Goal: Task Accomplishment & Management: Use online tool/utility

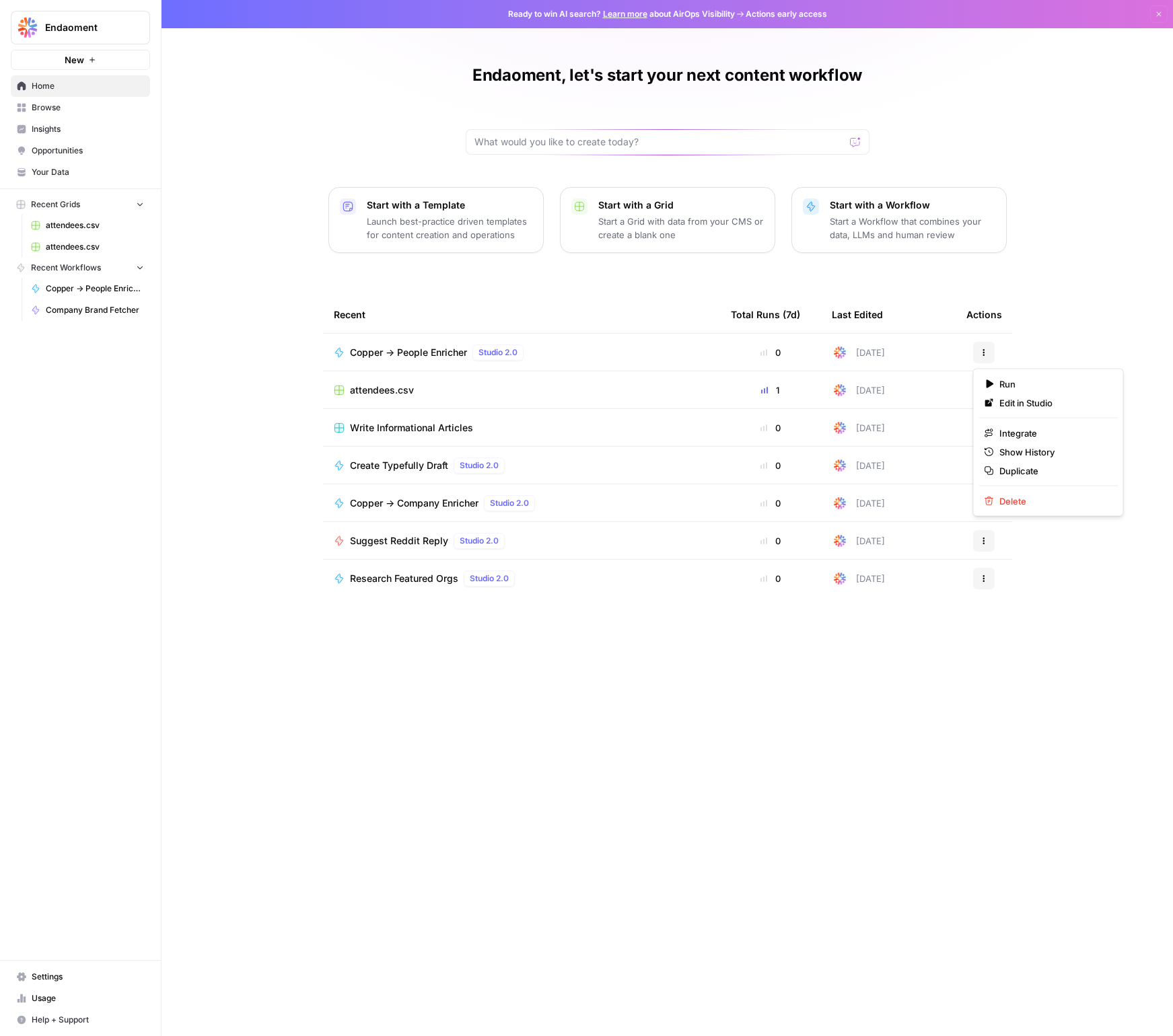
click at [976, 346] on button "Actions" at bounding box center [984, 352] width 21 height 21
click at [1006, 405] on span "Edit in Studio" at bounding box center [1052, 403] width 107 height 13
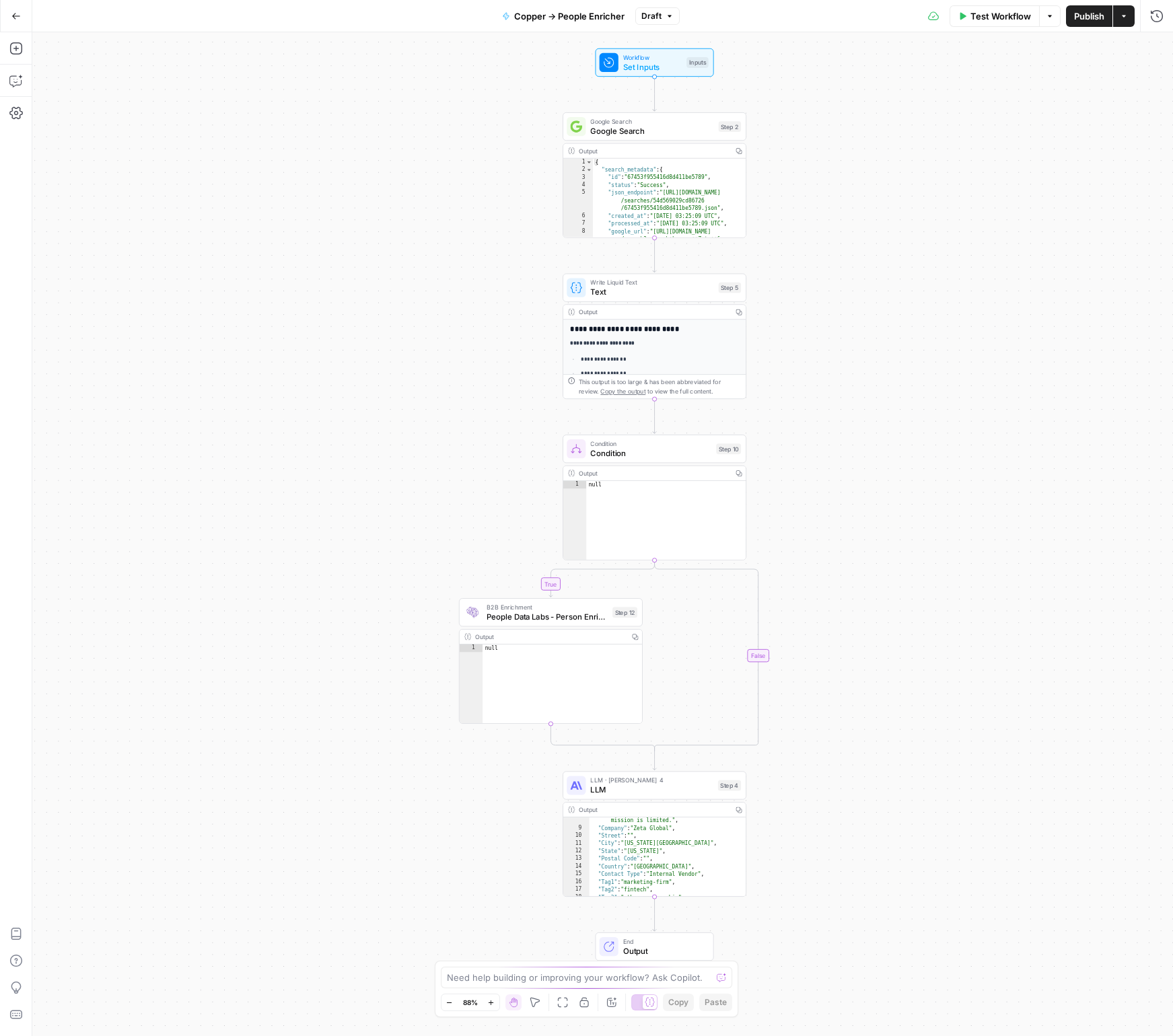
scroll to position [204, 0]
click at [662, 794] on span "LLM" at bounding box center [651, 789] width 122 height 12
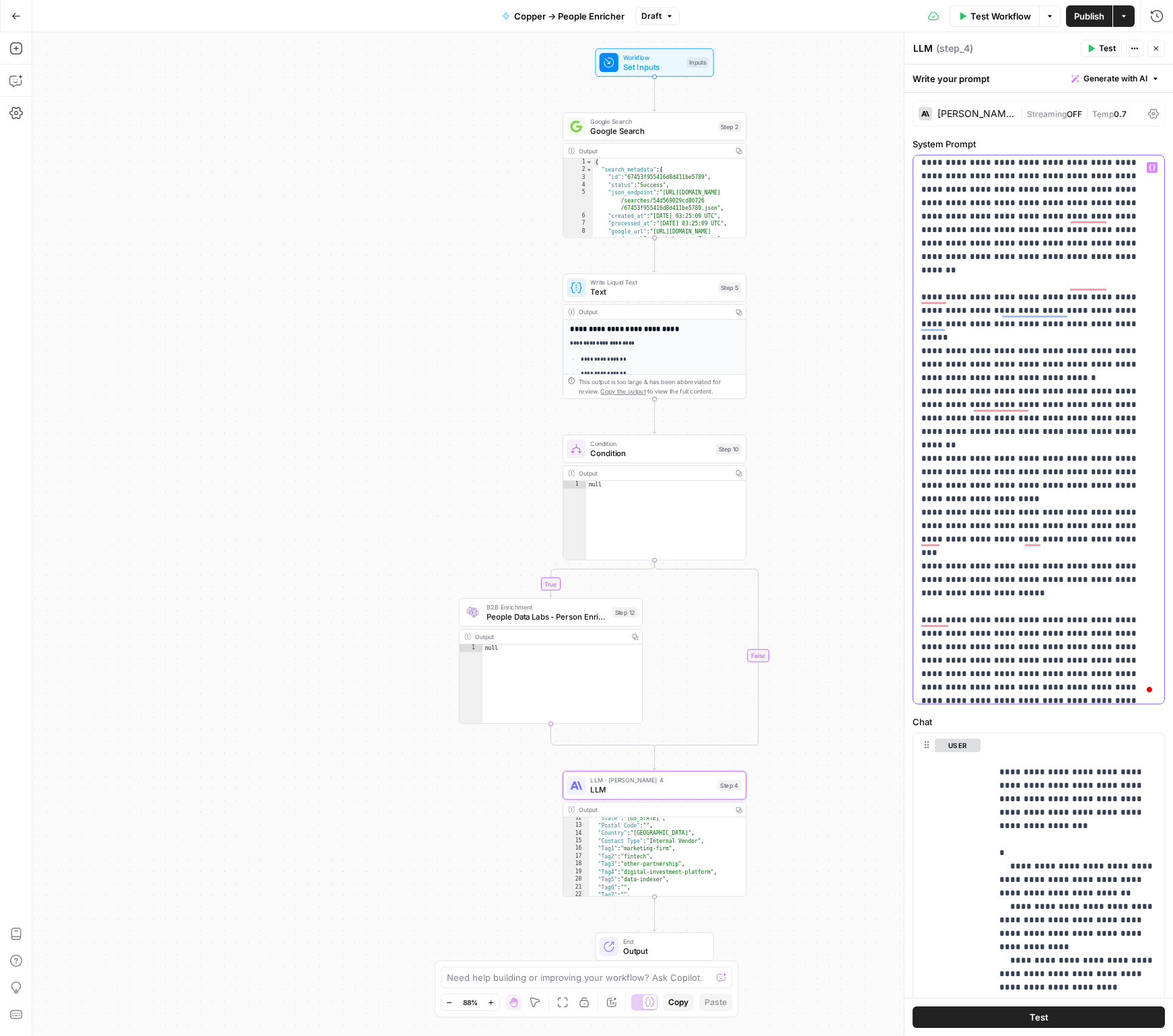
scroll to position [825, 0]
drag, startPoint x: 922, startPoint y: 377, endPoint x: 1106, endPoint y: 587, distance: 279.2
click at [1106, 587] on p "**********" at bounding box center [1038, 756] width 235 height 2838
copy p "**********"
click at [975, 117] on div "Claude Sonnet 4" at bounding box center [975, 114] width 77 height 10
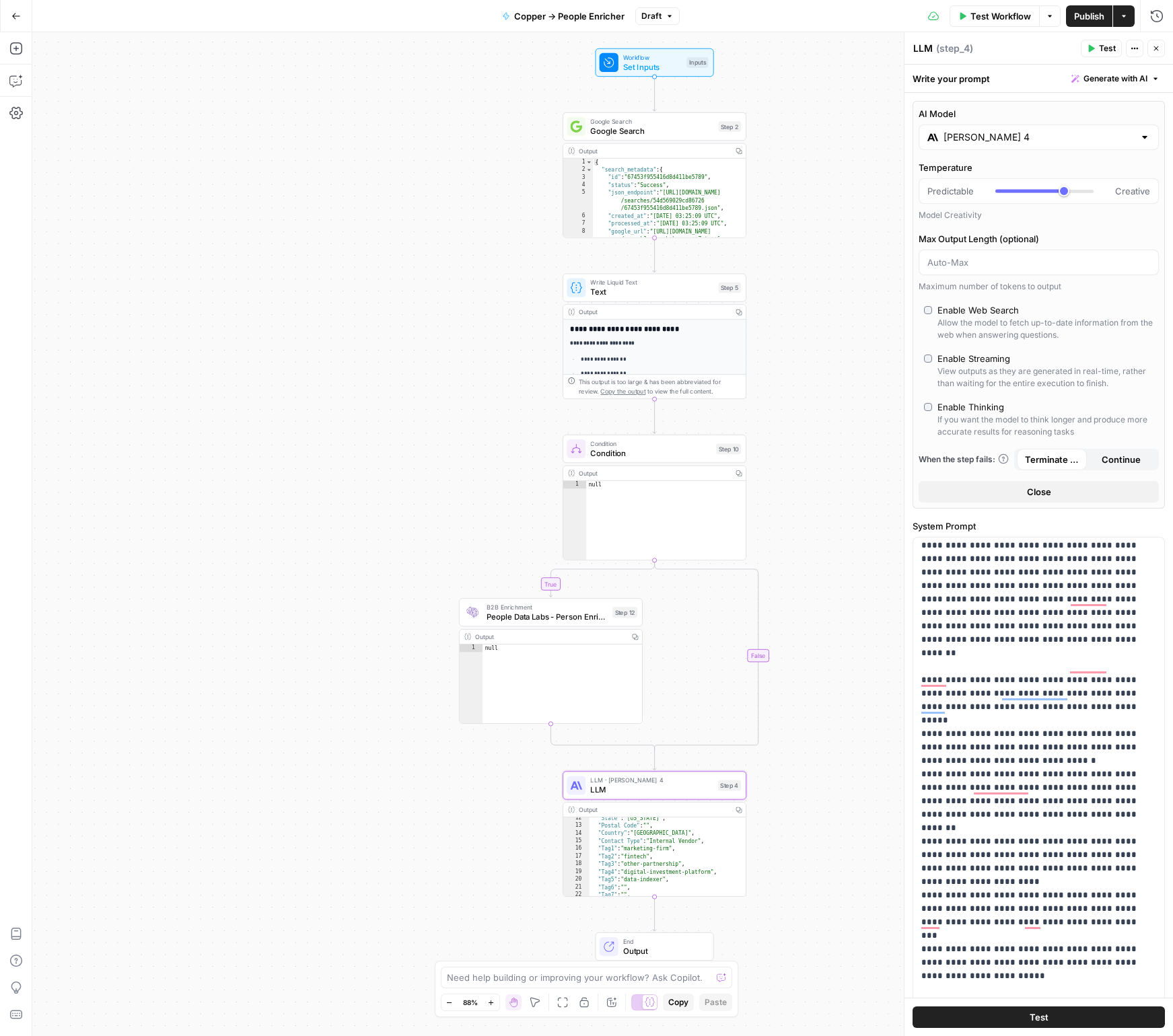
click at [976, 137] on input "Claude Sonnet 4" at bounding box center [1038, 137] width 191 height 13
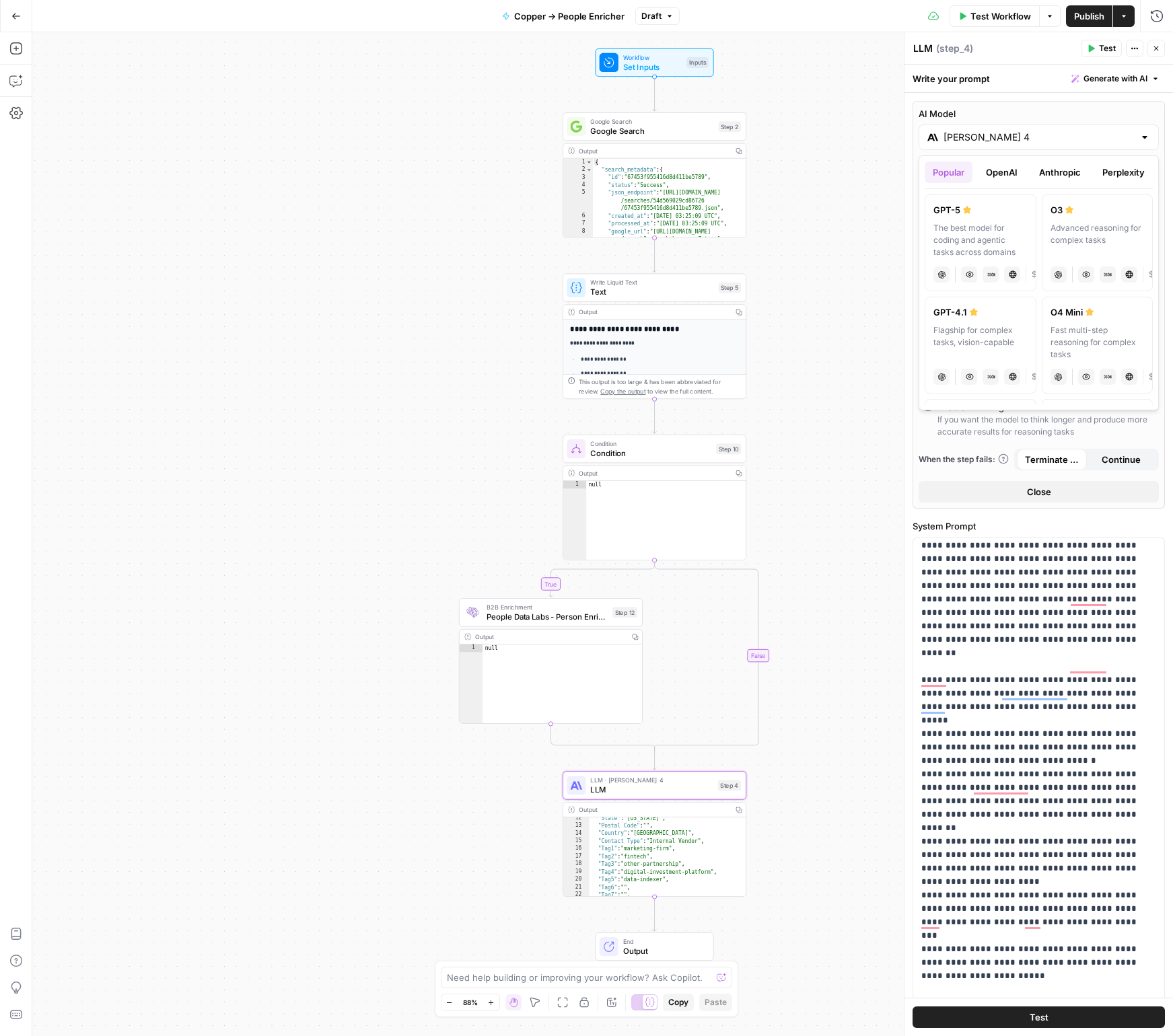
scroll to position [7, 0]
click at [1006, 226] on div "The best model for coding and agentic tasks across domains" at bounding box center [980, 232] width 94 height 36
type input "GPT-5"
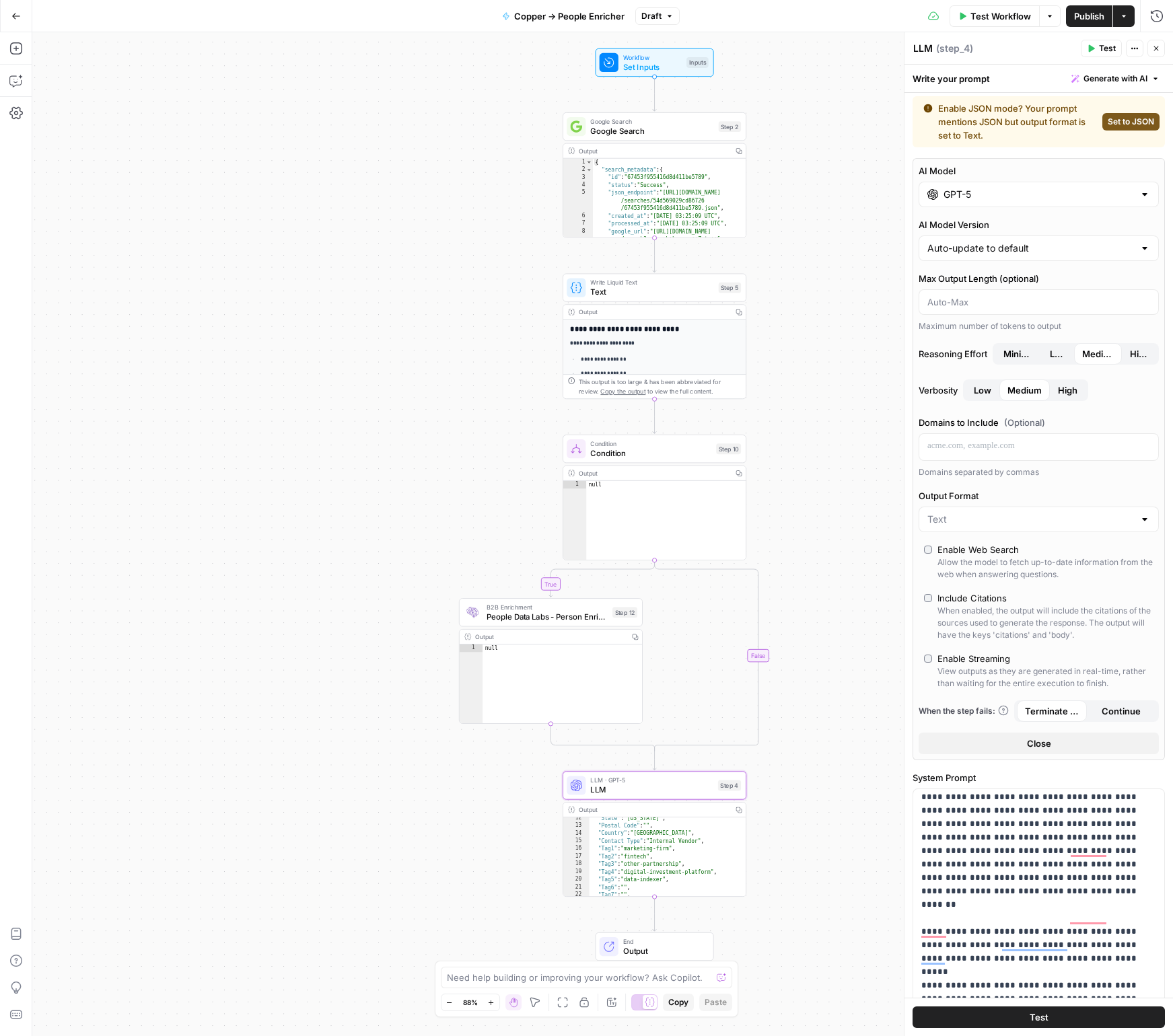
scroll to position [345, 0]
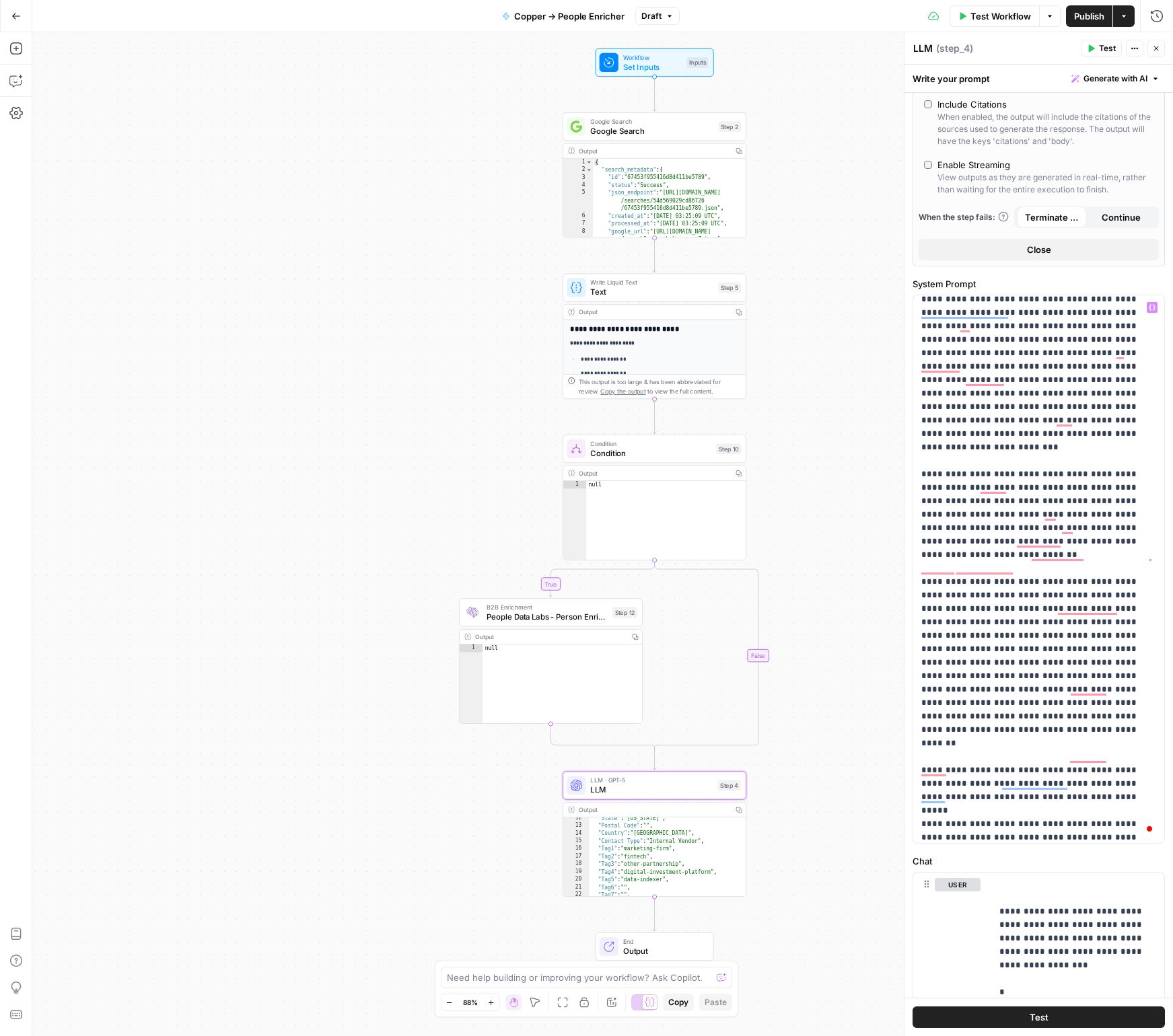
copy body "Endaoment New Home Browse Insights Opportunities Your Data Recent Grids attende…"
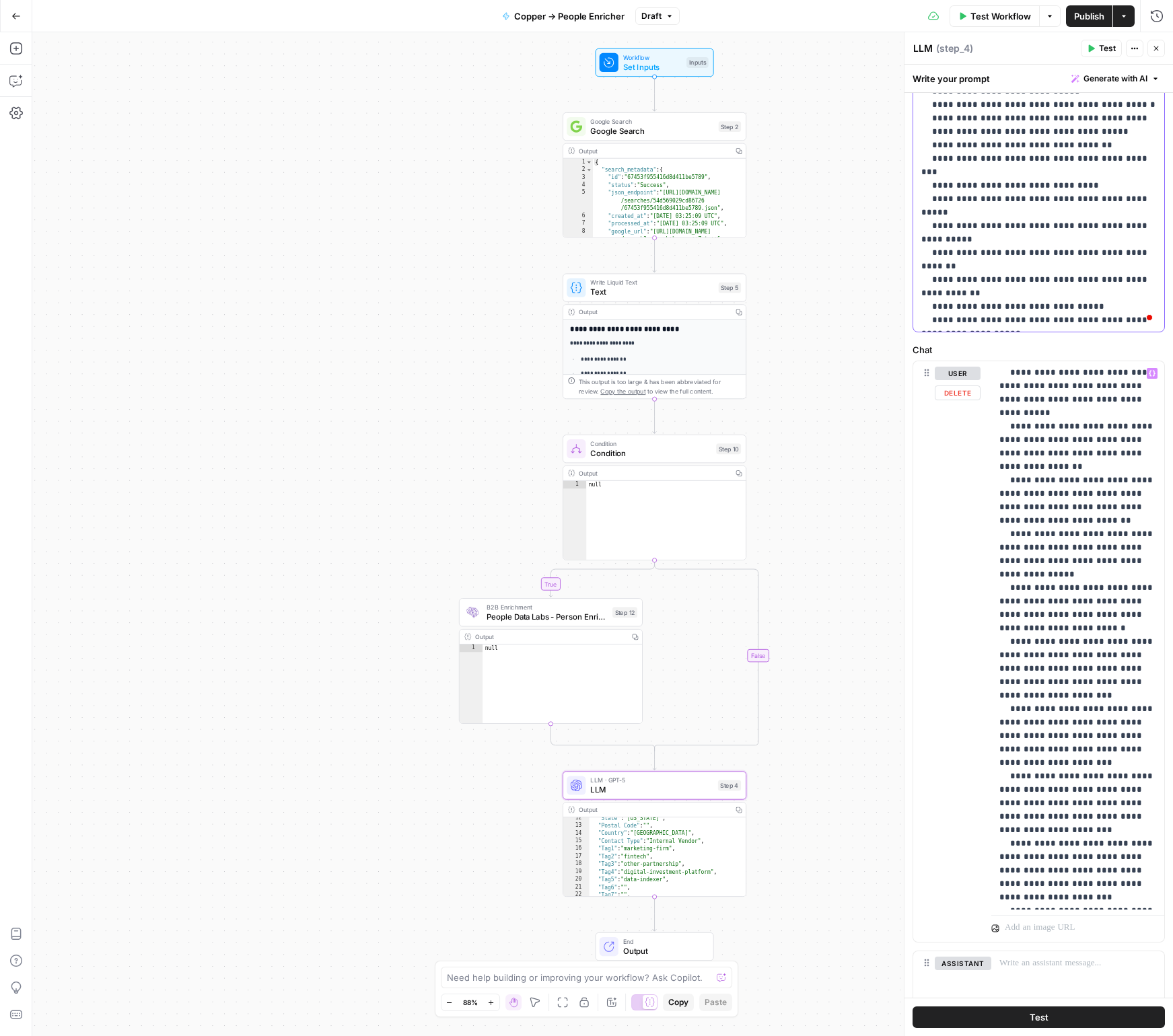
scroll to position [1096, 0]
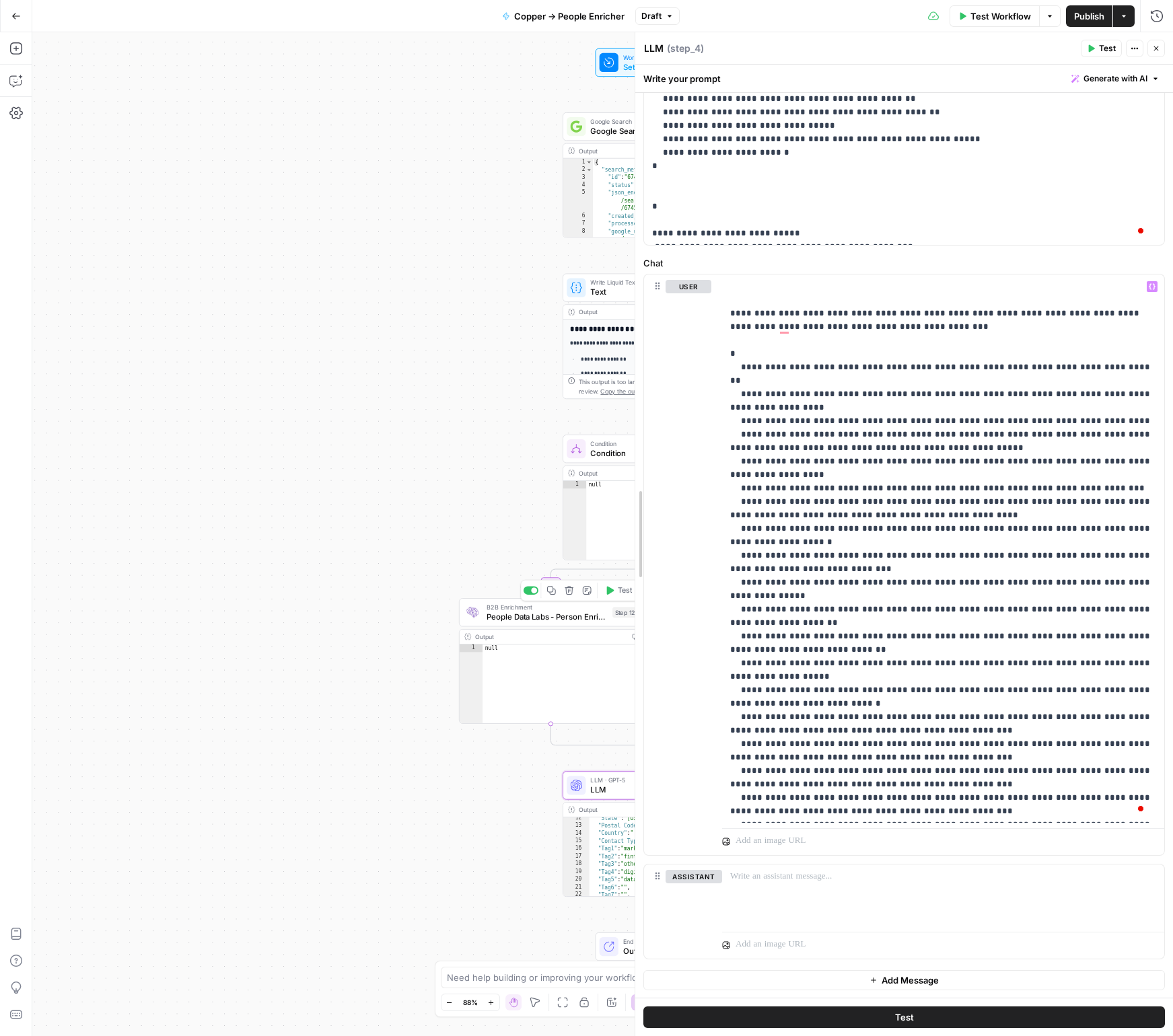
drag, startPoint x: 903, startPoint y: 631, endPoint x: 539, endPoint y: 624, distance: 364.1
click at [539, 624] on body "Endaoment New Home Browse Insights Opportunities Your Data Recent Grids attende…" at bounding box center [586, 518] width 1173 height 1036
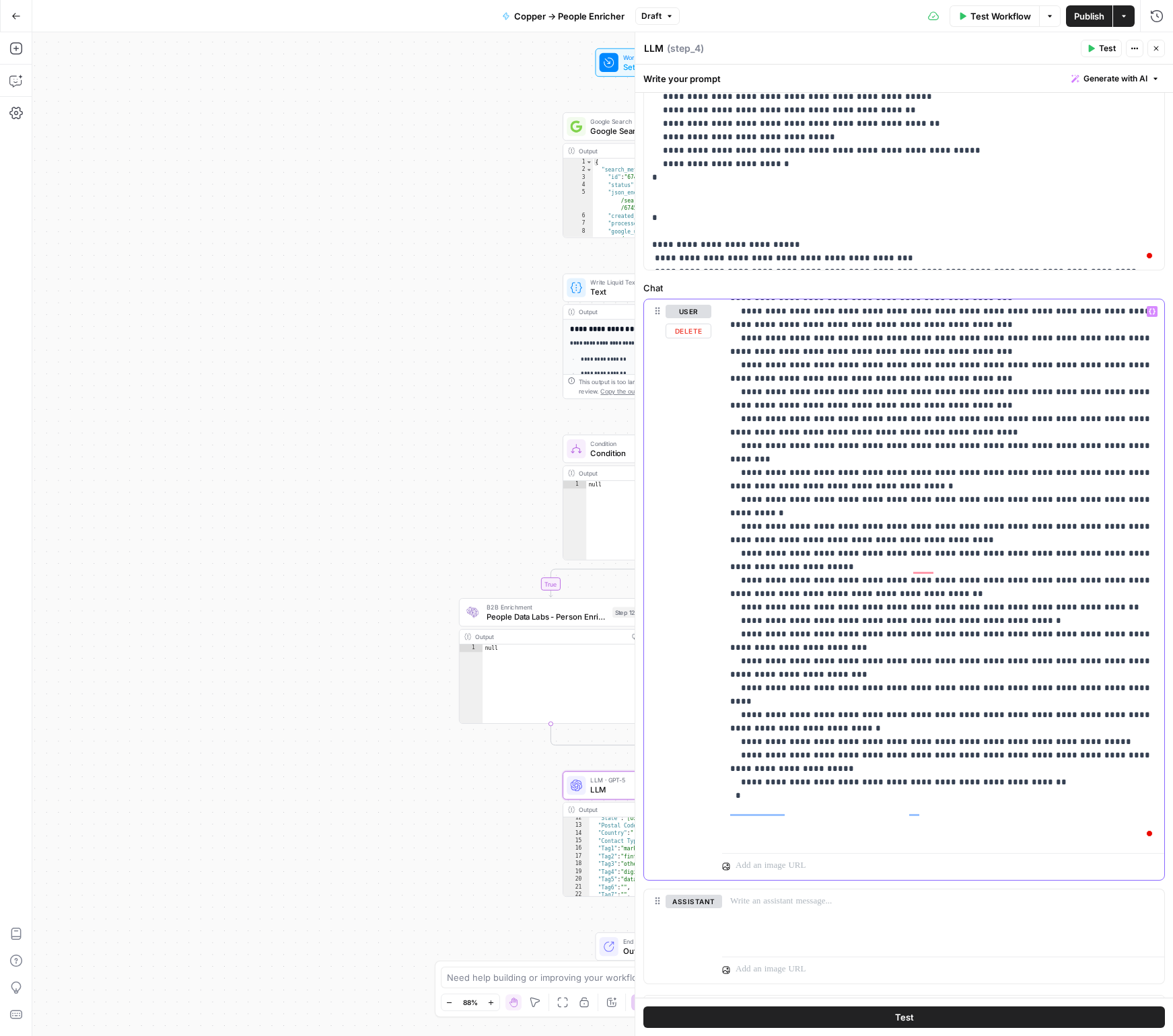
click at [909, 731] on p "**********" at bounding box center [943, 581] width 426 height 1682
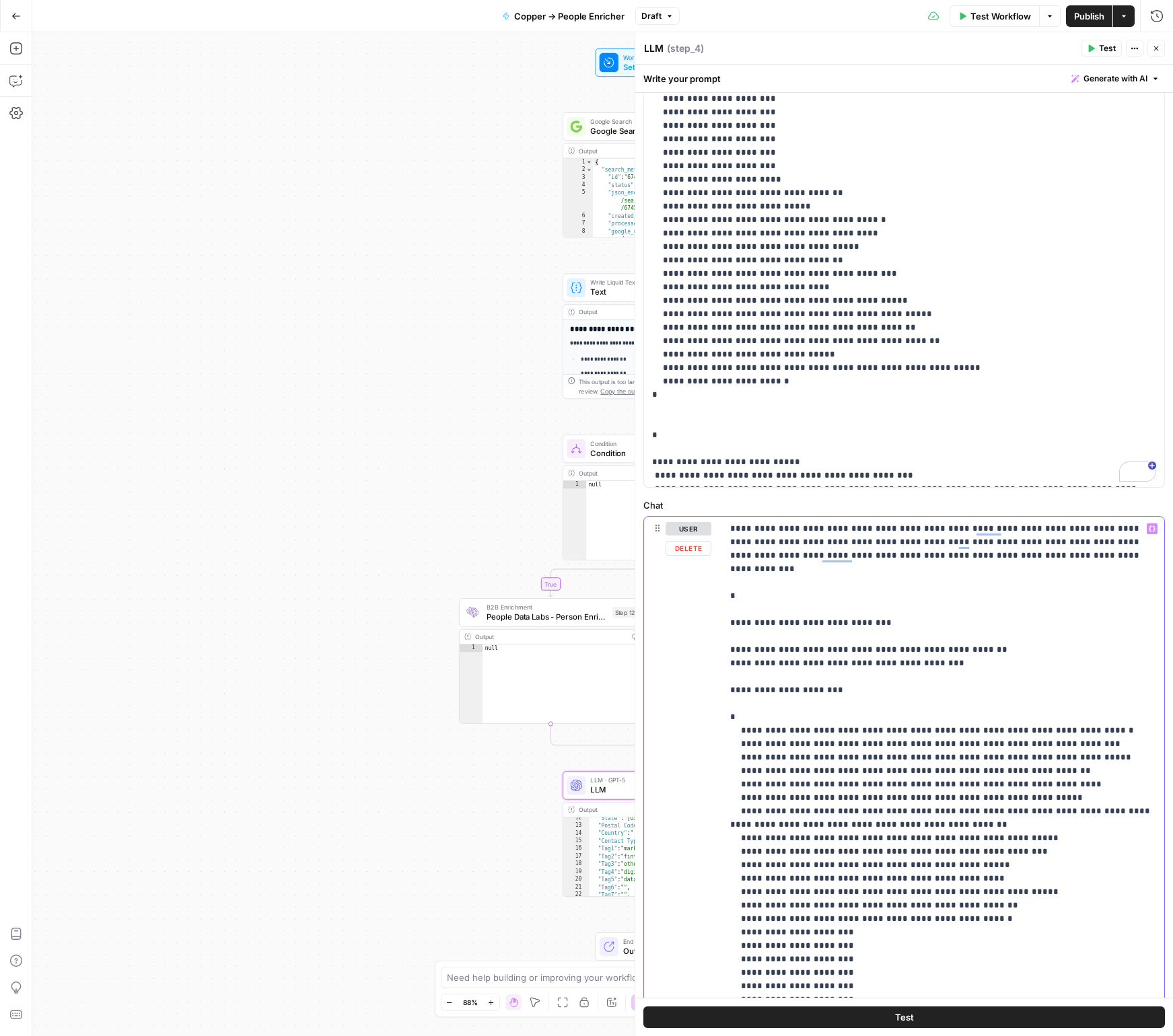
drag, startPoint x: 736, startPoint y: 523, endPoint x: 731, endPoint y: 489, distance: 34.4
click at [731, 489] on div "**********" at bounding box center [904, 269] width 538 height 1942
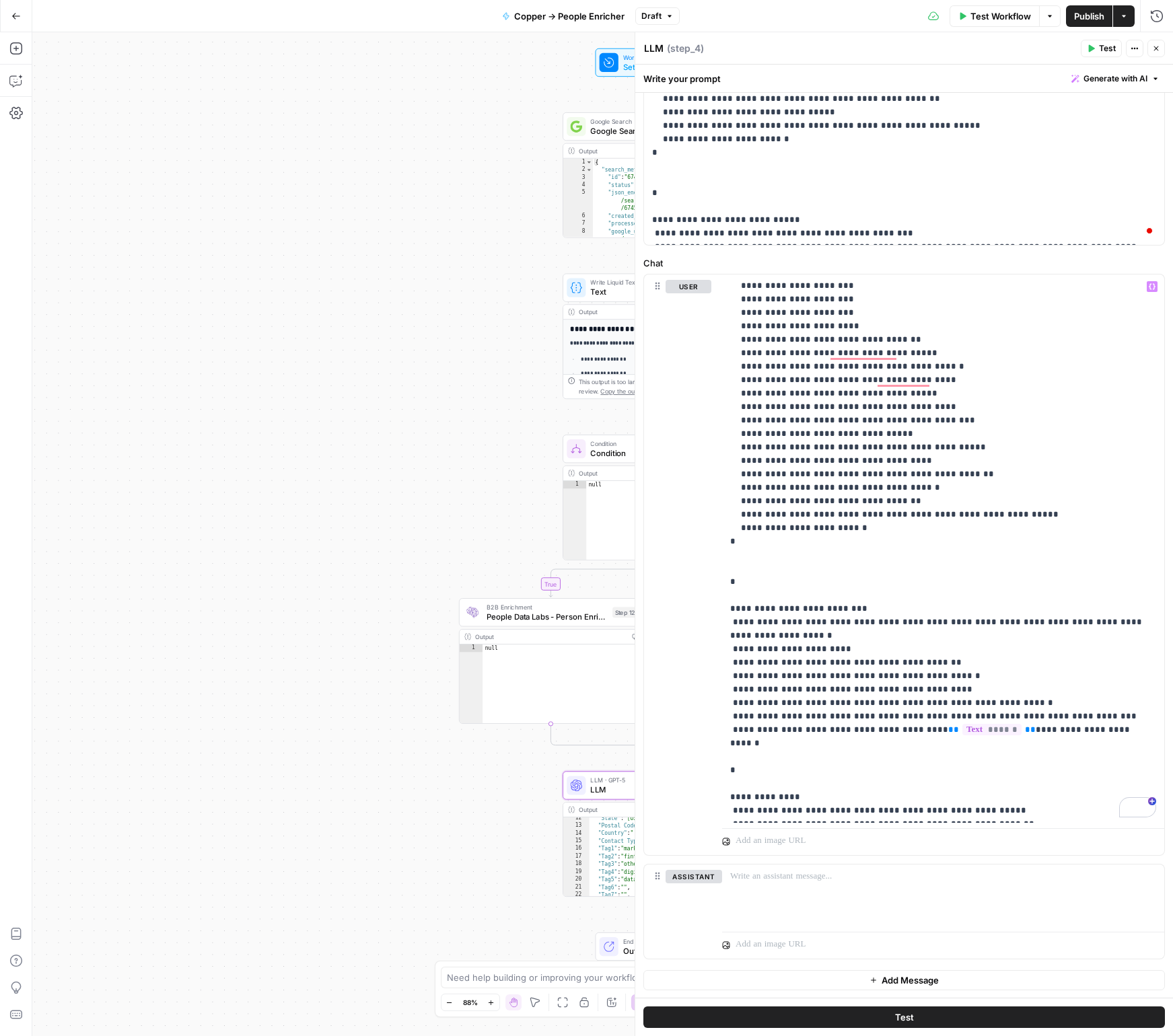
click at [843, 1009] on button "Test" at bounding box center [904, 1016] width 522 height 21
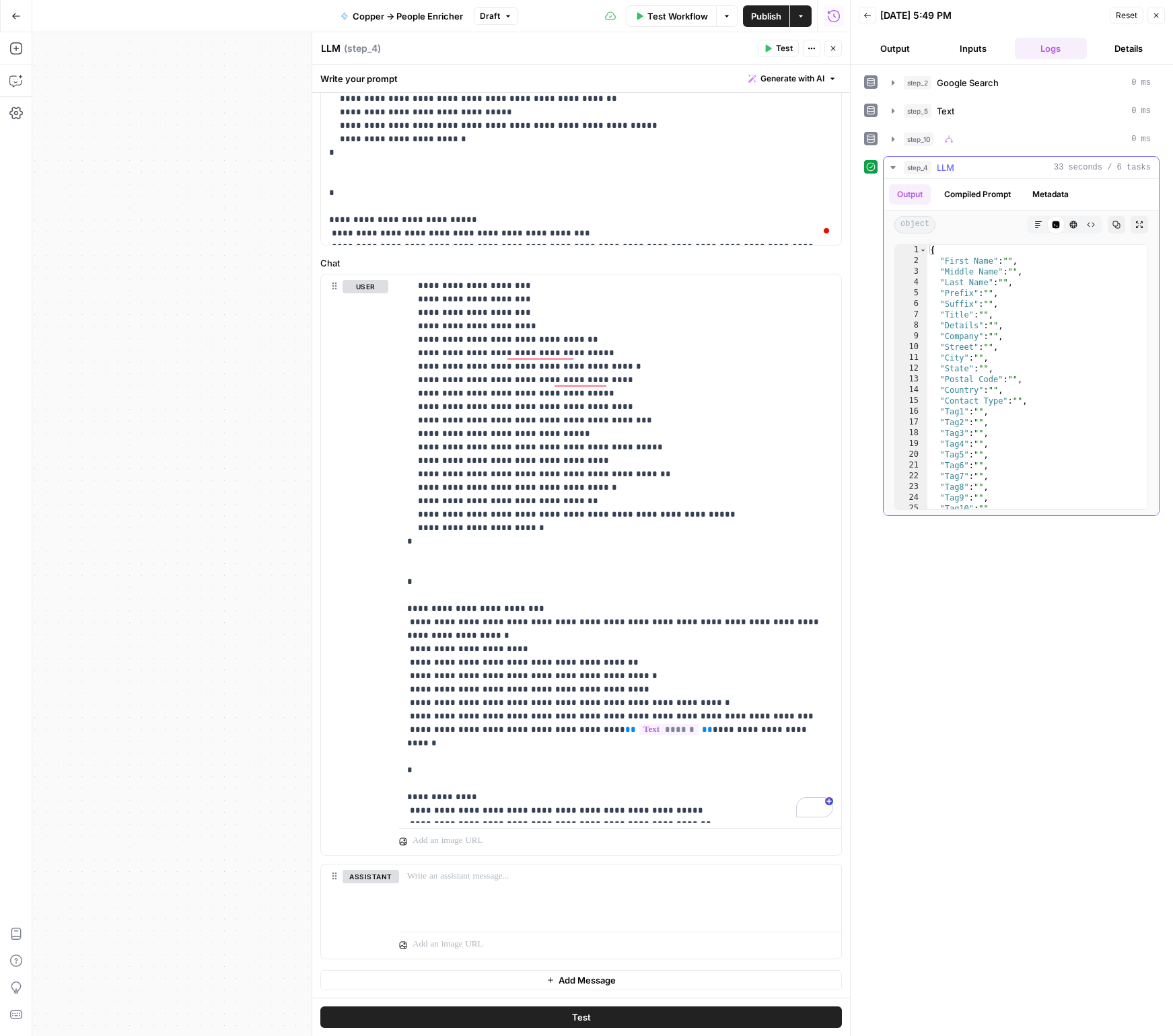
click at [981, 191] on button "Compiled Prompt" at bounding box center [977, 194] width 83 height 20
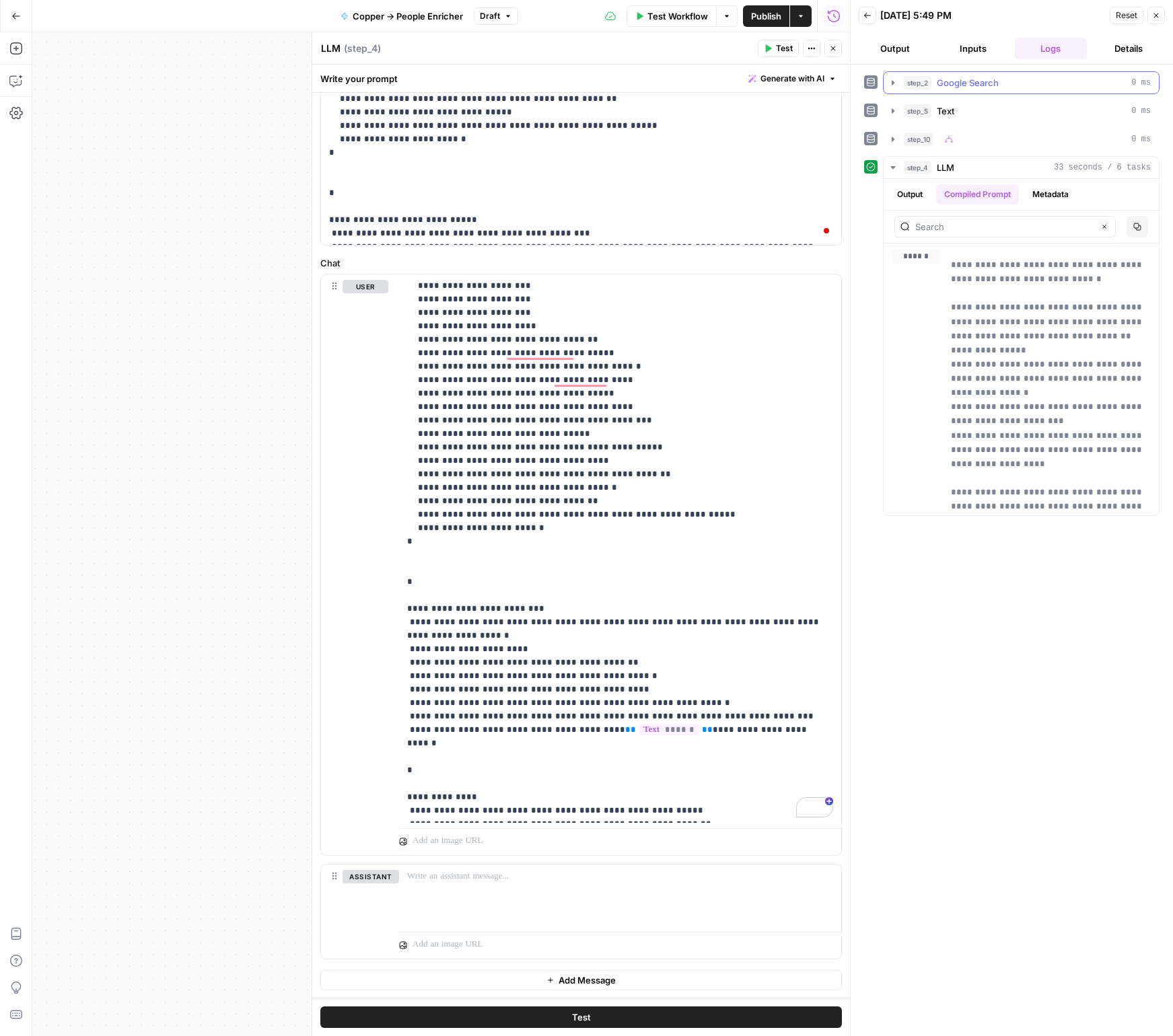
click at [907, 84] on span "step_2" at bounding box center [917, 82] width 28 height 13
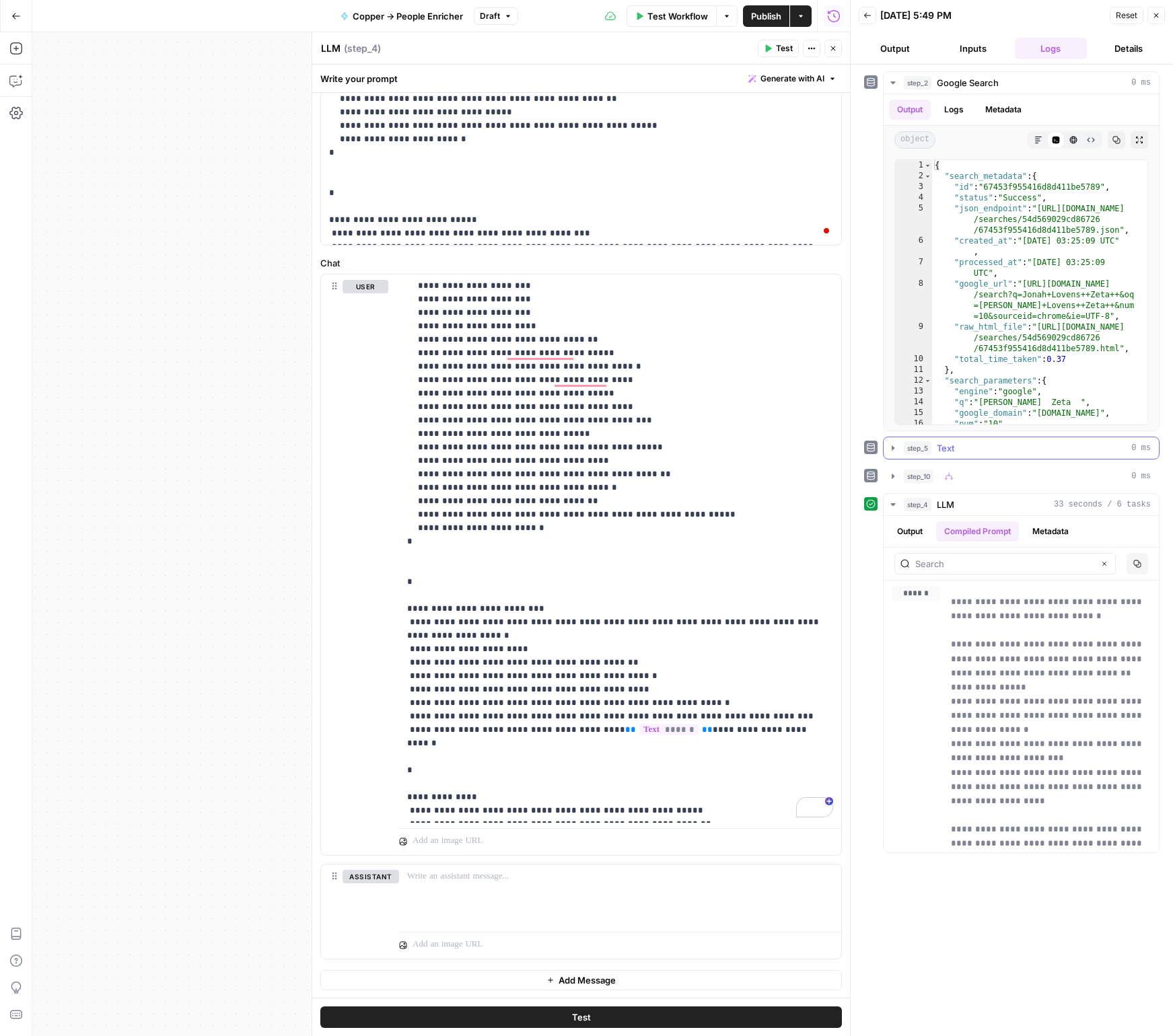
click at [906, 449] on span "step_5" at bounding box center [917, 447] width 28 height 13
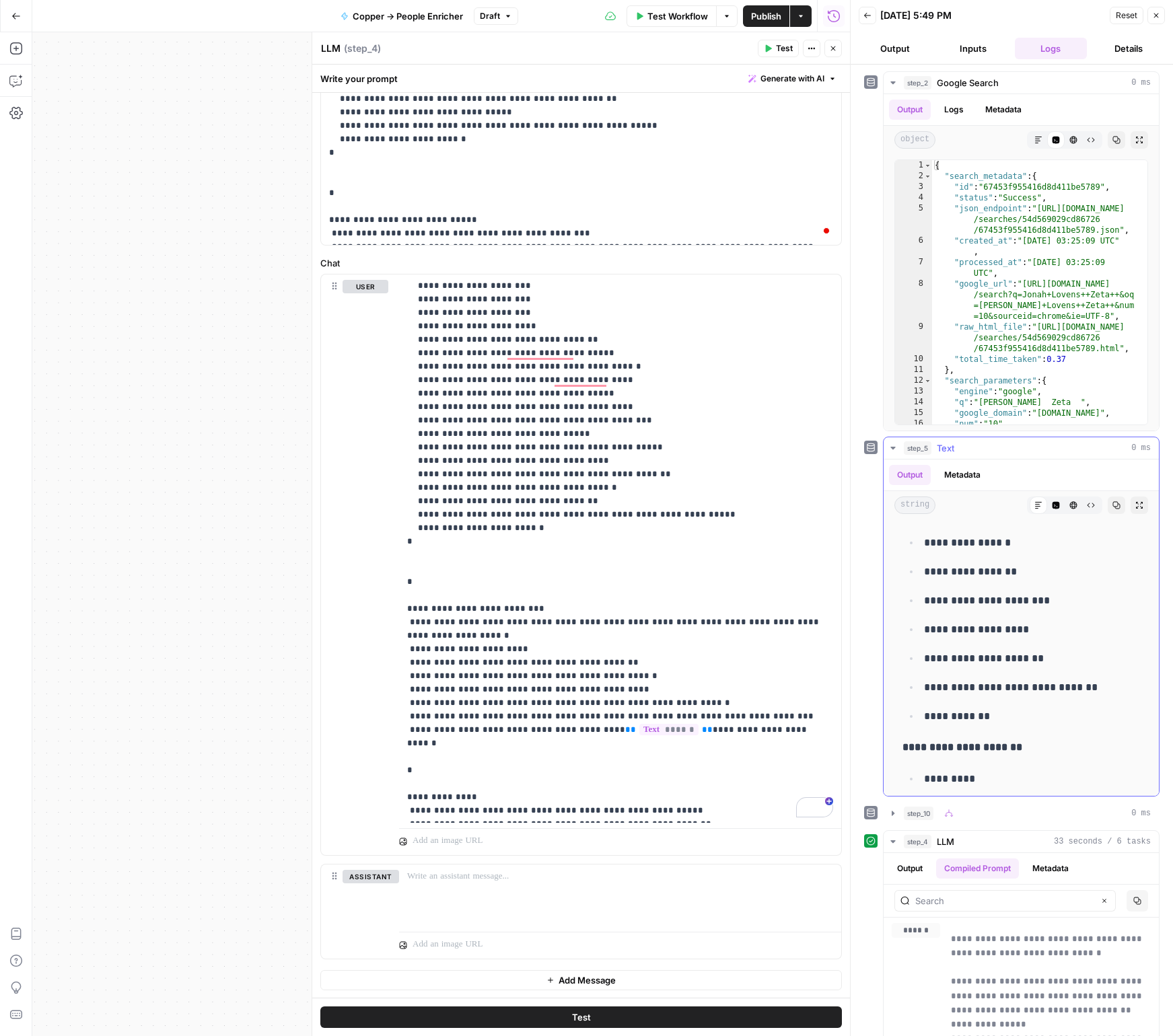
scroll to position [904, 0]
click at [899, 812] on button "step_10 0 ms" at bounding box center [1021, 813] width 275 height 21
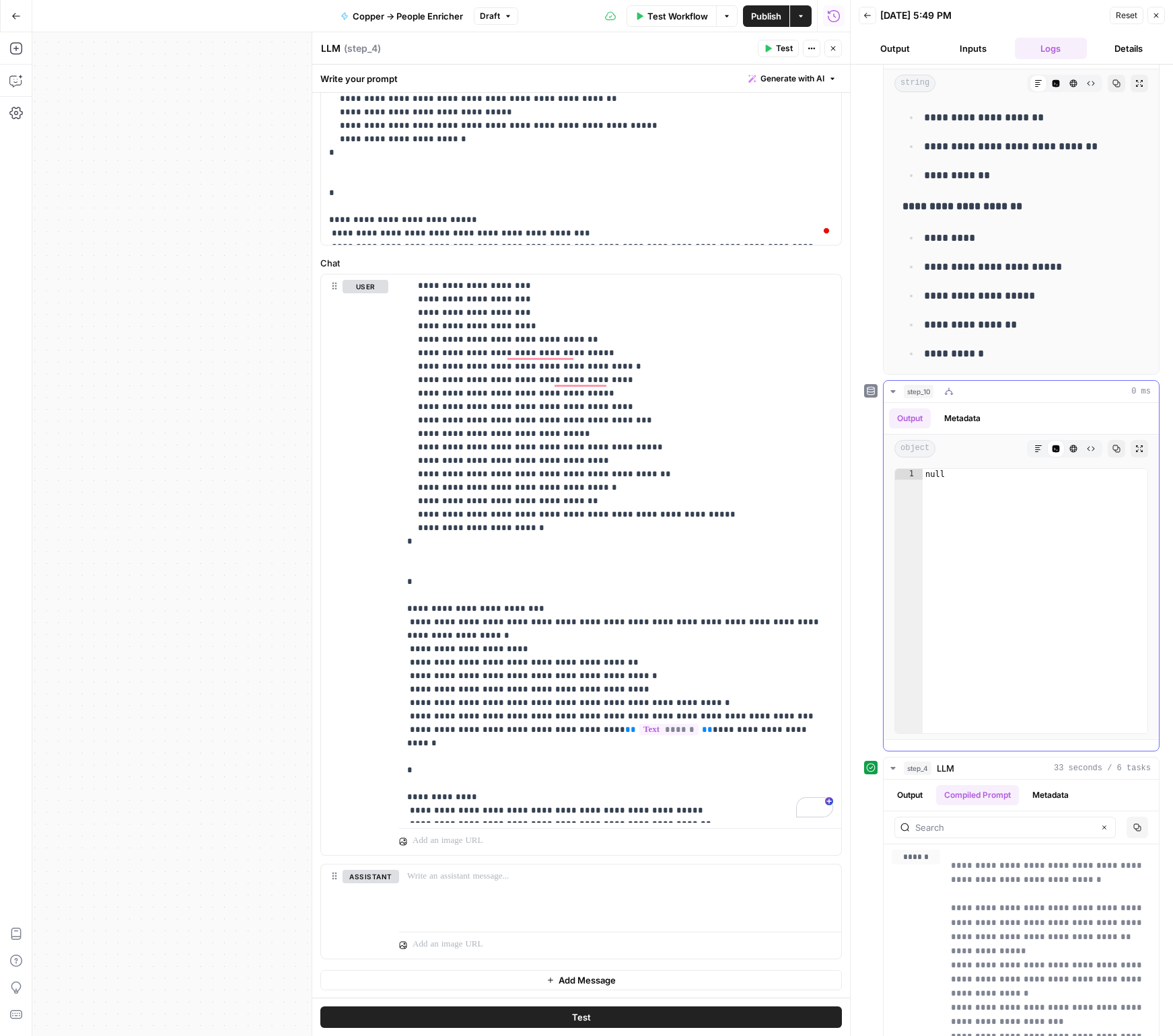
scroll to position [509, 0]
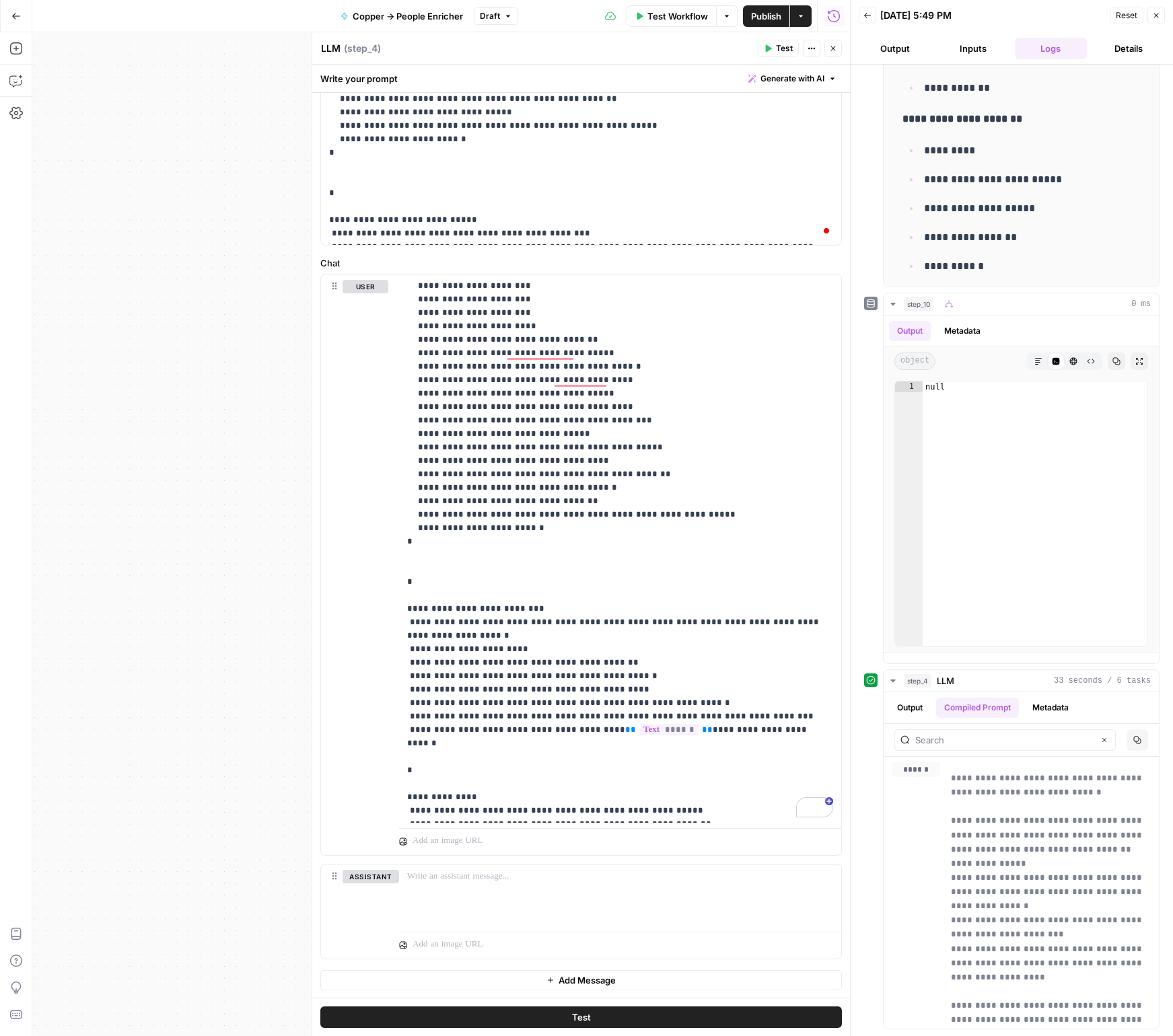
click at [657, 18] on span "Test Workflow" at bounding box center [678, 16] width 60 height 13
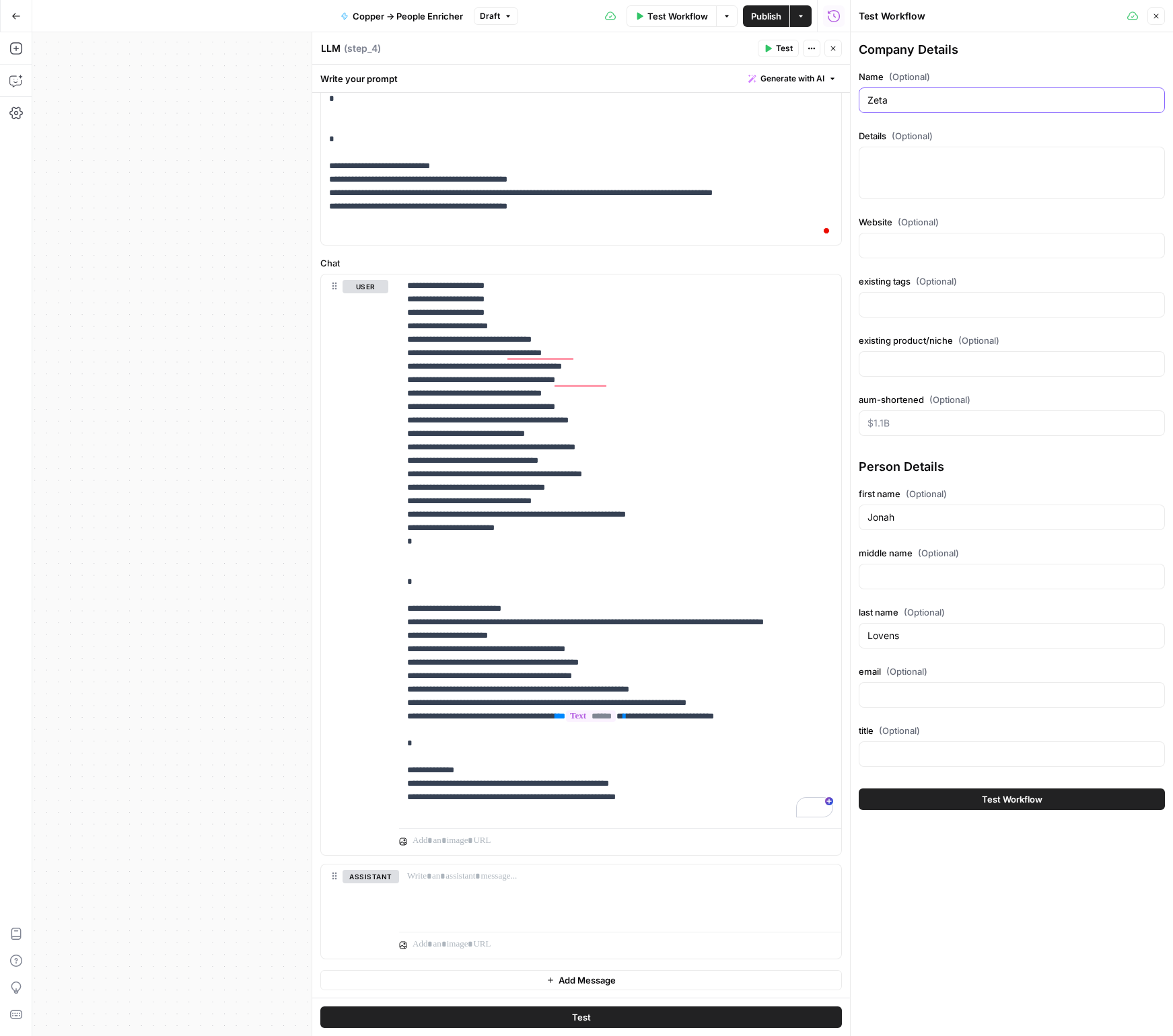
click at [932, 99] on input "Zeta" at bounding box center [1012, 99] width 288 height 13
type input "Fidelity Charitable"
click at [970, 810] on div "Test Workflow" at bounding box center [1012, 799] width 306 height 37
click at [968, 801] on button "Test Workflow" at bounding box center [1012, 799] width 306 height 21
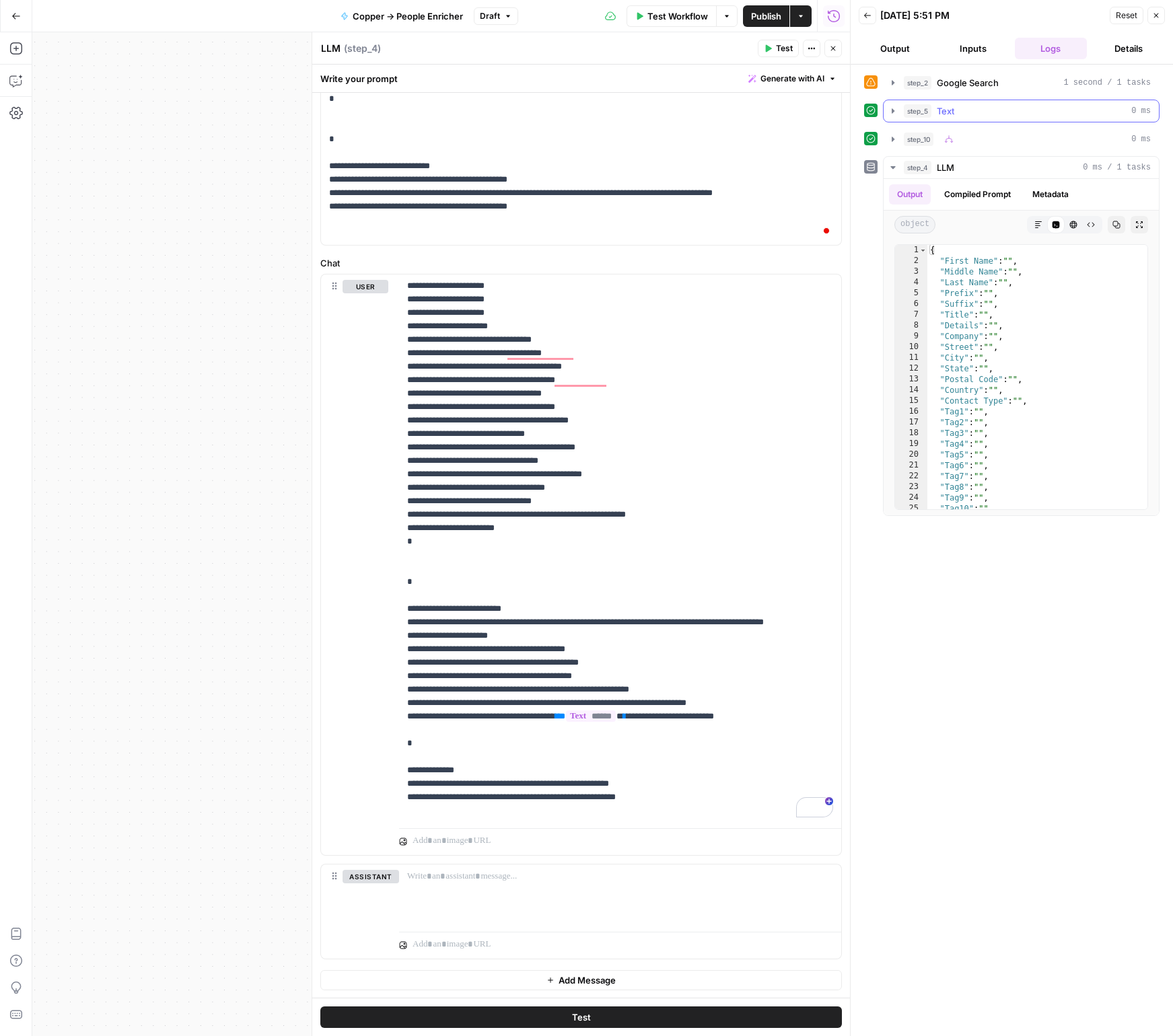
click at [949, 114] on span "Text" at bounding box center [946, 111] width 18 height 13
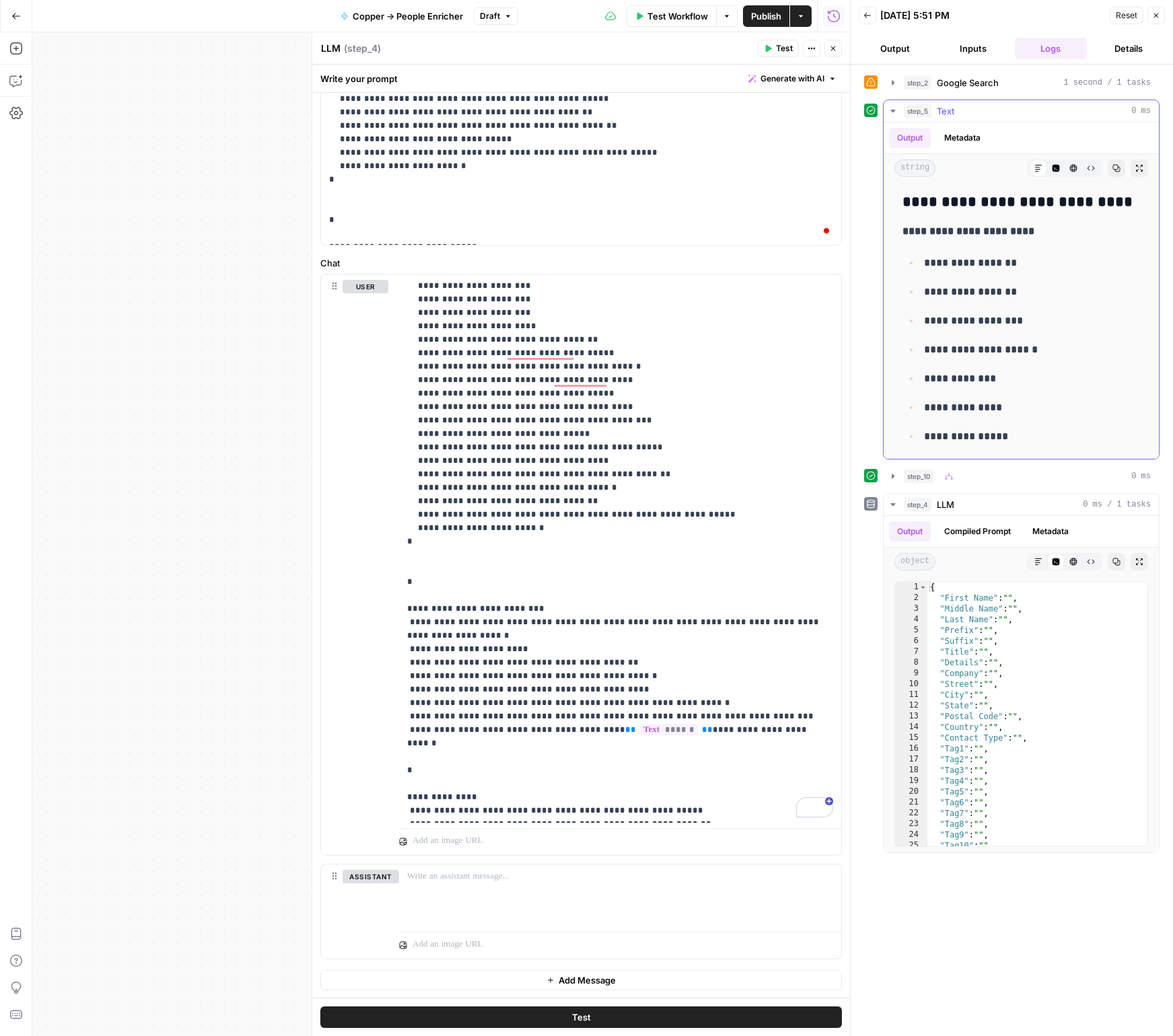
click at [949, 114] on span "Text" at bounding box center [946, 111] width 18 height 13
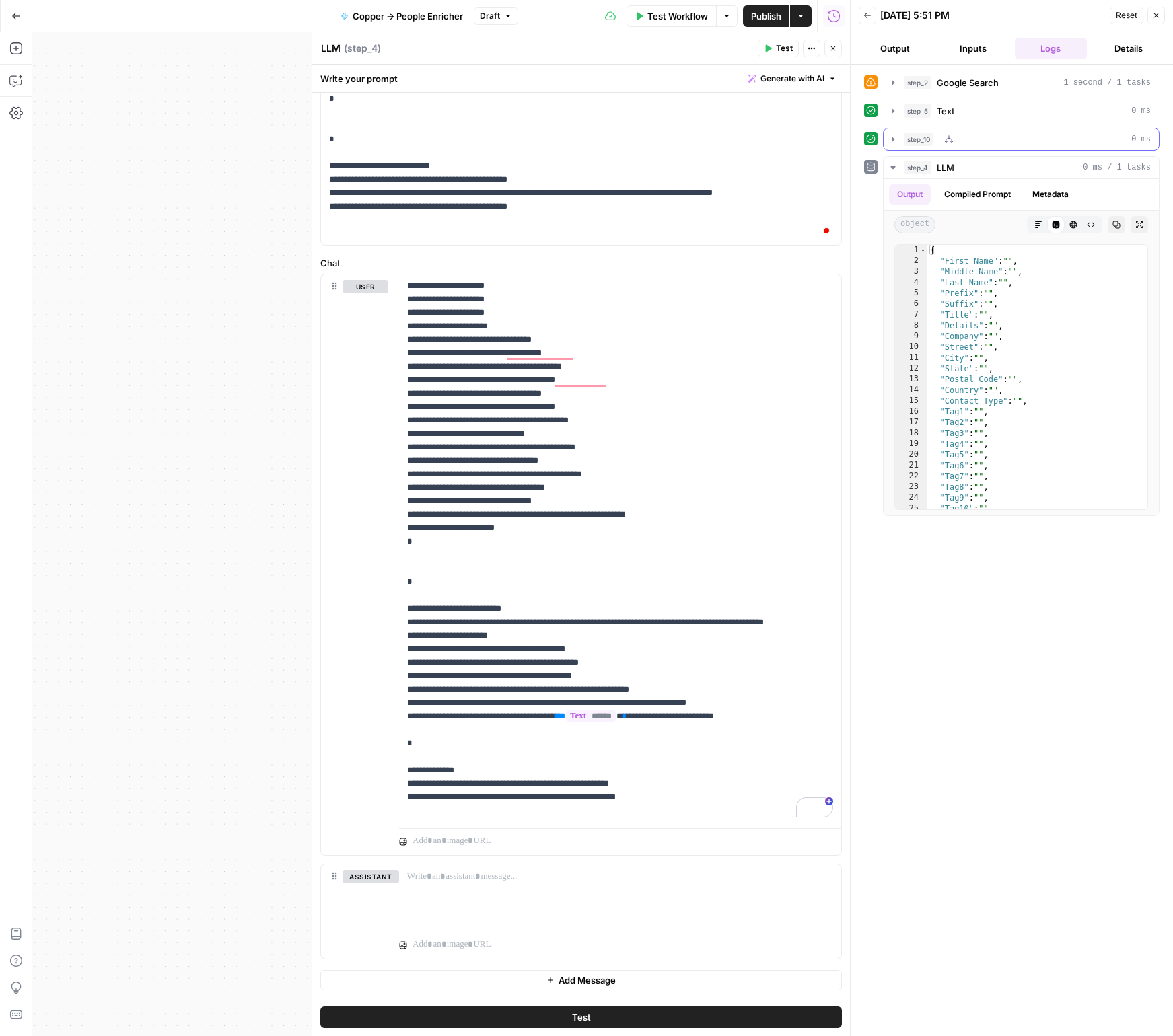
click at [898, 142] on button "step_10 0 ms" at bounding box center [1021, 139] width 275 height 21
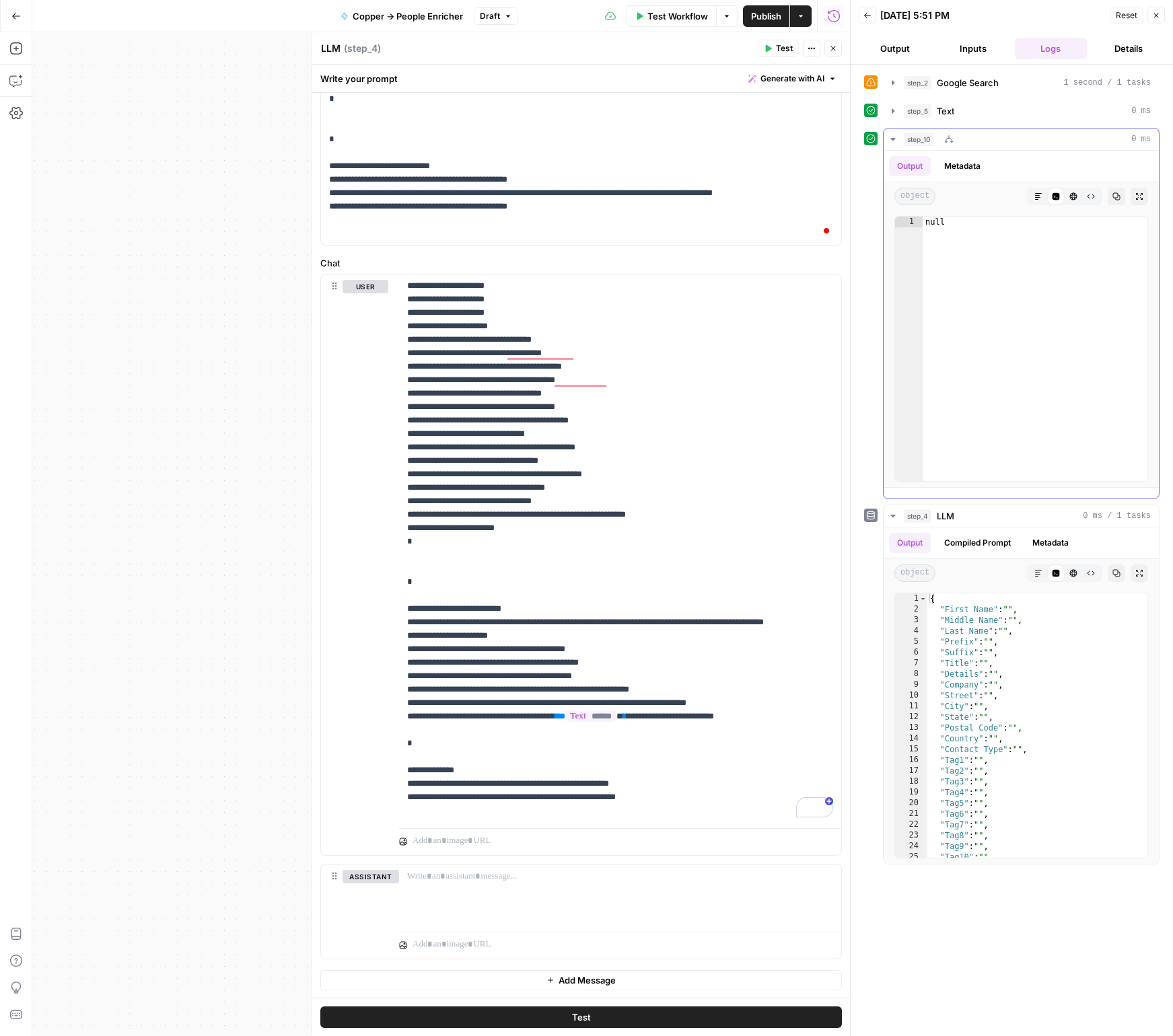
click at [898, 142] on button "step_10 0 ms" at bounding box center [1021, 139] width 275 height 21
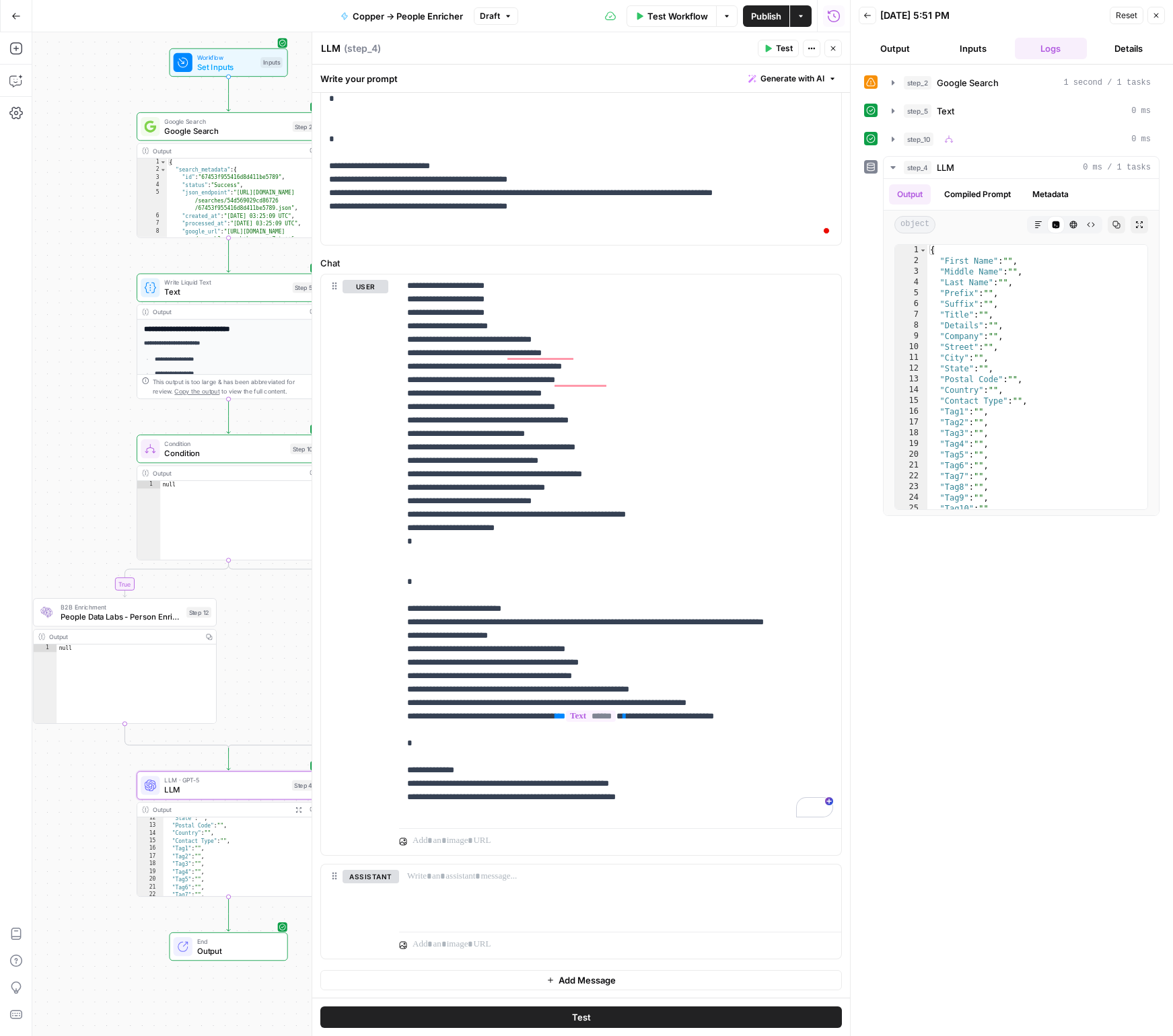
click at [271, 634] on div "**********" at bounding box center [440, 533] width 817 height 1003
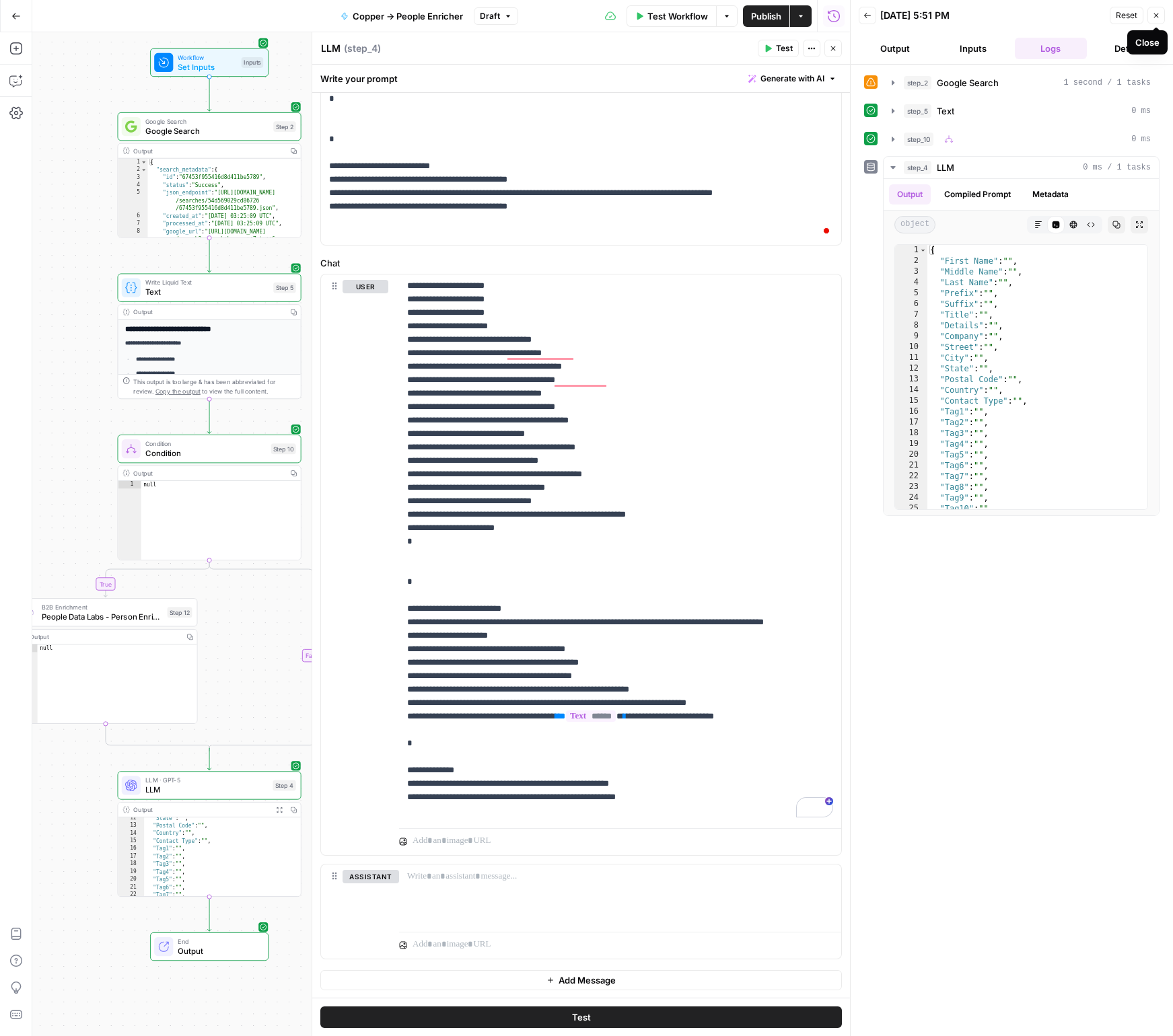
click at [1159, 16] on icon "button" at bounding box center [1155, 15] width 8 height 8
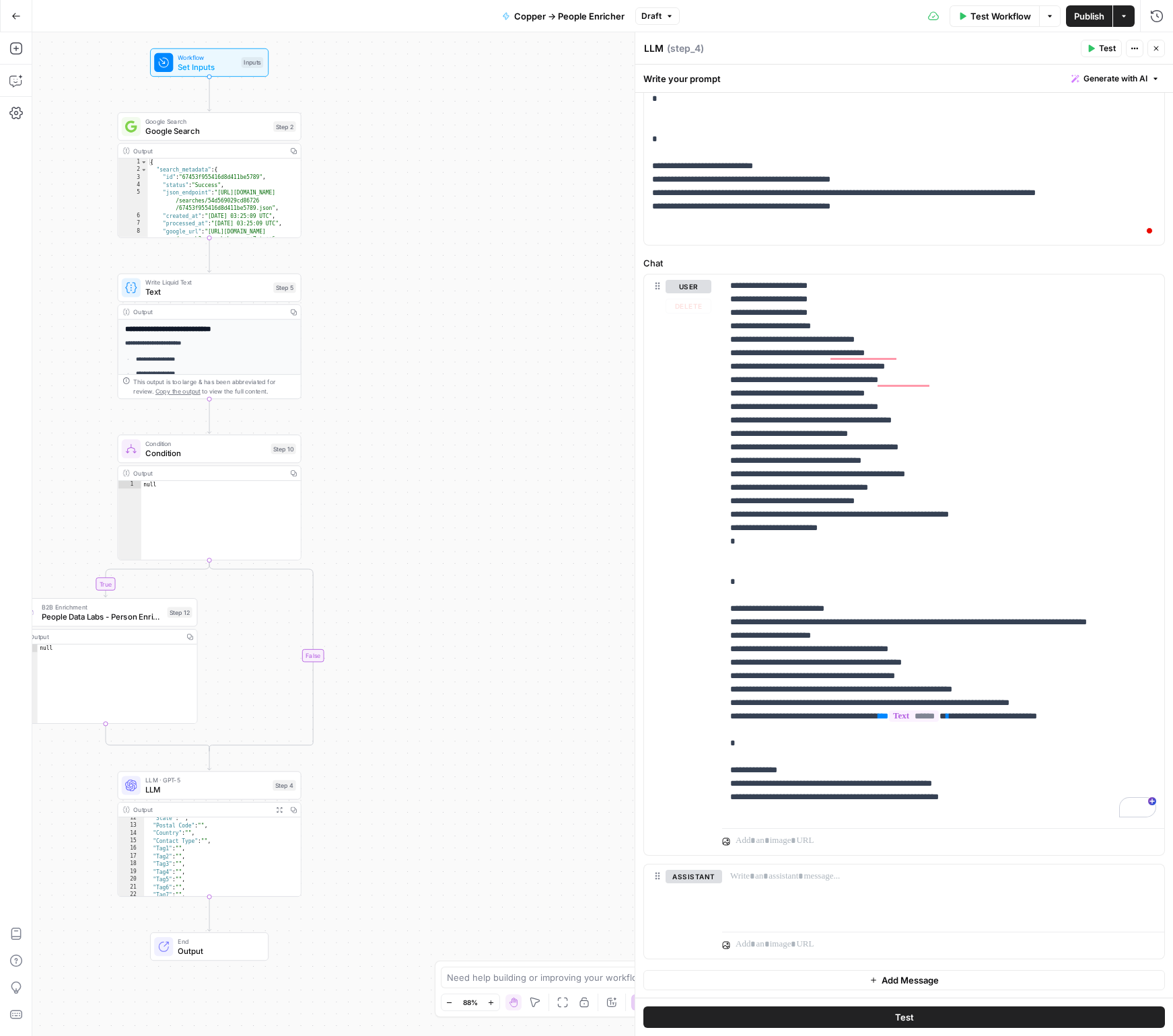
click at [463, 413] on div "**********" at bounding box center [602, 533] width 1140 height 1003
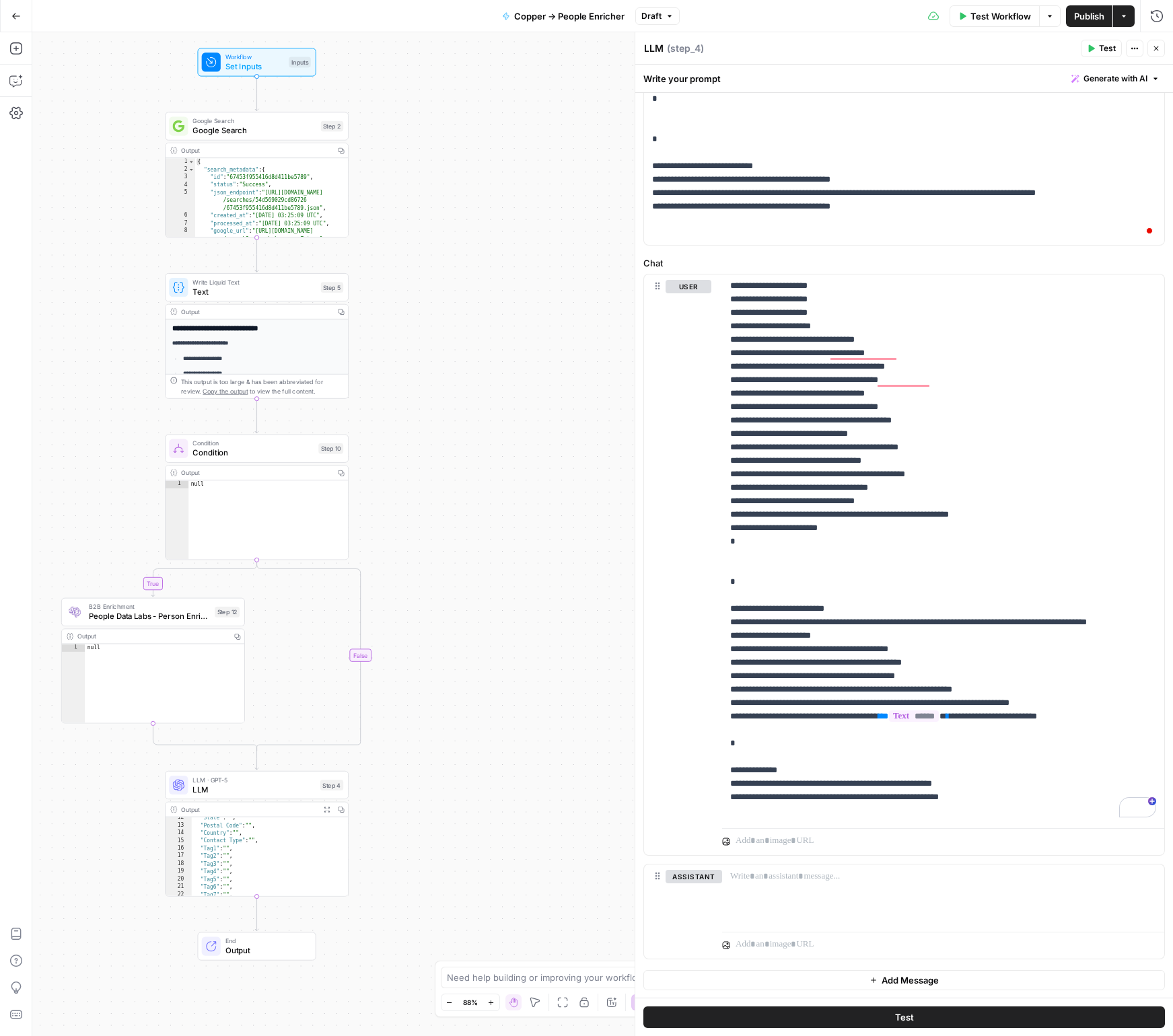
click at [360, 658] on icon "Edge from step_10 to step_10-conditional-end" at bounding box center [309, 655] width 104 height 191
type textarea "****"
click at [258, 502] on div "null" at bounding box center [268, 528] width 160 height 96
click at [255, 449] on span "Condition" at bounding box center [253, 453] width 122 height 12
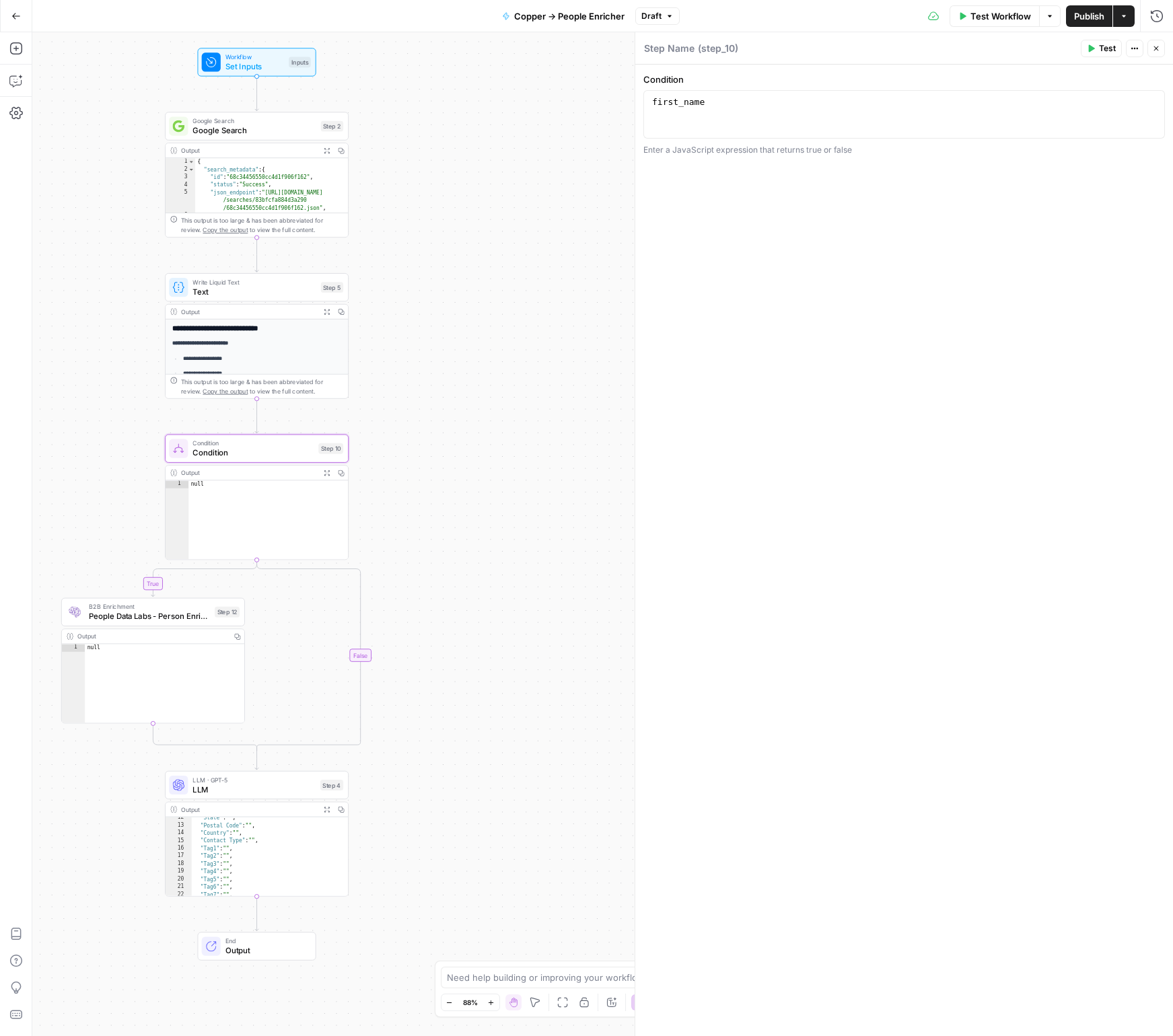
click at [683, 106] on div "first_name" at bounding box center [904, 126] width 509 height 60
click at [727, 112] on div "first_name" at bounding box center [904, 126] width 509 height 60
click at [1152, 106] on button "Variables Menu" at bounding box center [1151, 103] width 11 height 11
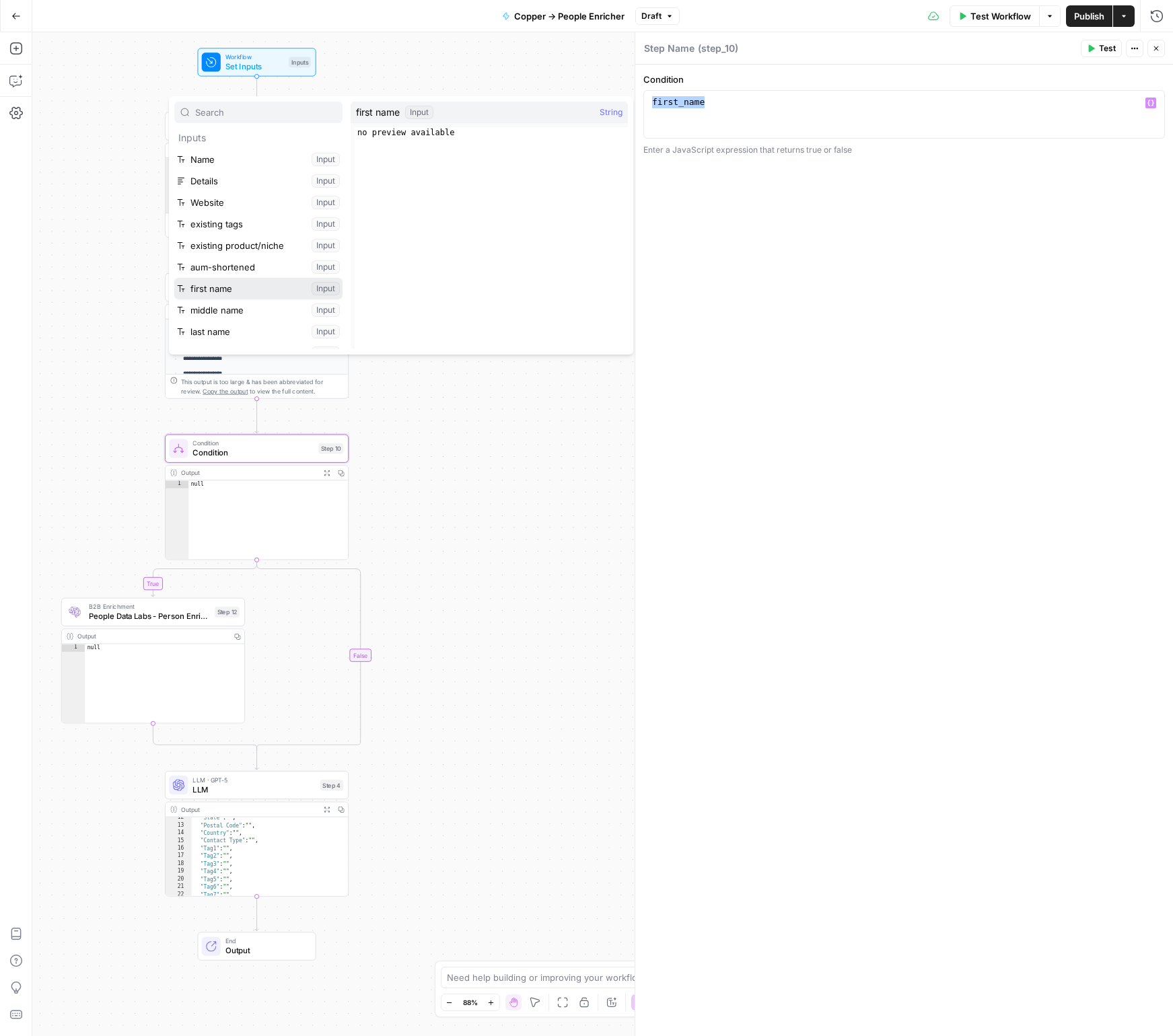
click at [262, 281] on button "Select variable first name" at bounding box center [258, 288] width 169 height 21
type textarea "**********"
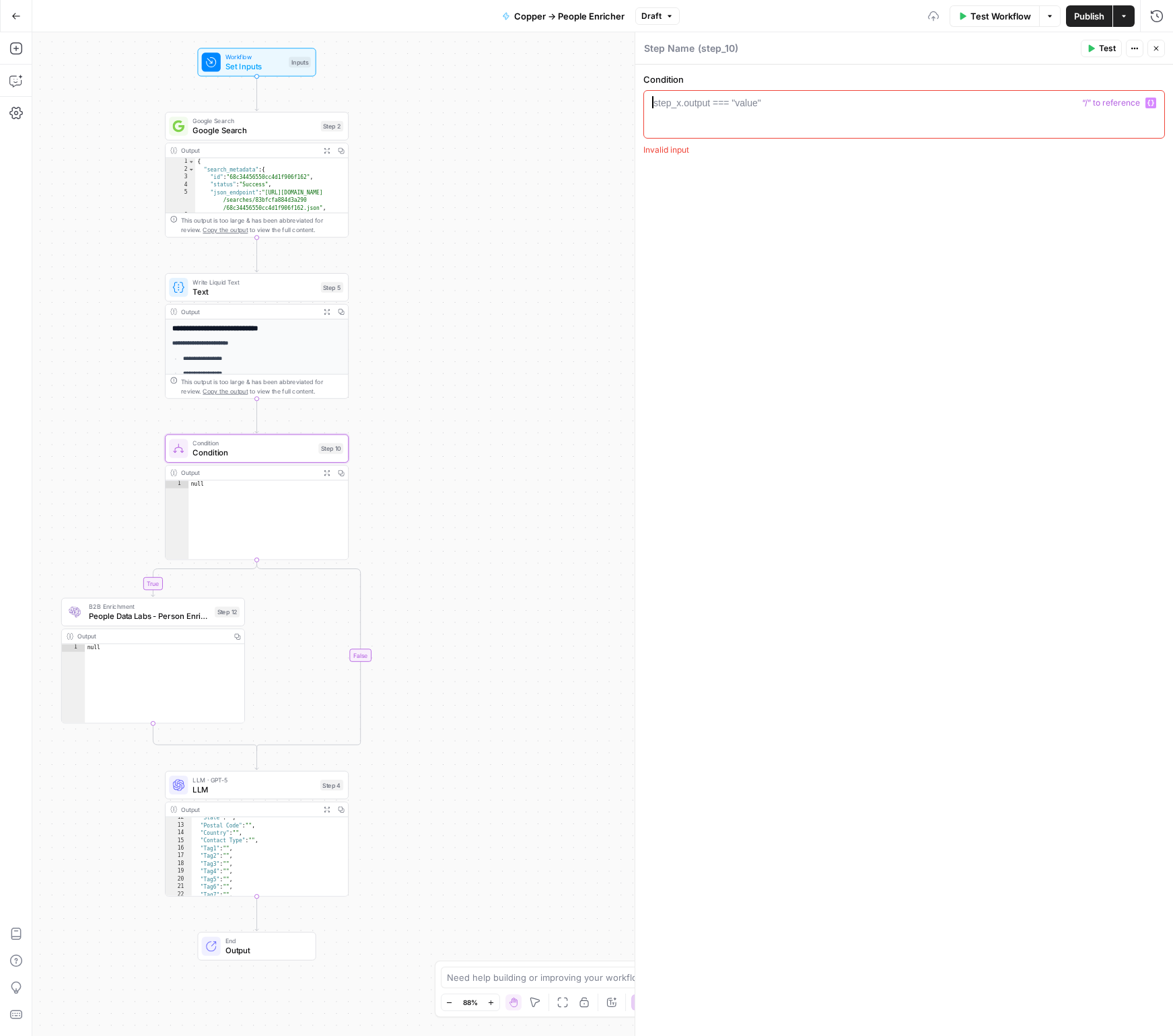
type textarea "*"
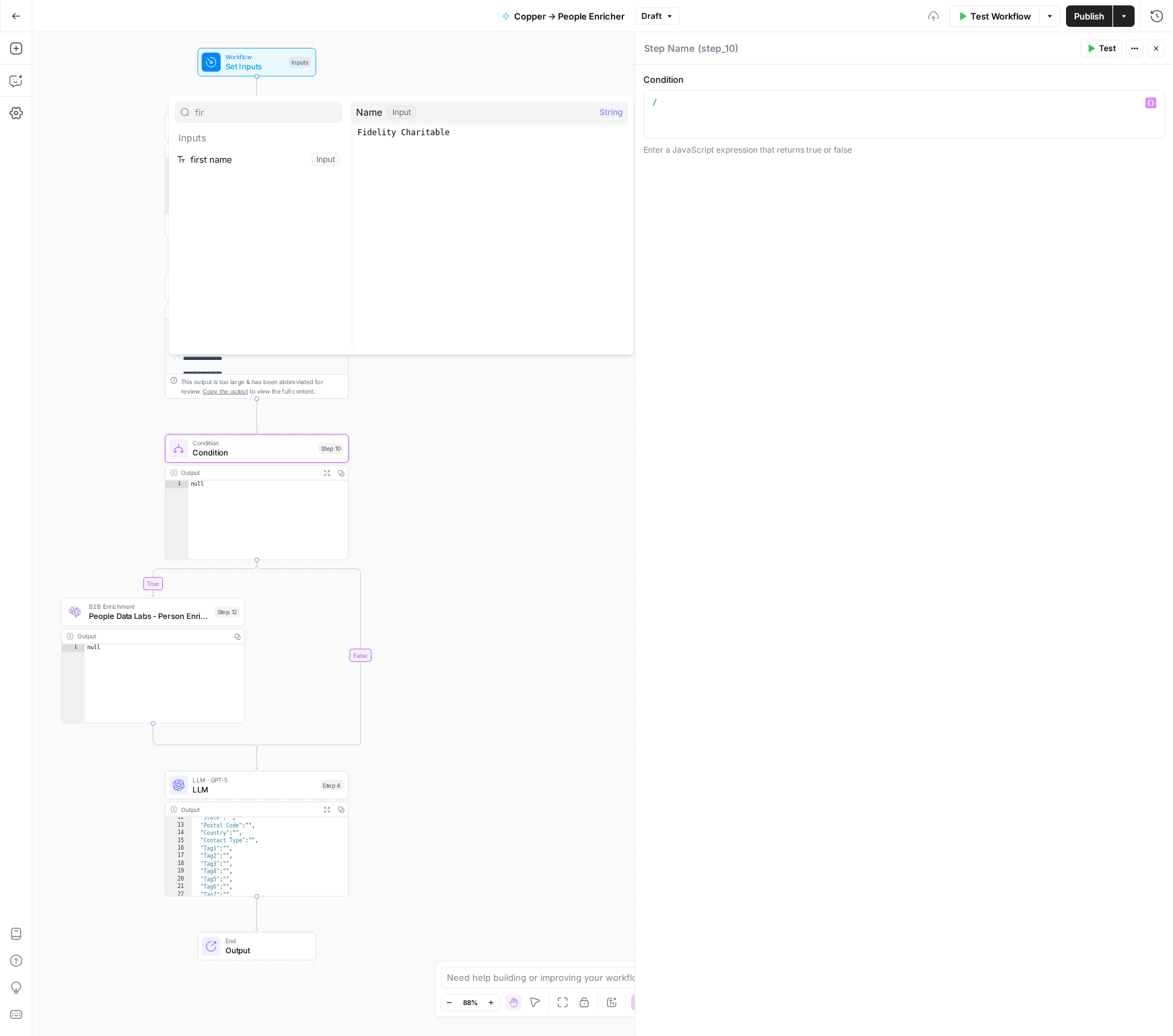
type input "fir"
click at [174, 149] on button "Select variable first name" at bounding box center [258, 160] width 169 height 21
type textarea "**********"
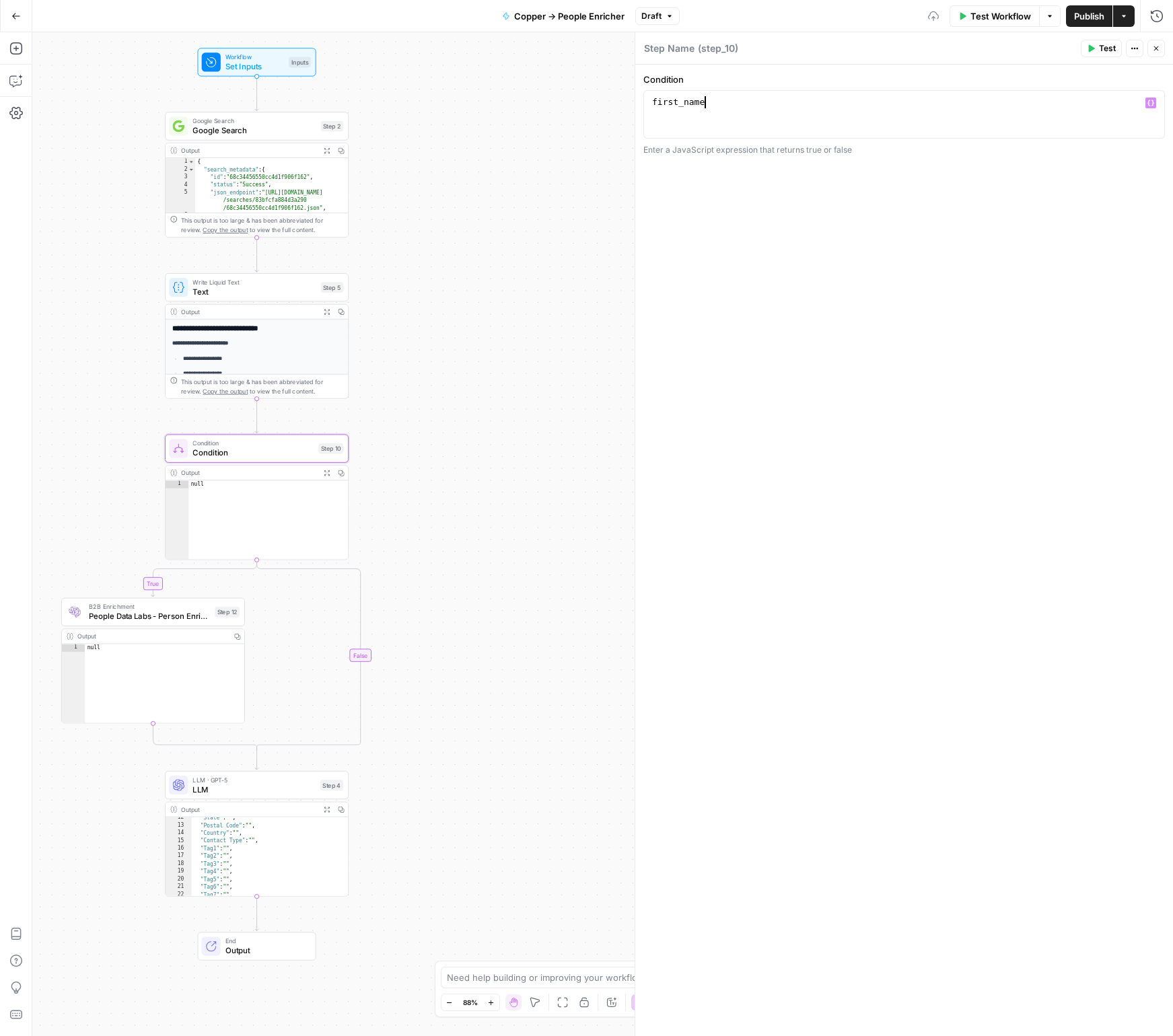
click at [1102, 47] on span "Test" at bounding box center [1106, 49] width 17 height 12
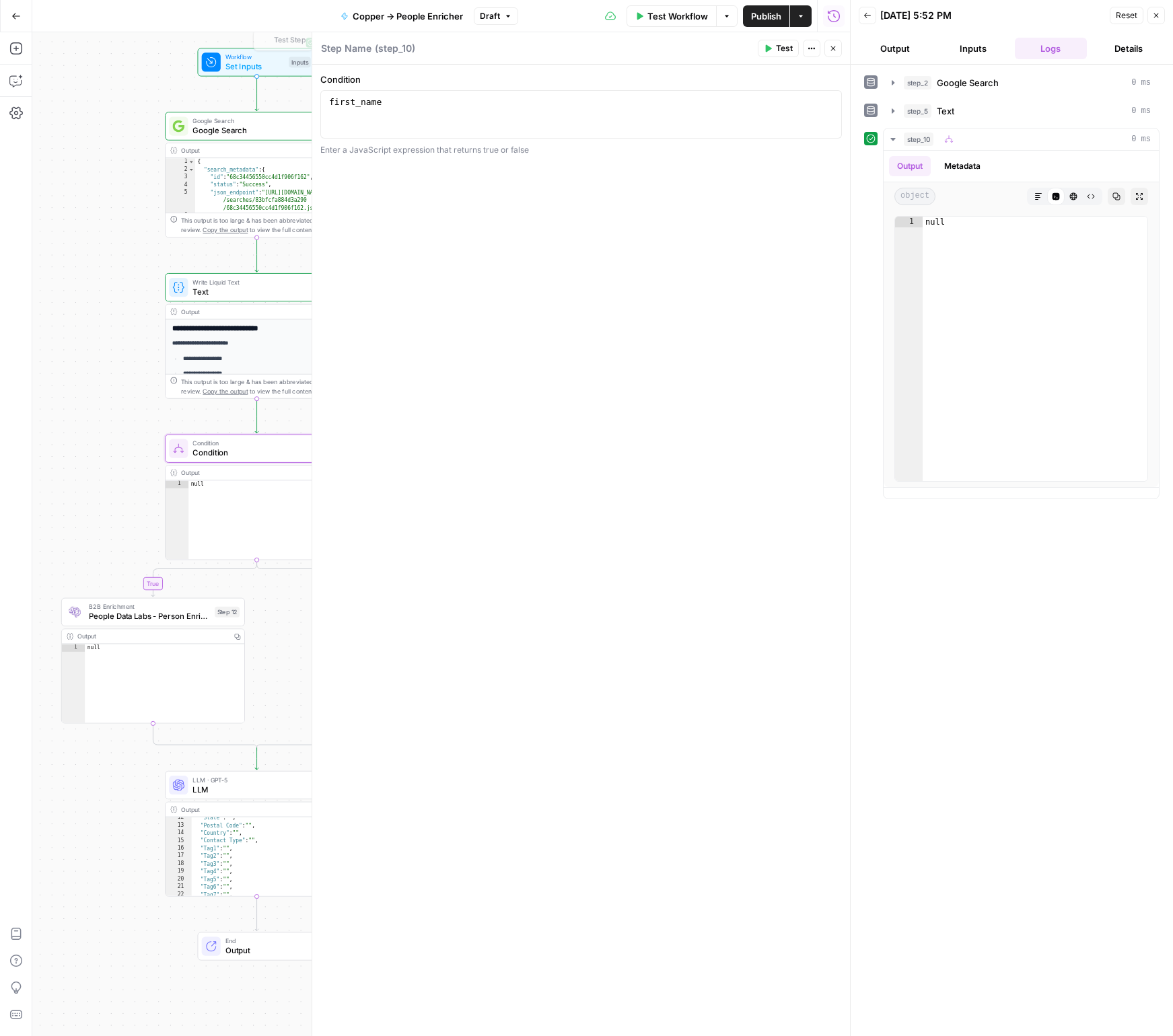
type textarea "**********"
click at [202, 174] on div "{ "search_metadata" : { "id" : "68c34456550cc4d1f906f162" , "status" : "Success…" at bounding box center [272, 208] width 154 height 102
click at [258, 71] on span "Set Inputs" at bounding box center [255, 67] width 59 height 12
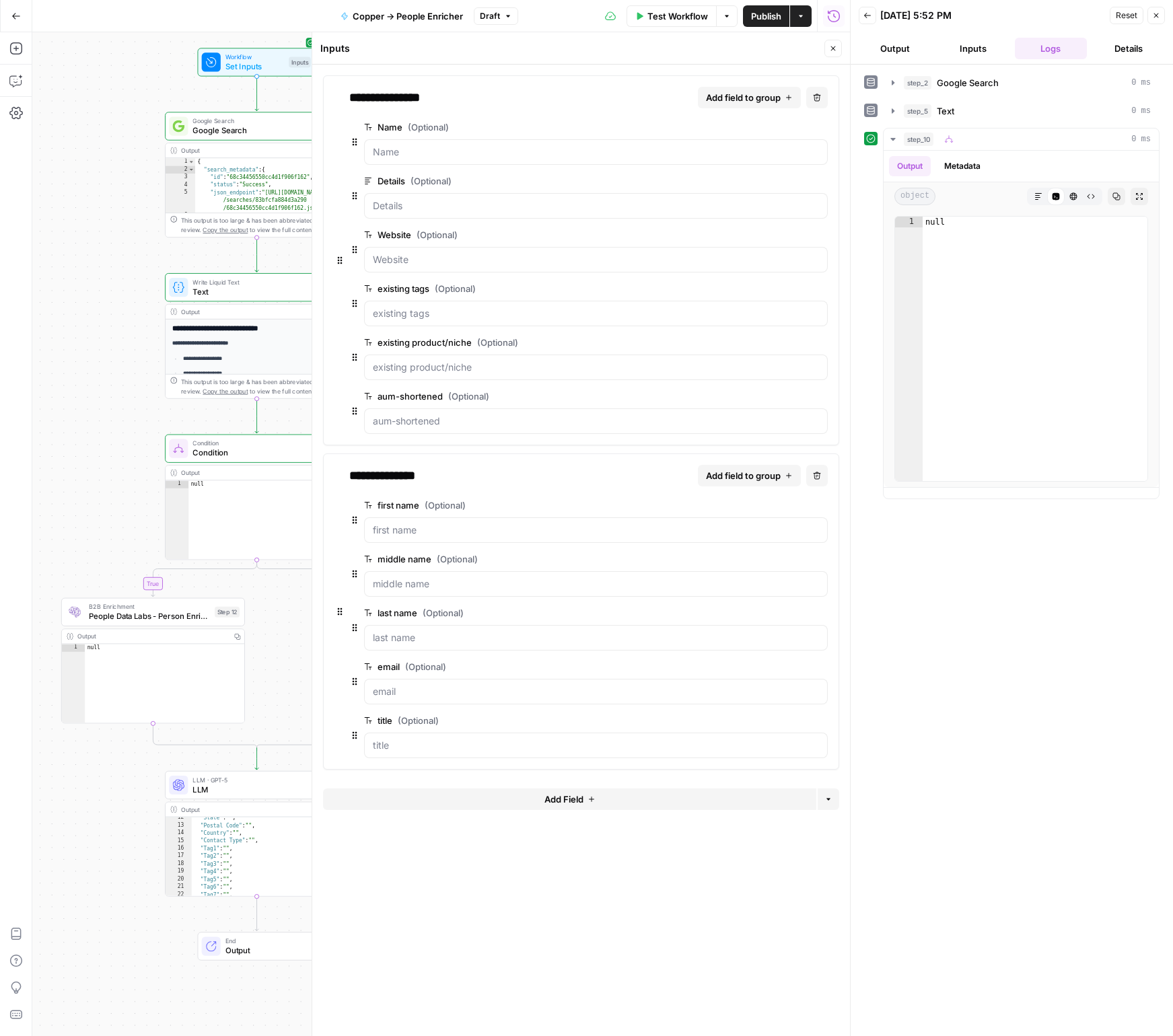
click at [428, 537] on div at bounding box center [595, 530] width 464 height 26
click at [420, 533] on name "first name (Optional)" at bounding box center [595, 530] width 446 height 13
click at [670, 12] on span "Test Workflow" at bounding box center [678, 16] width 60 height 13
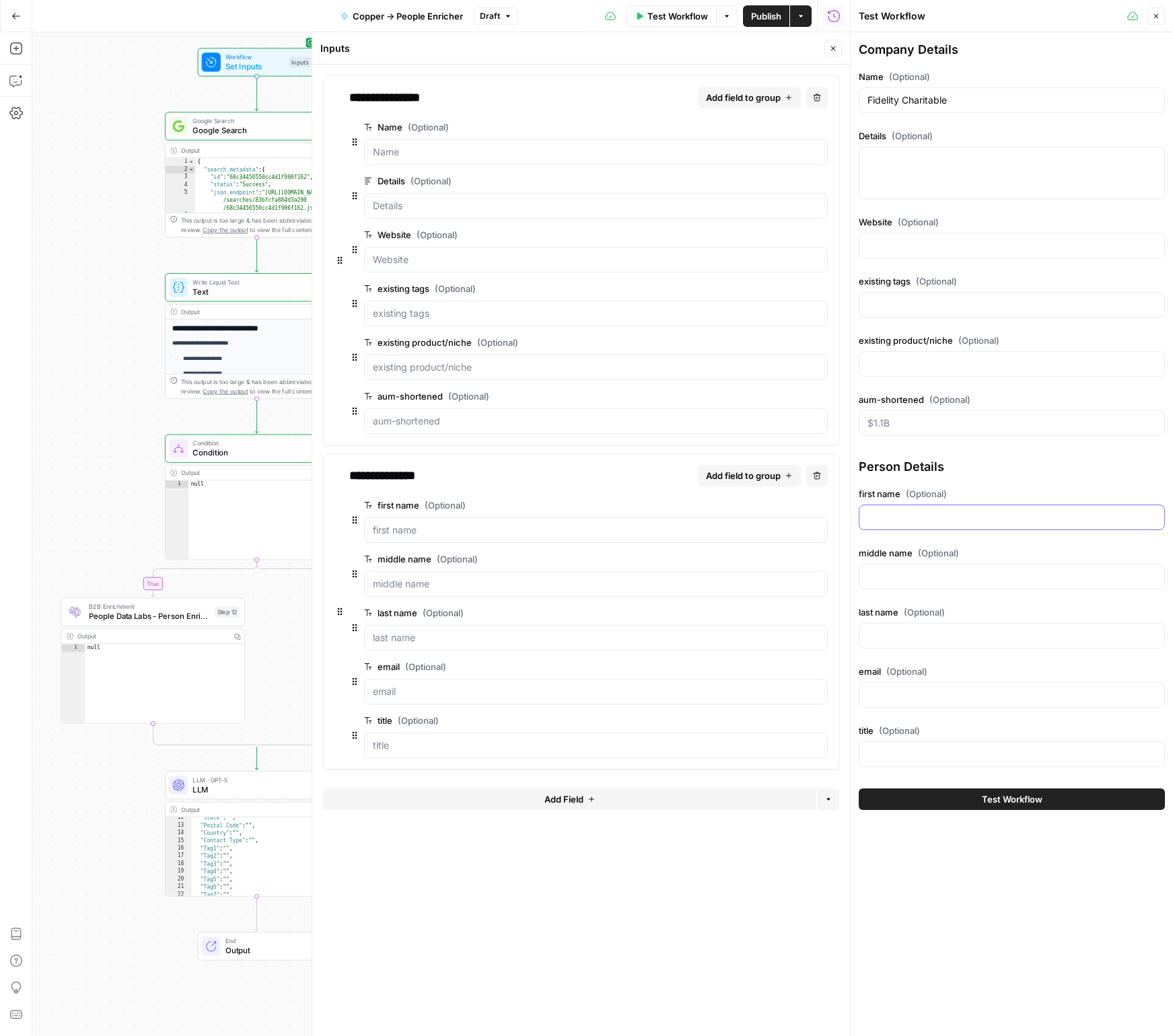
click at [904, 514] on input "first name (Optional)" at bounding box center [1012, 517] width 288 height 13
type input "Robert"
type input "Heeger"
click at [913, 105] on input "Fidelity Charitable" at bounding box center [1012, 99] width 288 height 13
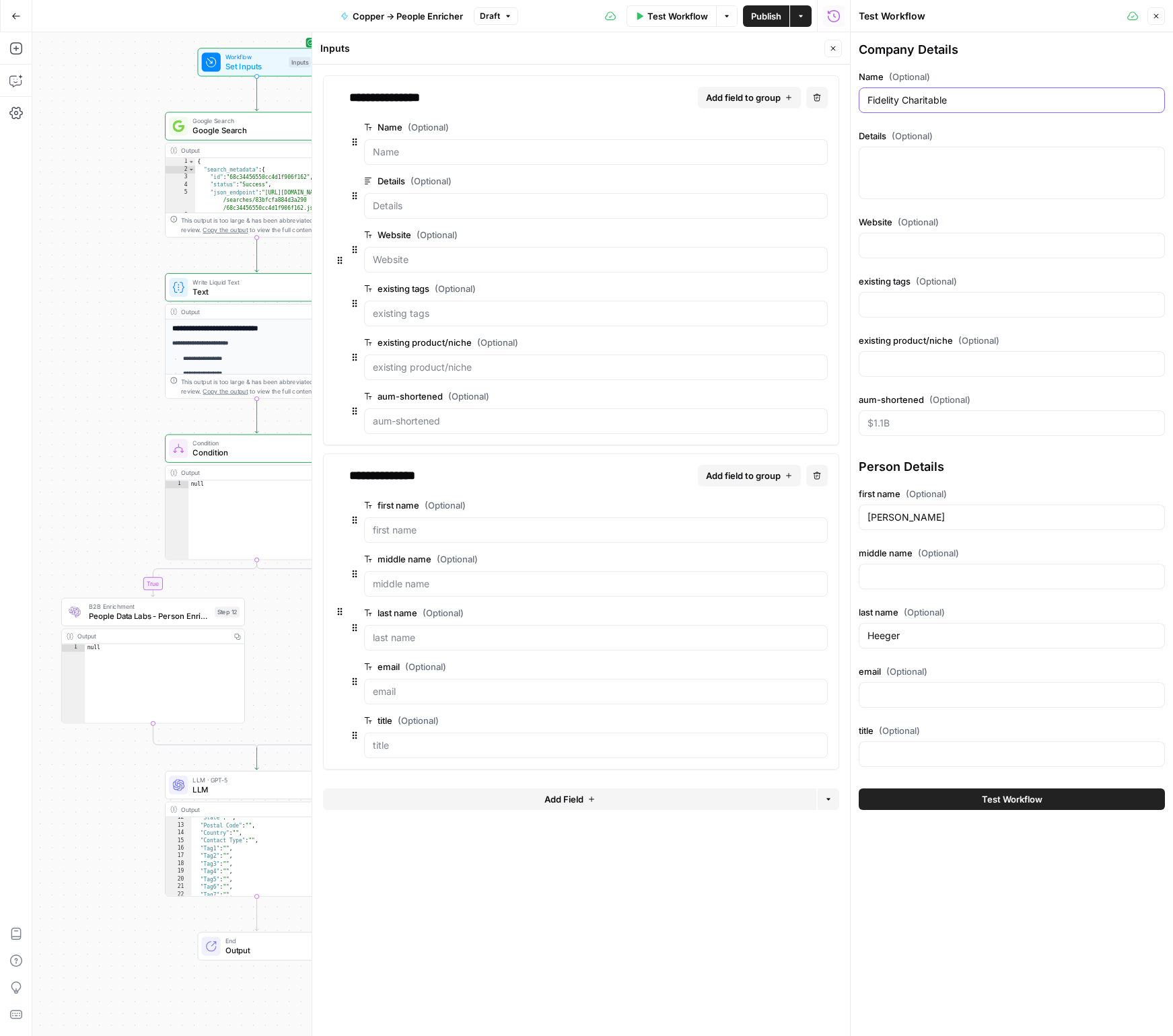
click at [913, 105] on input "Fidelity Charitable" at bounding box center [1012, 99] width 288 height 13
type input "Endaoemnt"
type input "Endaoment"
click at [859, 789] on button "Test Workflow" at bounding box center [1012, 799] width 306 height 21
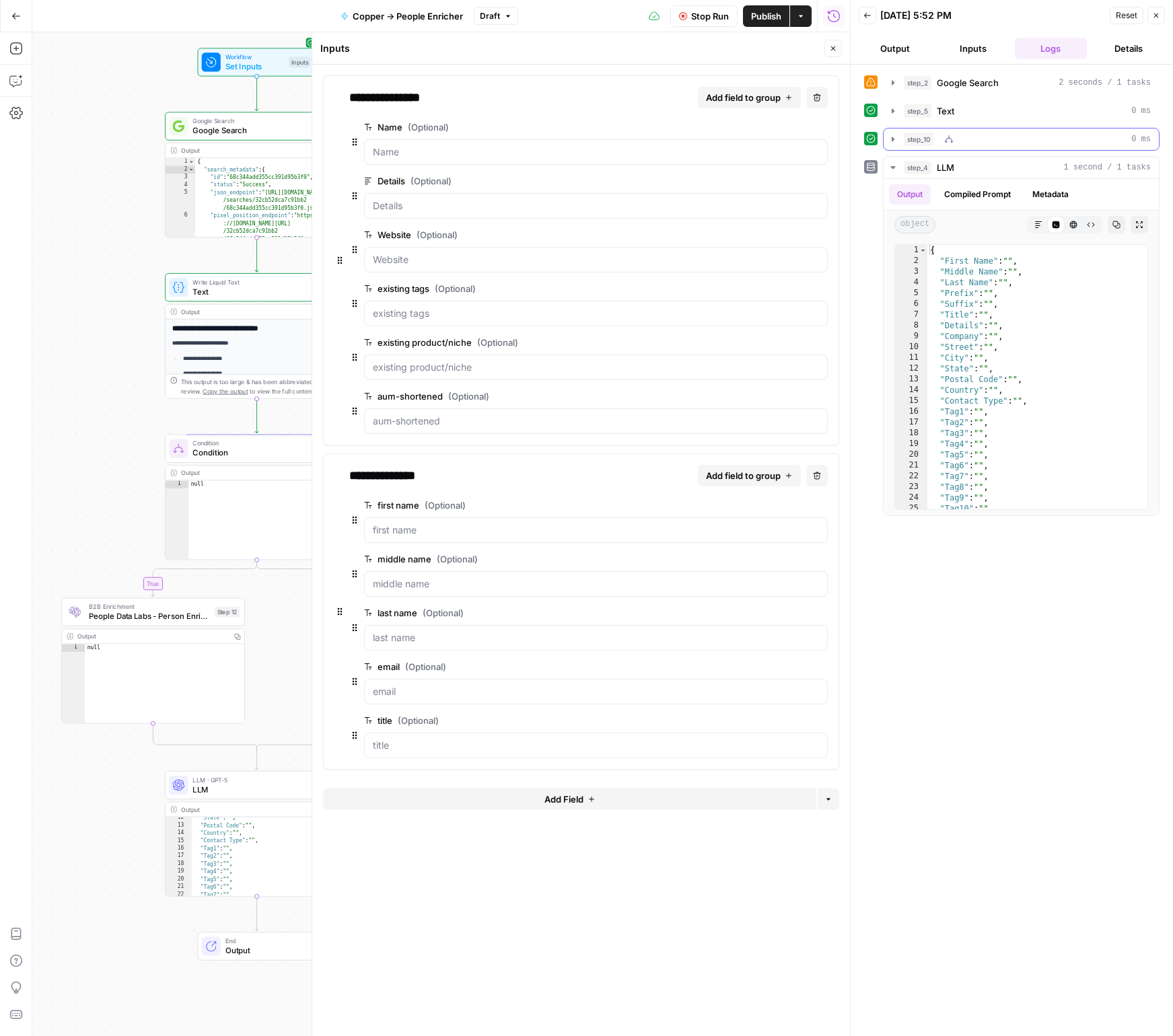
click at [933, 140] on span "step_10" at bounding box center [917, 138] width 29 height 13
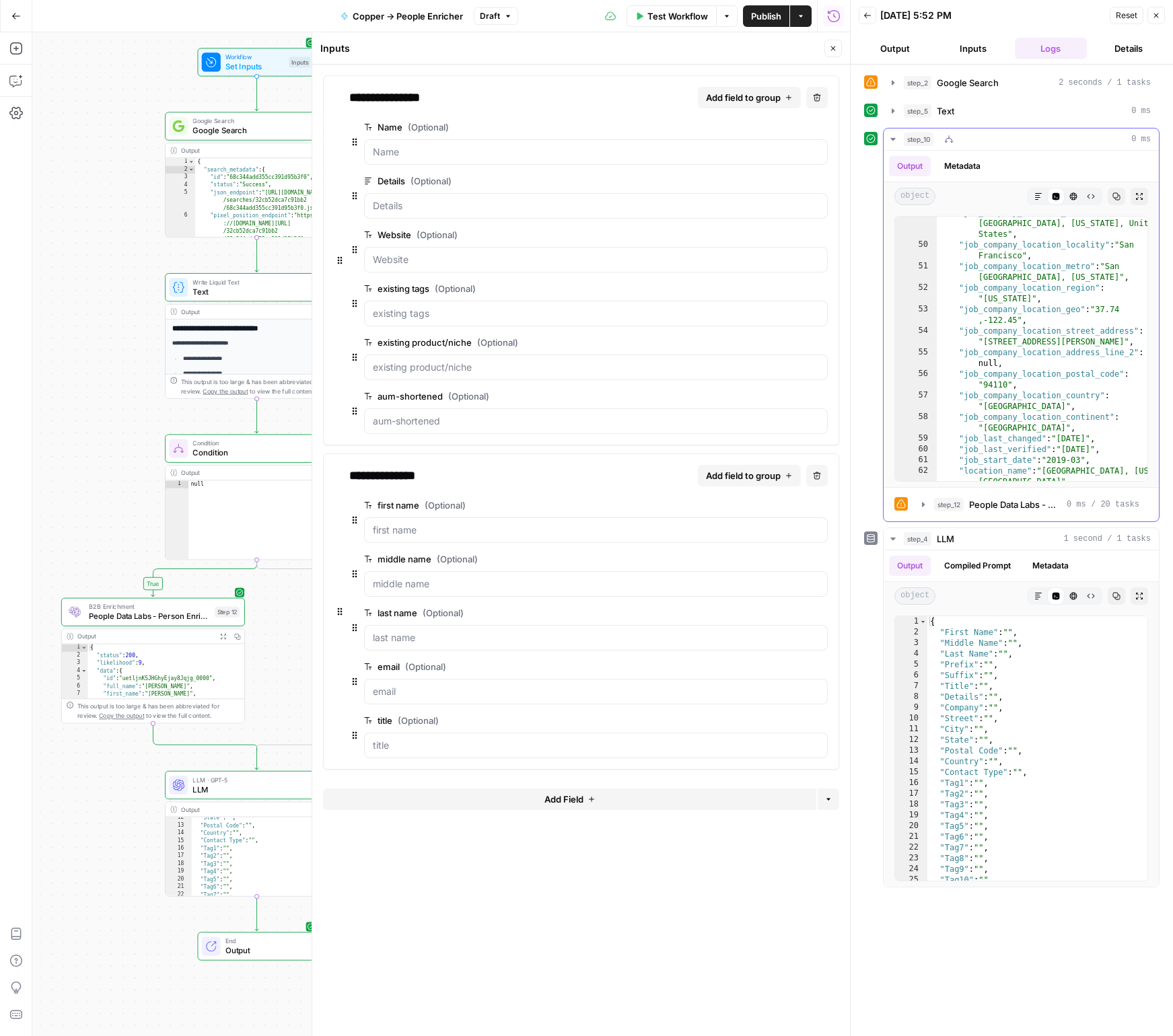
scroll to position [637, 0]
click at [972, 536] on div "step_4 LLM 1 second / 1 tasks" at bounding box center [1027, 538] width 247 height 13
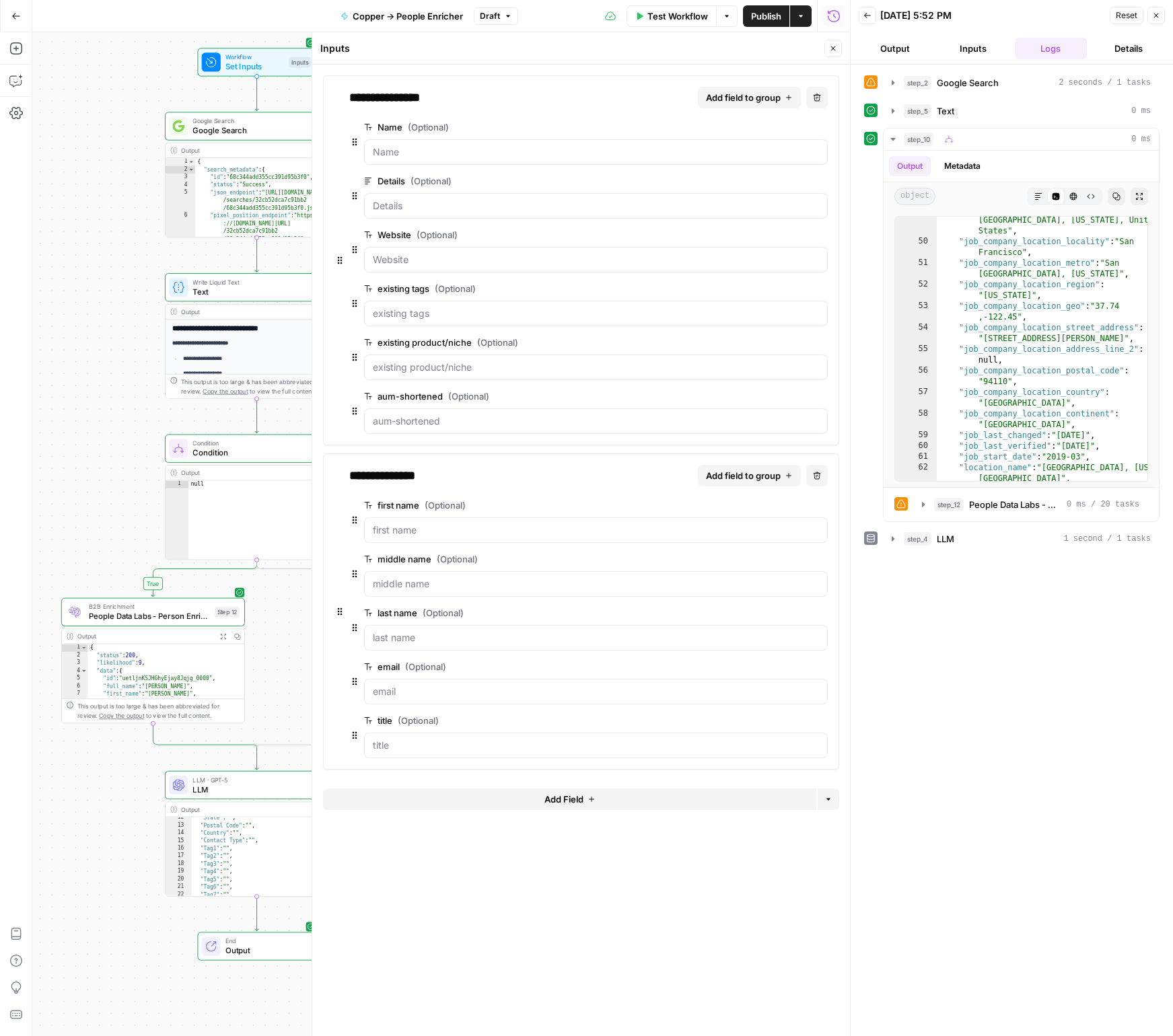
click at [976, 546] on button "step_4 LLM 1 second / 1 tasks" at bounding box center [1021, 538] width 275 height 21
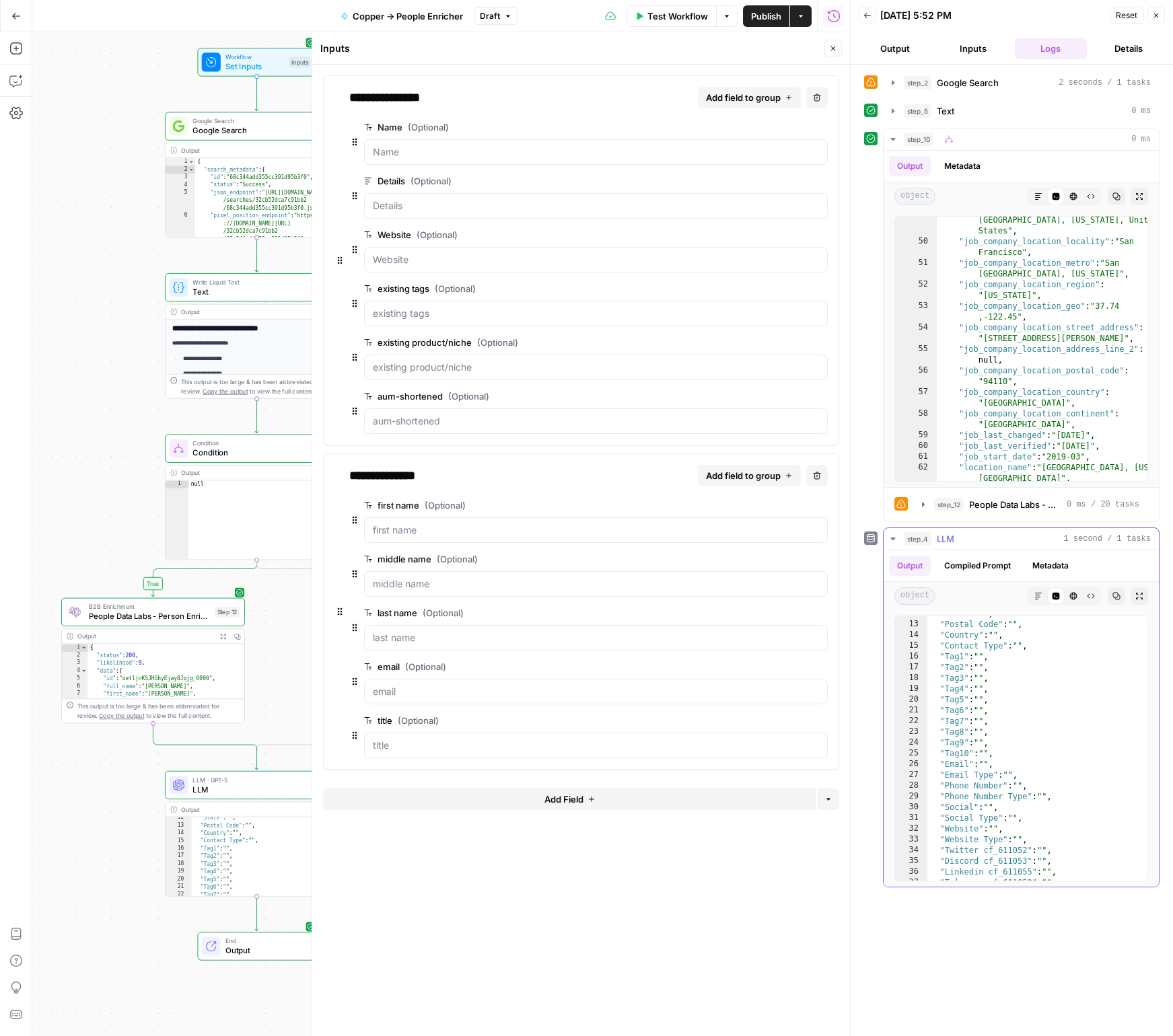
scroll to position [0, 0]
click at [980, 563] on button "Compiled Prompt" at bounding box center [977, 565] width 83 height 20
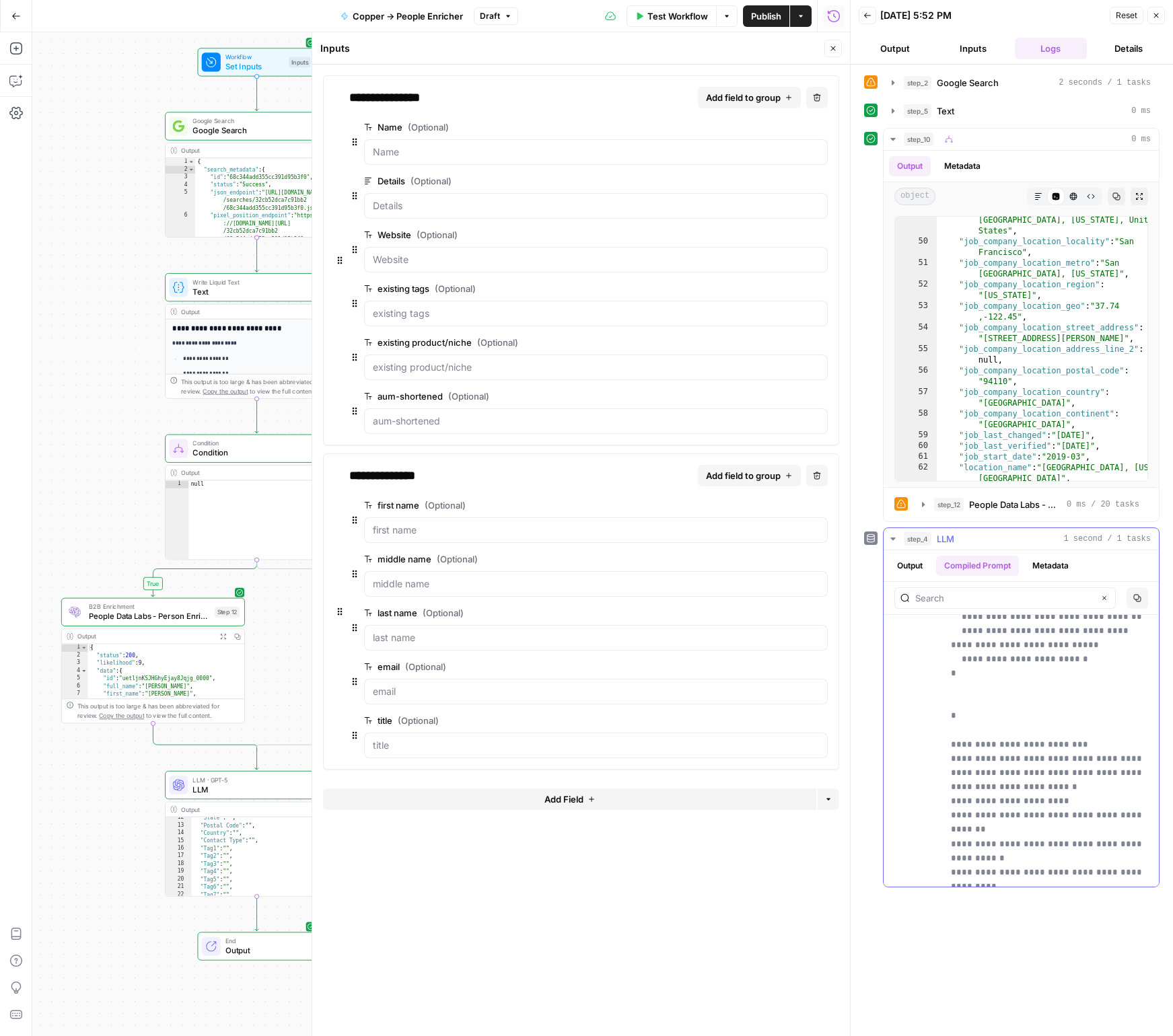
scroll to position [4656, 0]
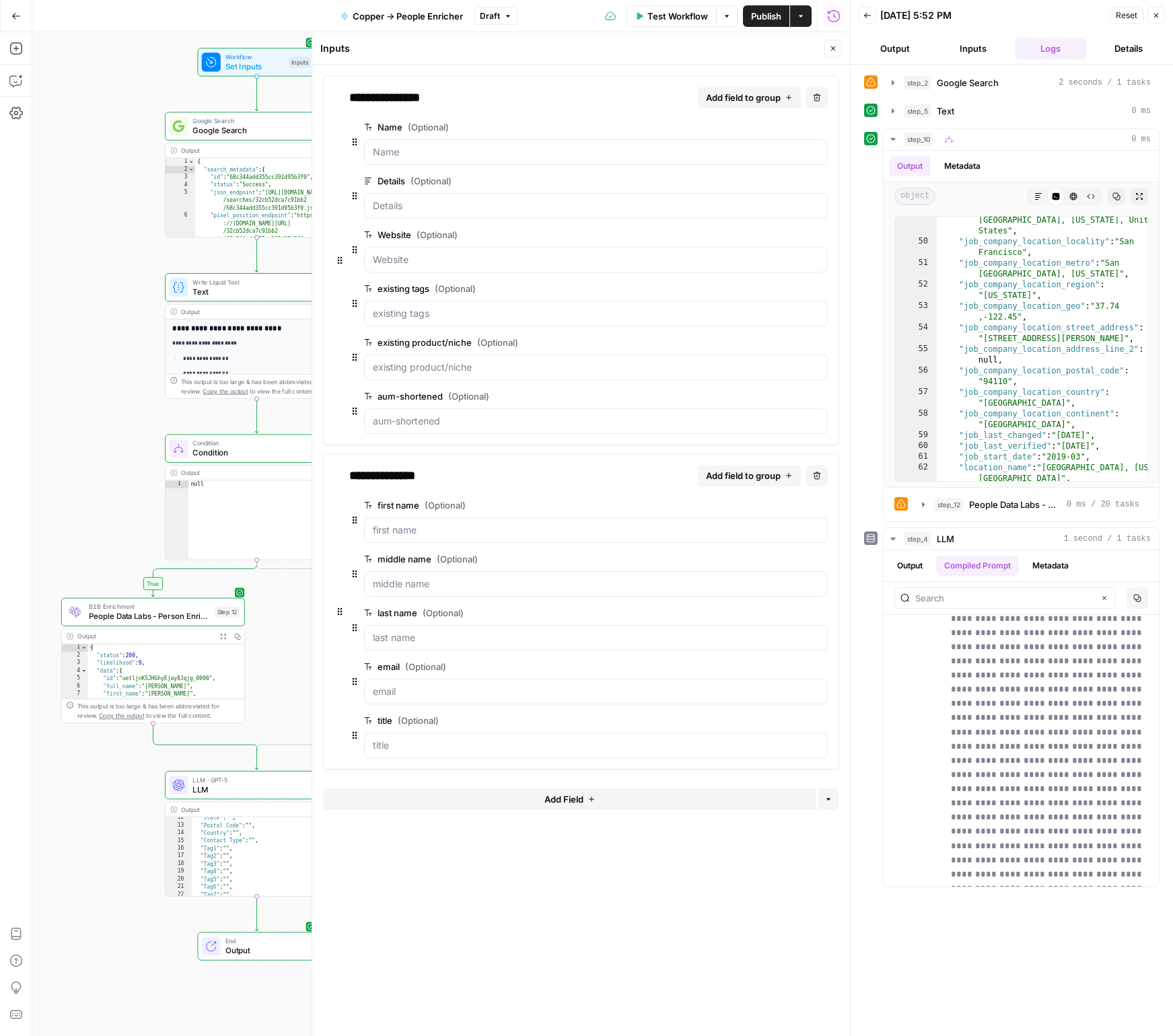
click at [531, 82] on div "**********" at bounding box center [581, 260] width 516 height 370
click at [232, 781] on span "LLM · GPT-5" at bounding box center [254, 780] width 122 height 10
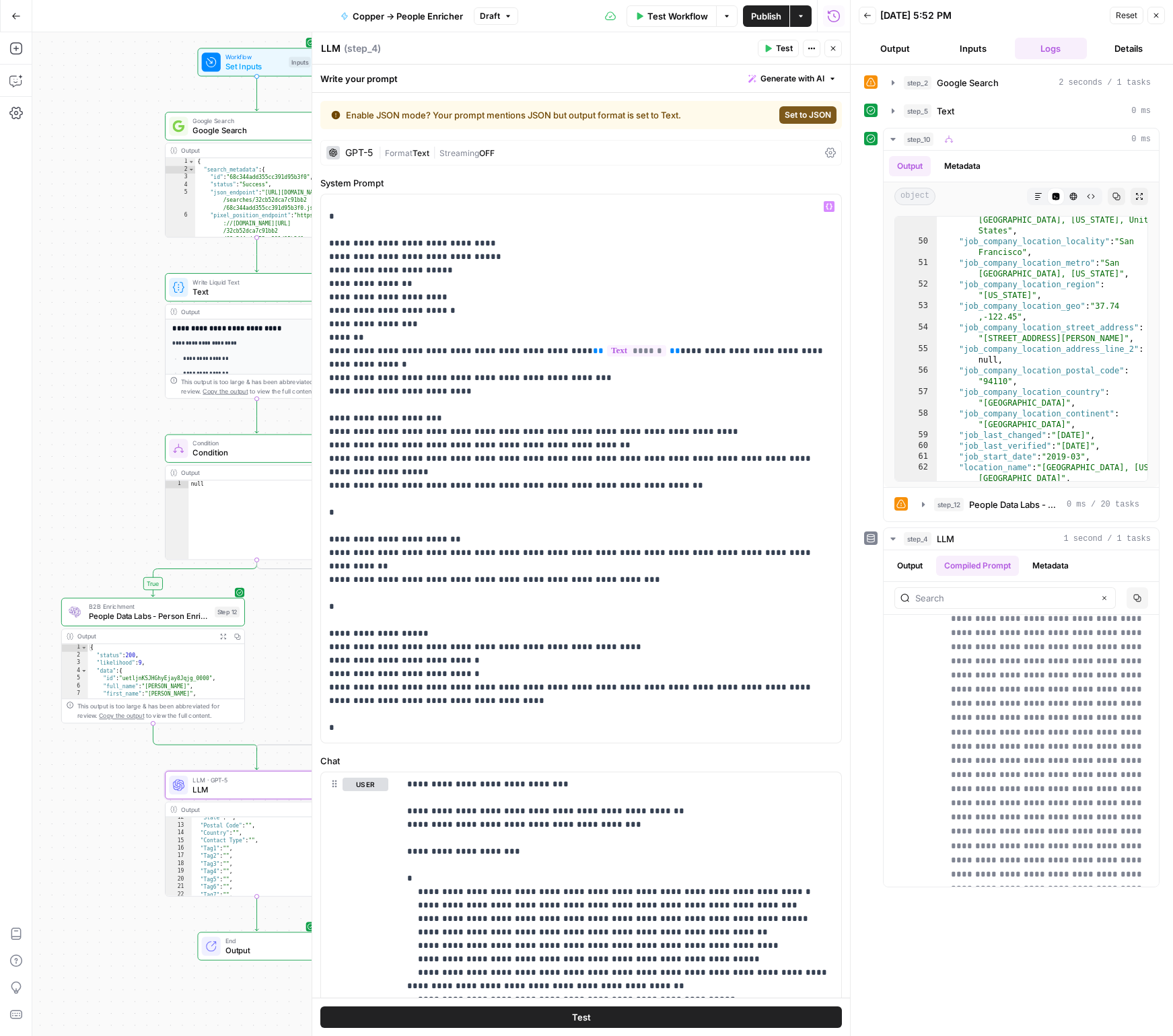
scroll to position [146, 0]
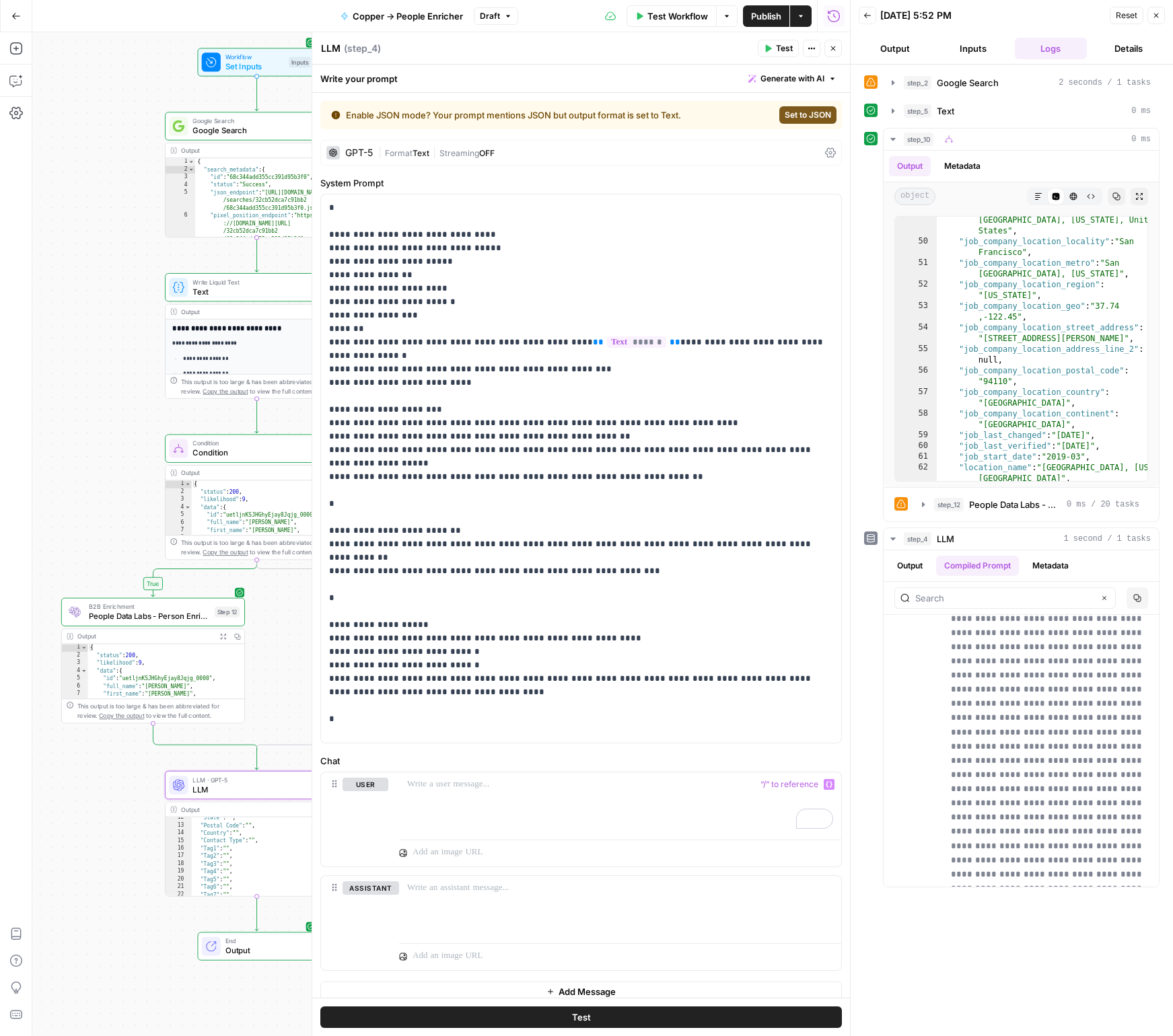
click at [509, 1015] on button "Test" at bounding box center [581, 1016] width 522 height 21
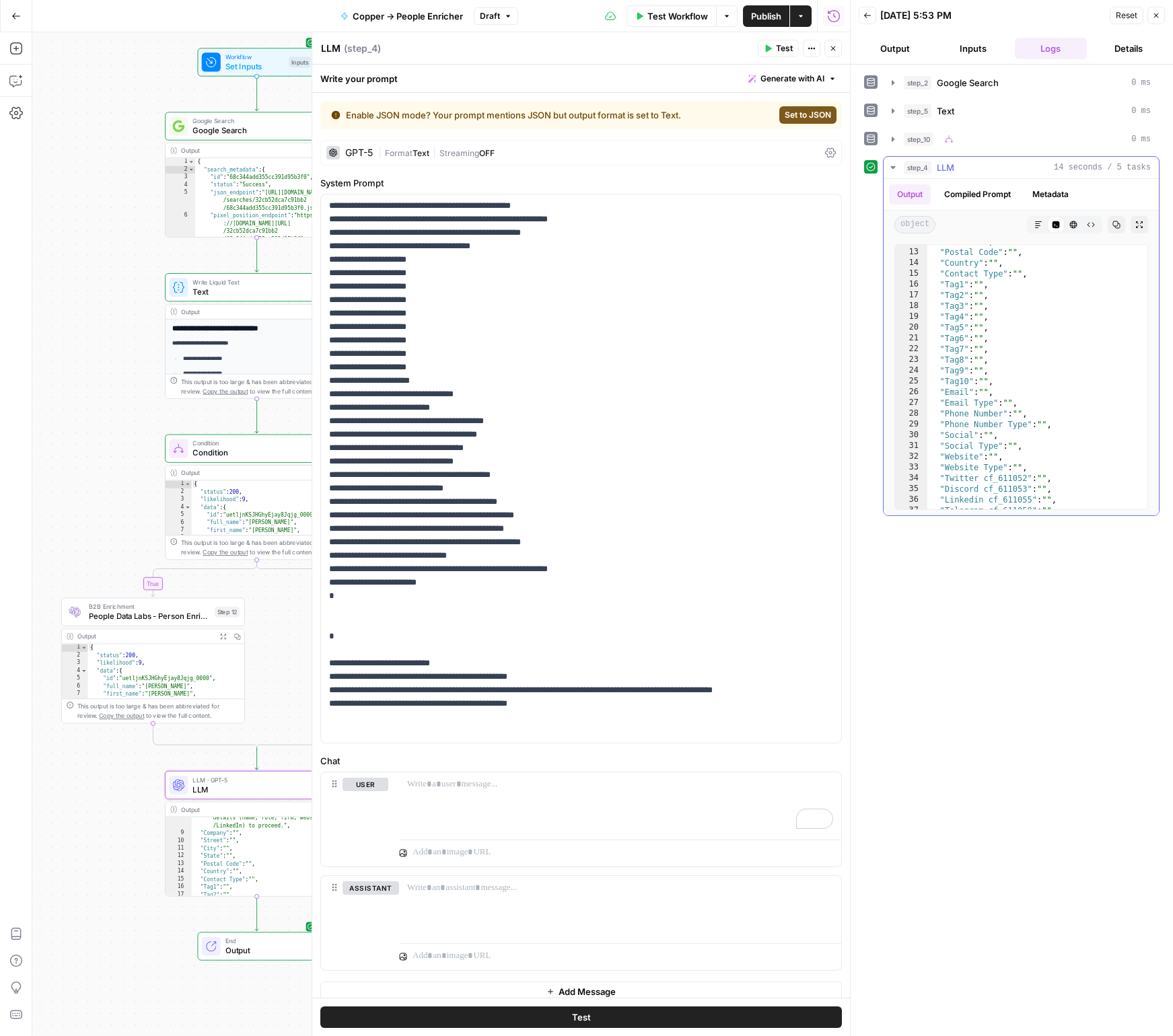
scroll to position [0, 0]
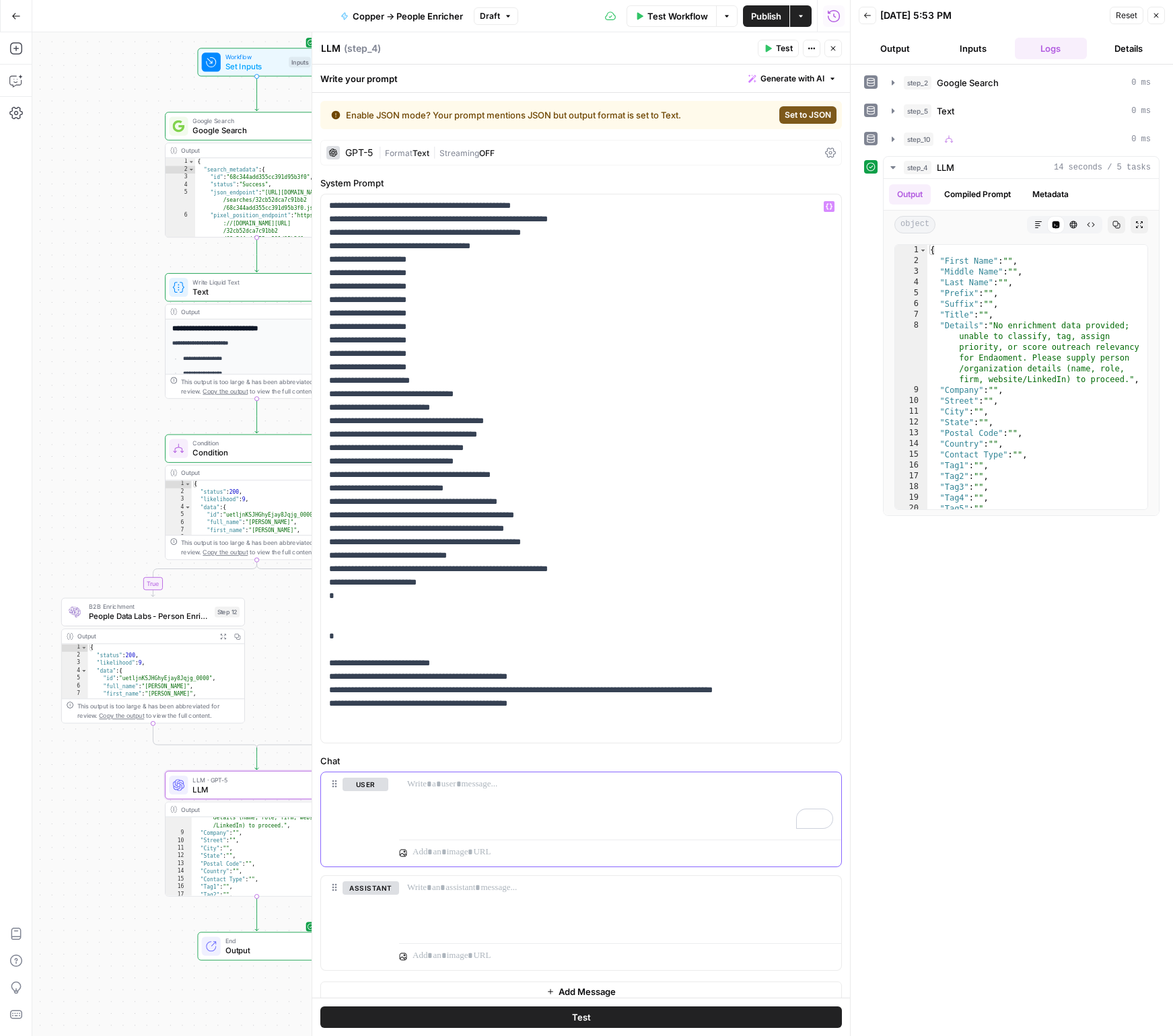
click at [484, 787] on p "To enrich screen reader interactions, please activate Accessibility in Grammarl…" at bounding box center [620, 784] width 426 height 13
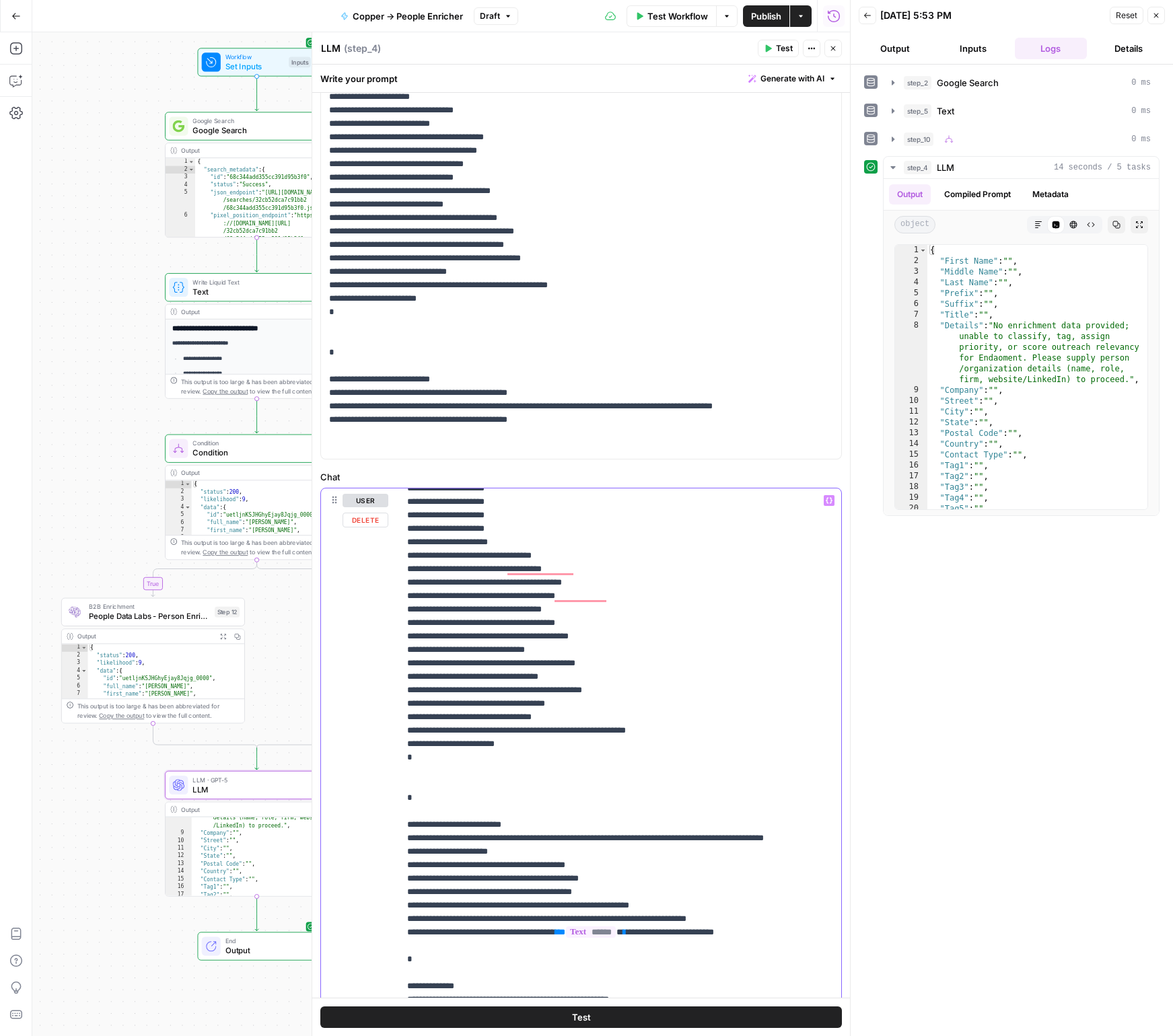
scroll to position [12, 0]
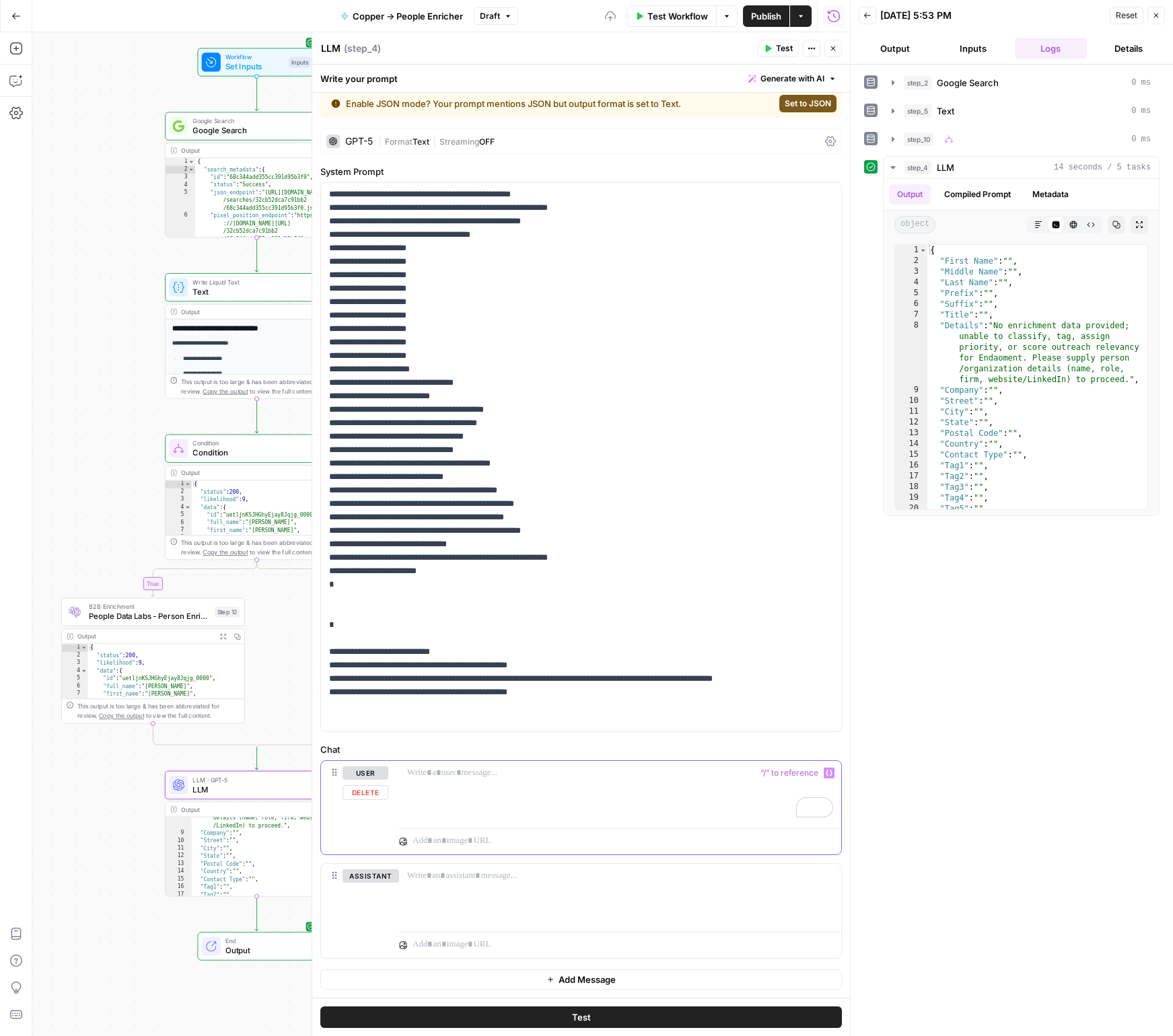
click at [486, 774] on p "To enrich screen reader interactions, please activate Accessibility in Grammarl…" at bounding box center [620, 773] width 426 height 13
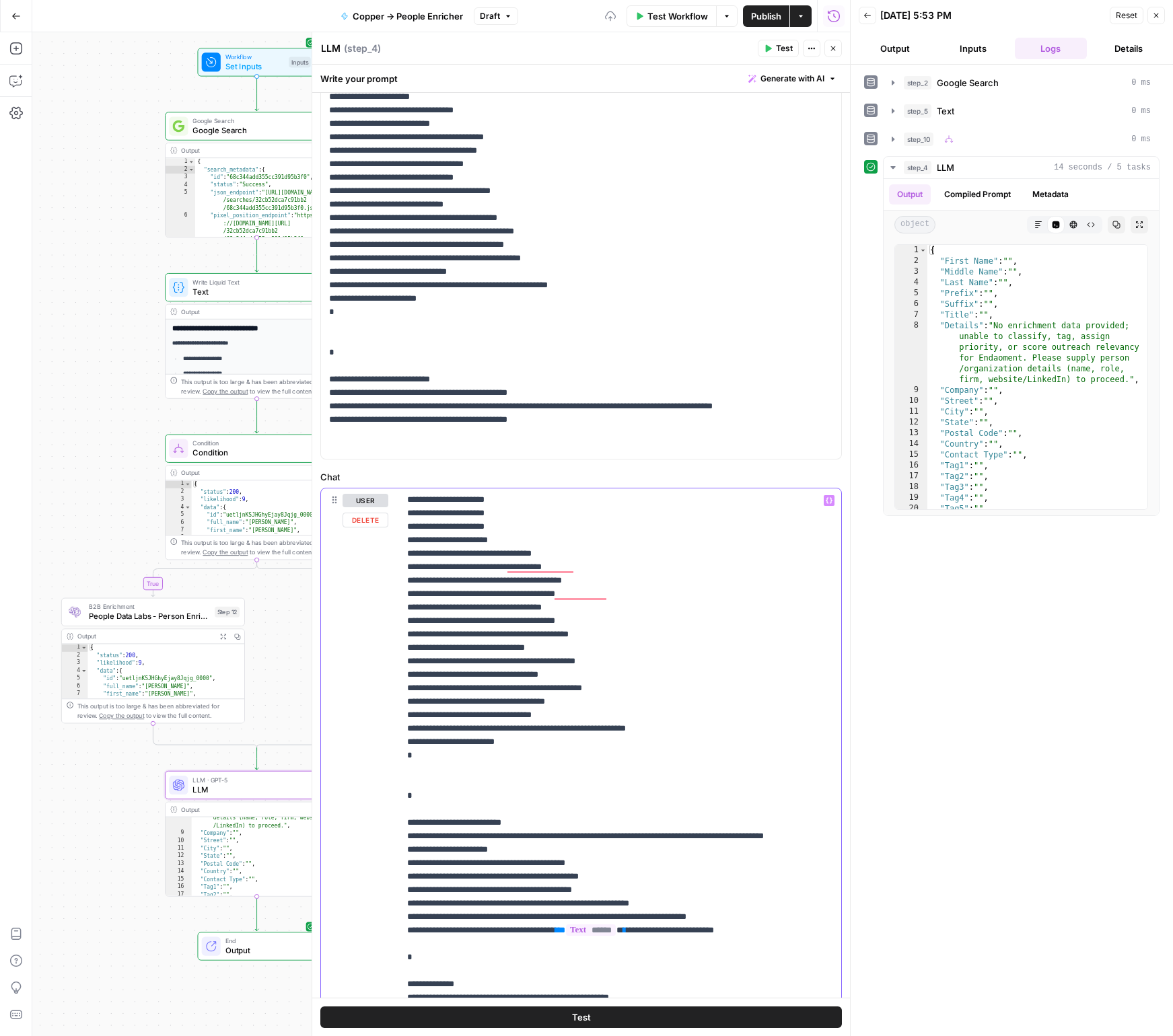
scroll to position [81, 0]
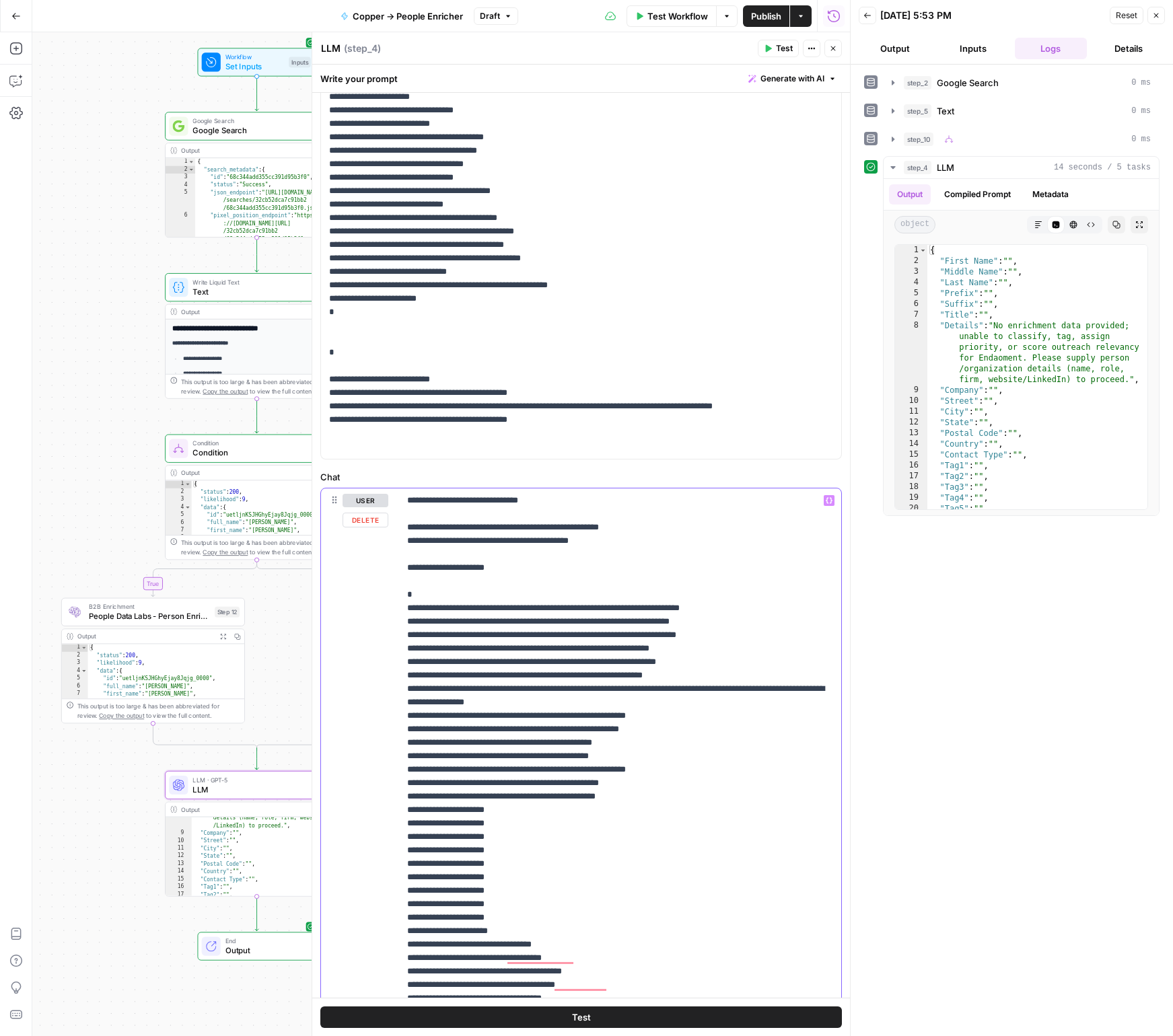
click at [489, 580] on p "**********" at bounding box center [620, 958] width 426 height 929
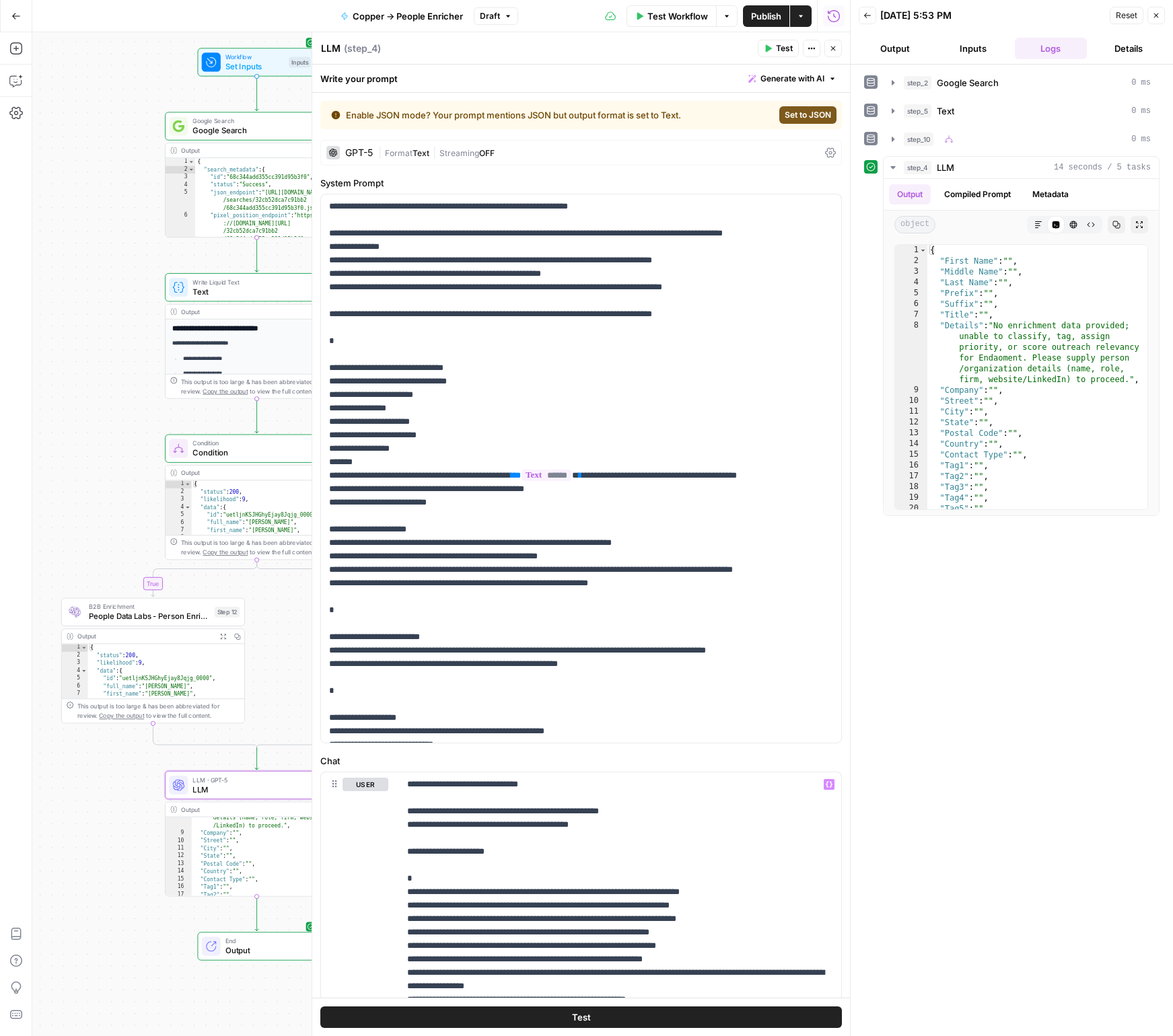
click at [810, 115] on span "Set to JSON" at bounding box center [807, 115] width 46 height 12
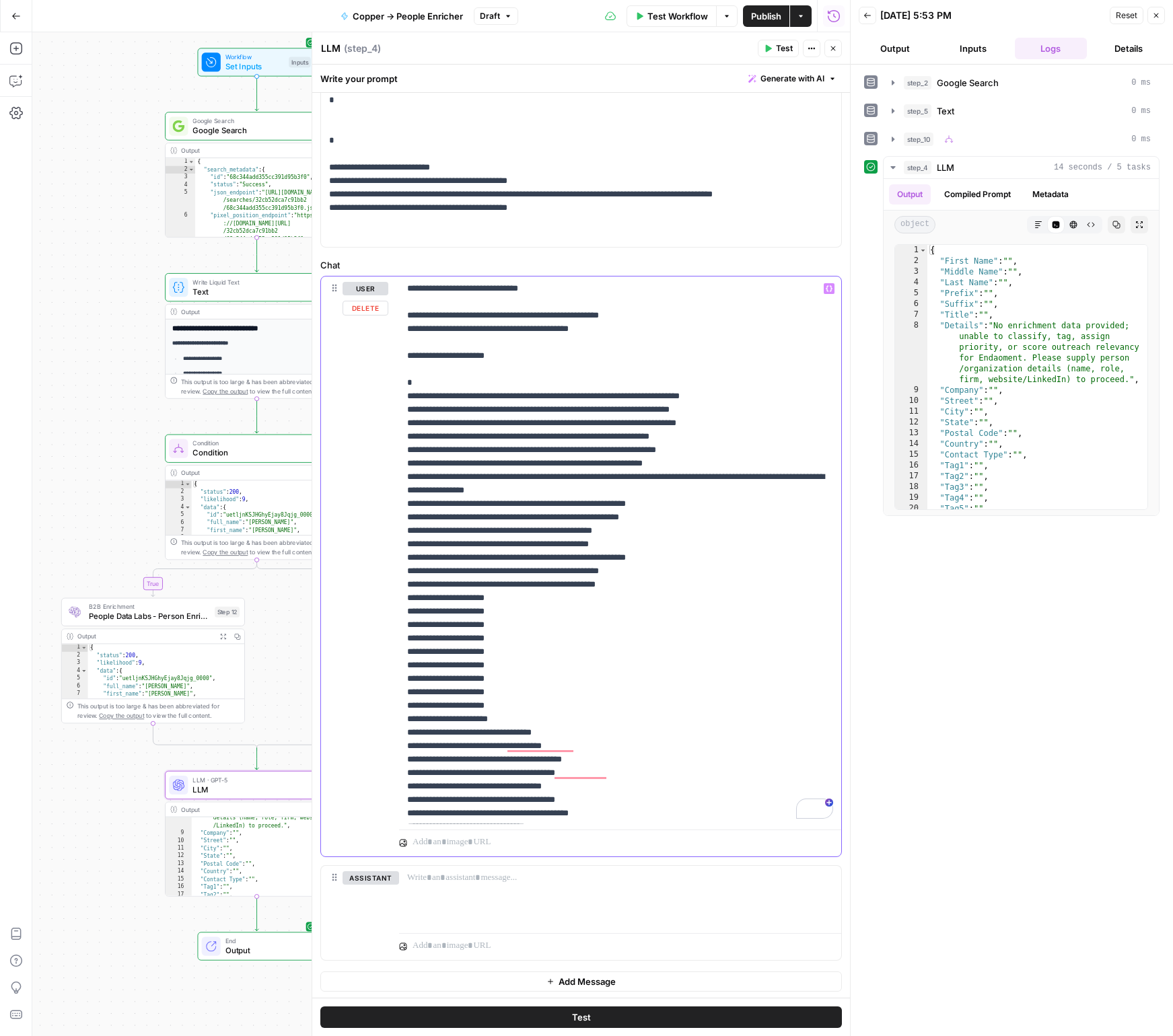
drag, startPoint x: 516, startPoint y: 569, endPoint x: 397, endPoint y: 290, distance: 303.3
click at [397, 290] on div "**********" at bounding box center [581, 567] width 520 height 580
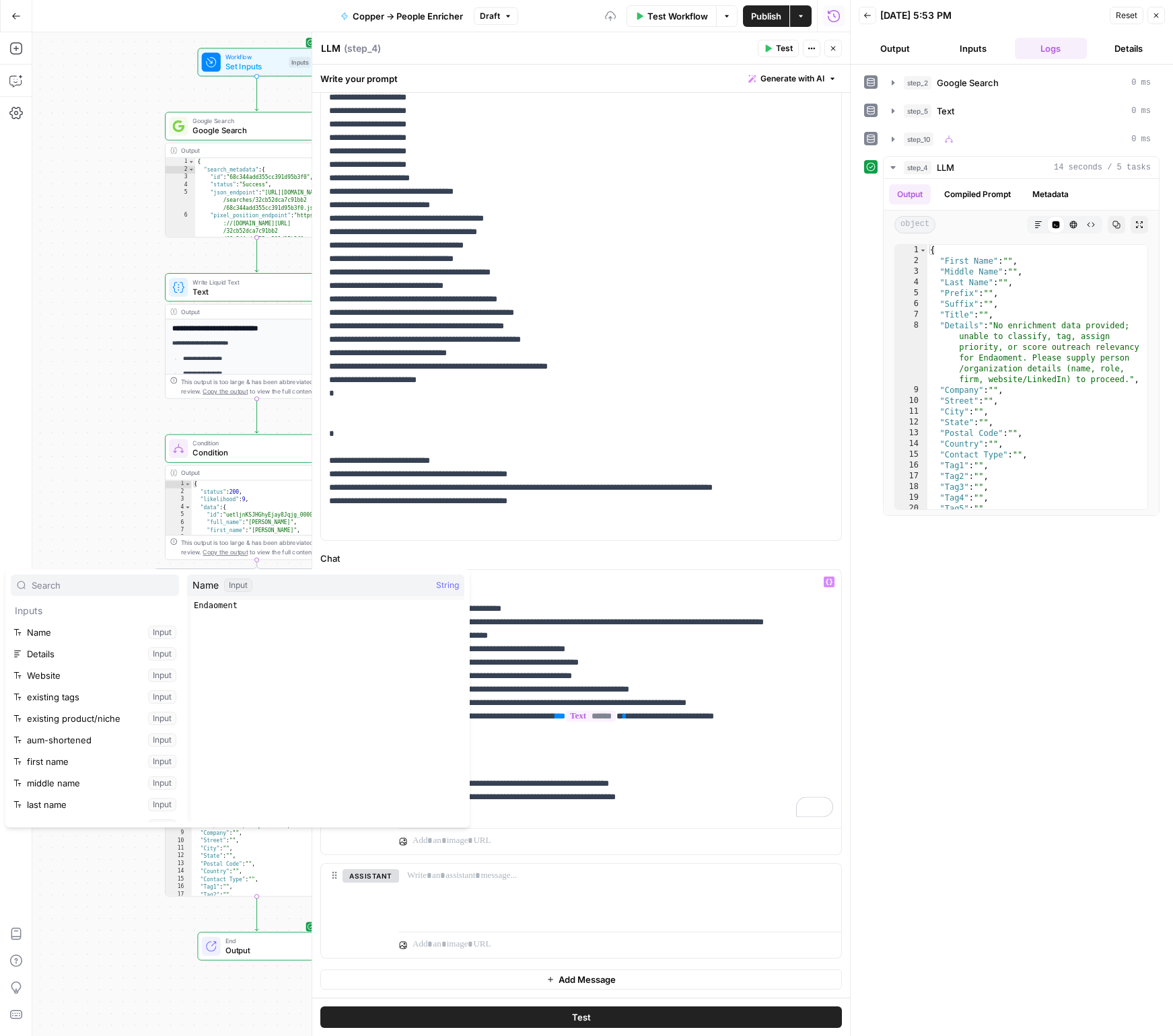
type input "s"
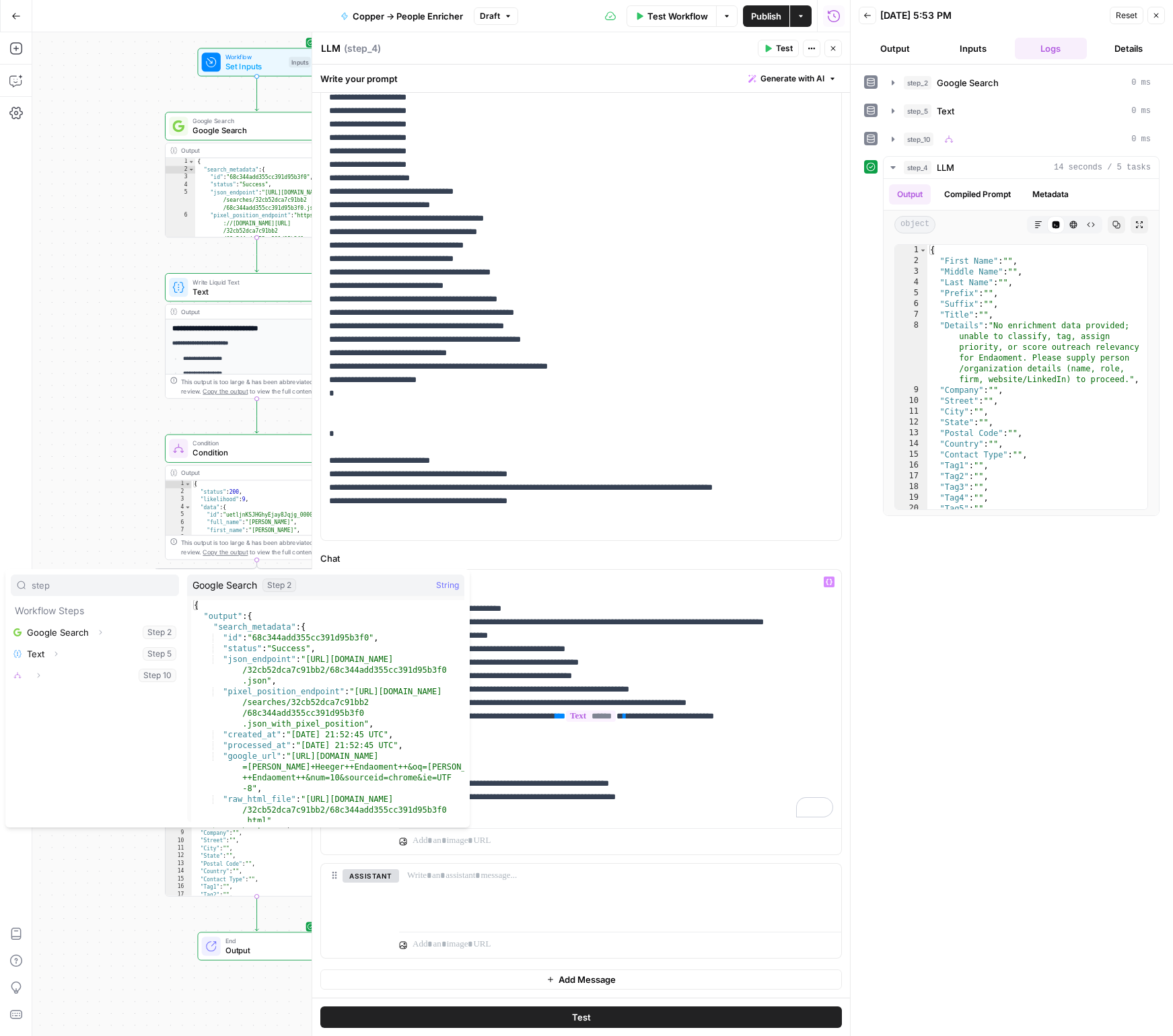
type input "step"
drag, startPoint x: 637, startPoint y: 583, endPoint x: 639, endPoint y: 572, distance: 11.2
click at [637, 583] on p "**********" at bounding box center [620, 695] width 426 height 242
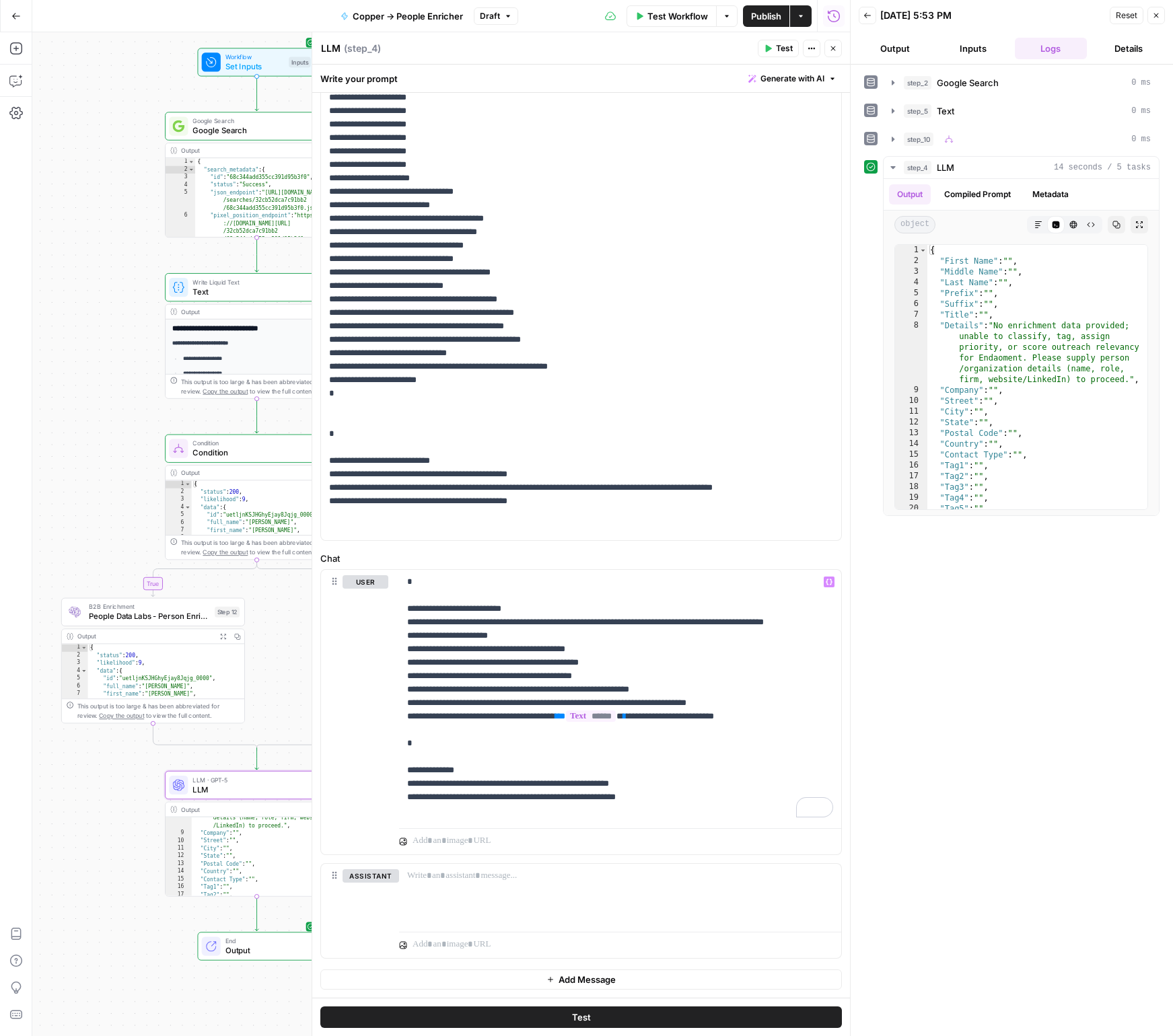
click at [799, 19] on icon "button" at bounding box center [800, 16] width 8 height 8
click at [545, 16] on div "Test Workflow Options Publish Actions Run History" at bounding box center [684, 16] width 333 height 32
click at [492, 18] on span "Draft" at bounding box center [490, 16] width 20 height 12
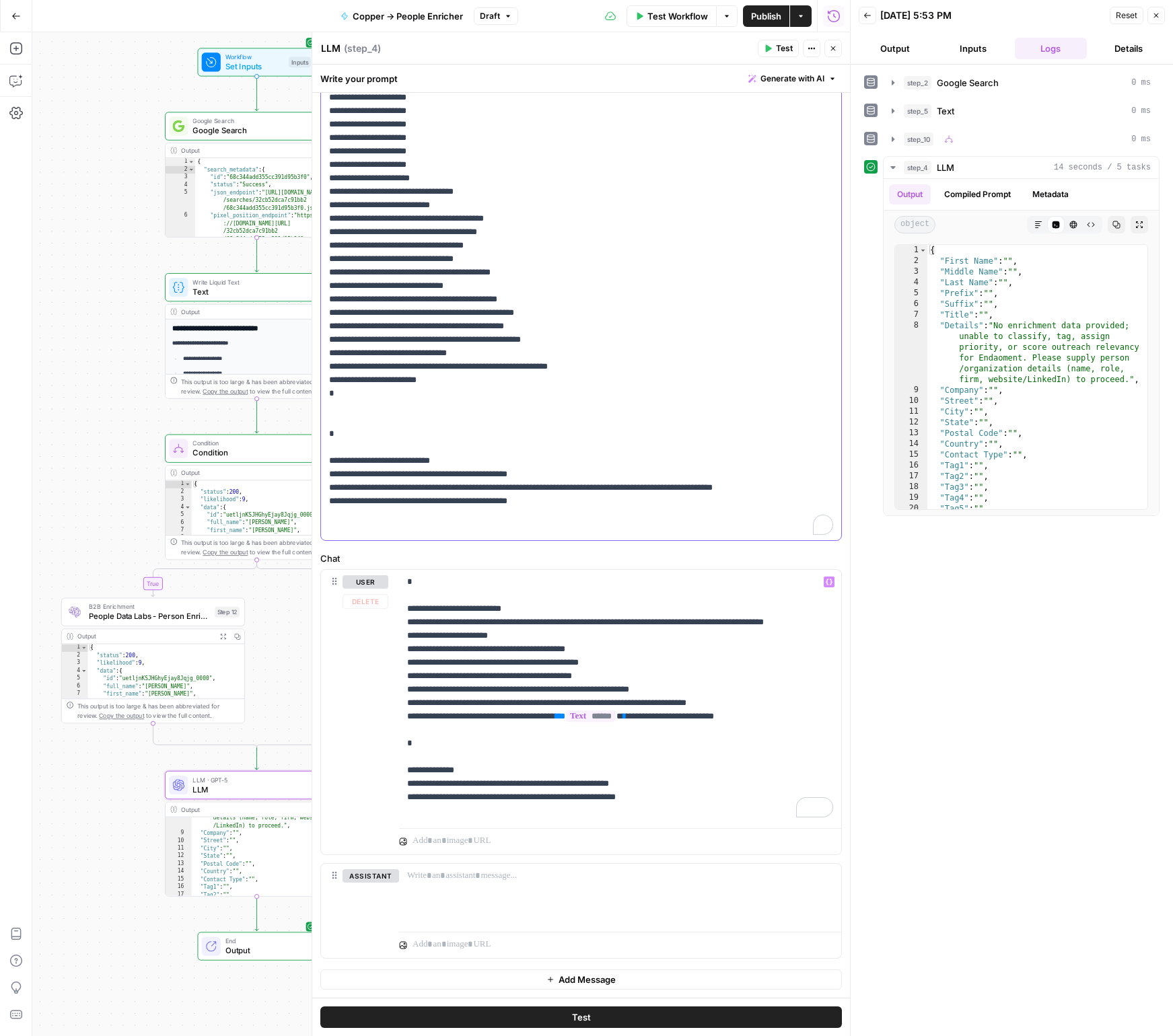
scroll to position [1118, 0]
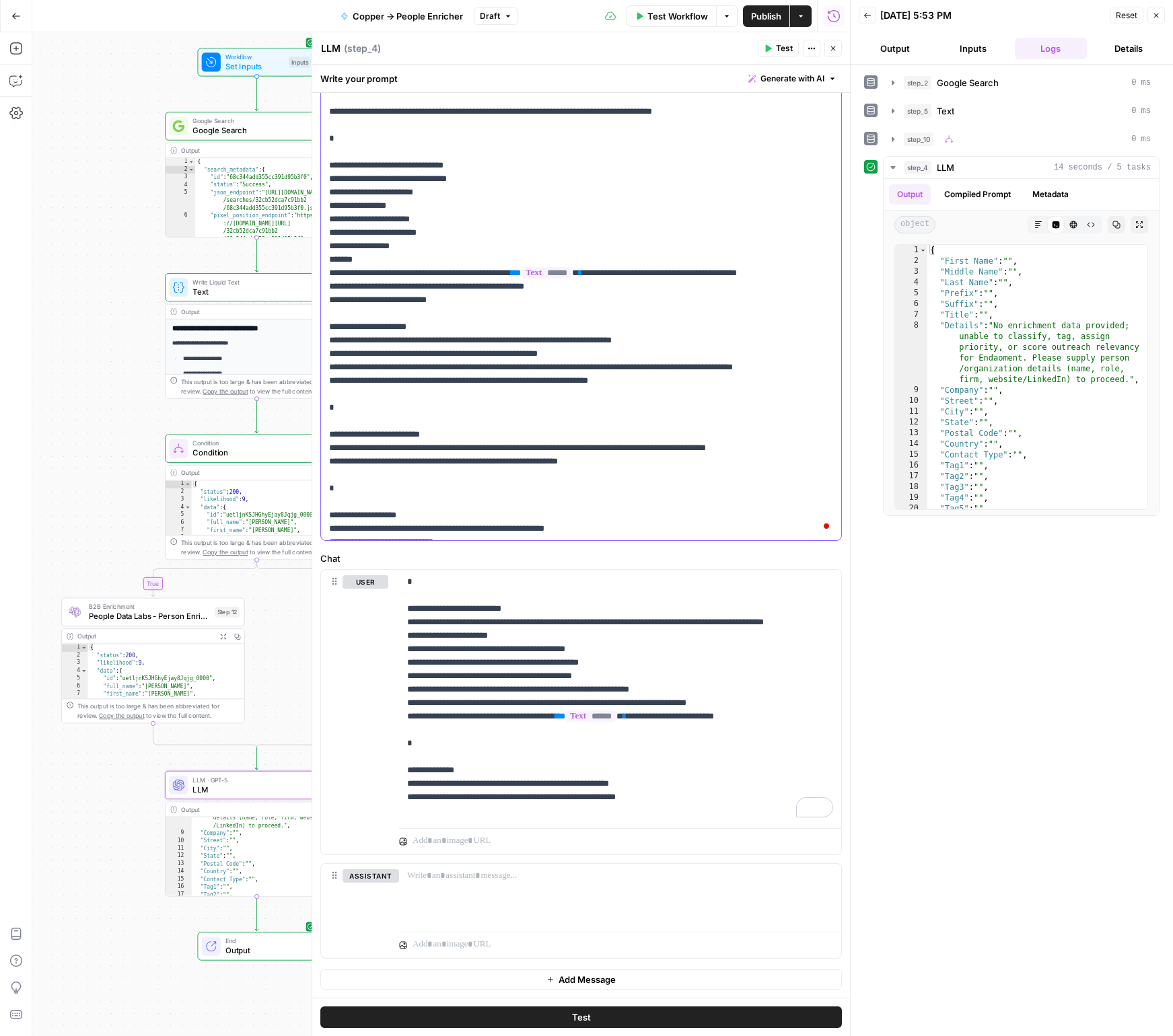
scroll to position [0, 0]
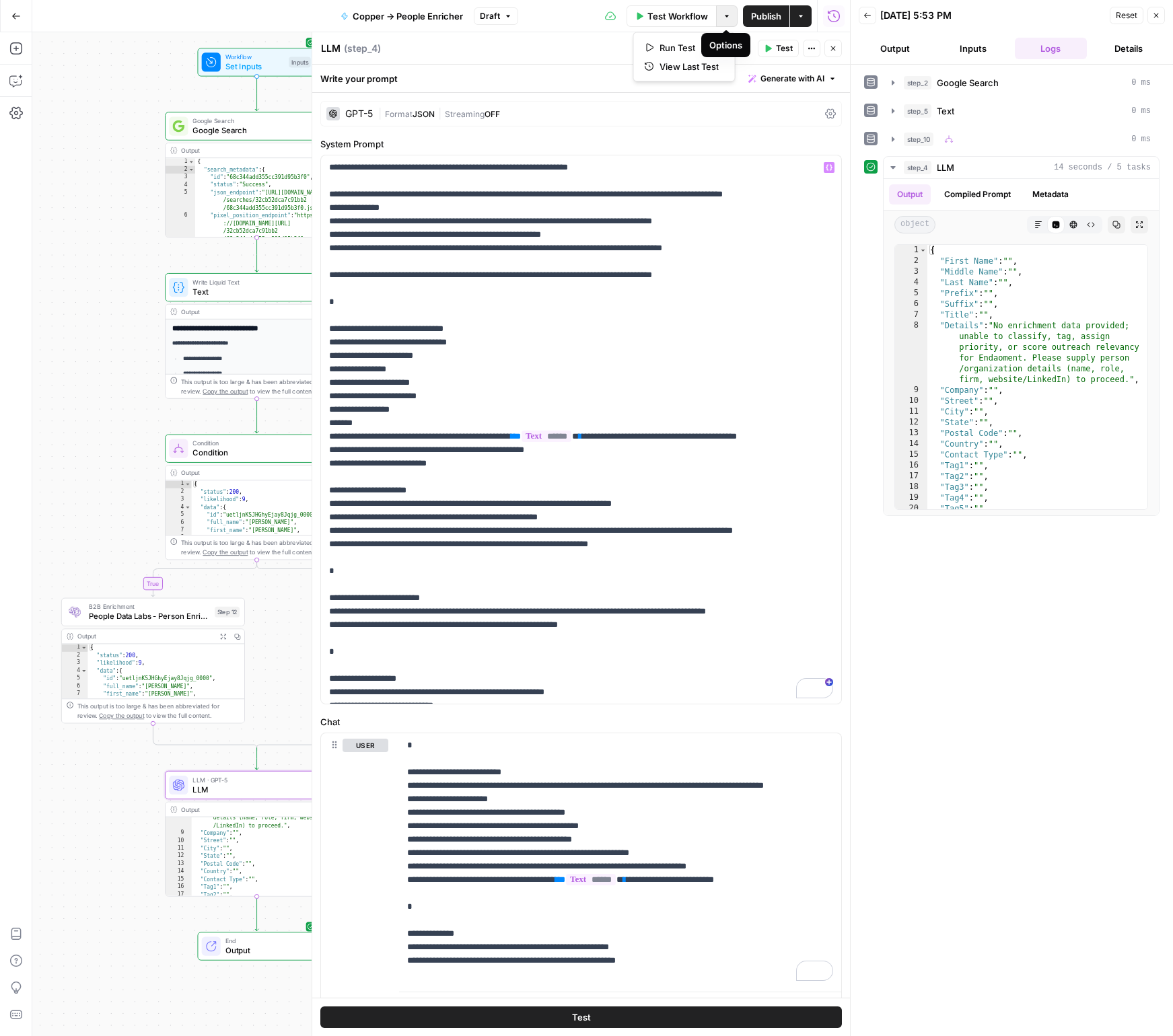
click at [724, 16] on icon "button" at bounding box center [726, 16] width 8 height 8
drag, startPoint x: 542, startPoint y: 18, endPoint x: 525, endPoint y: 18, distance: 17.0
click at [542, 18] on div "Test Workflow Options Publish Actions Run History" at bounding box center [684, 16] width 333 height 32
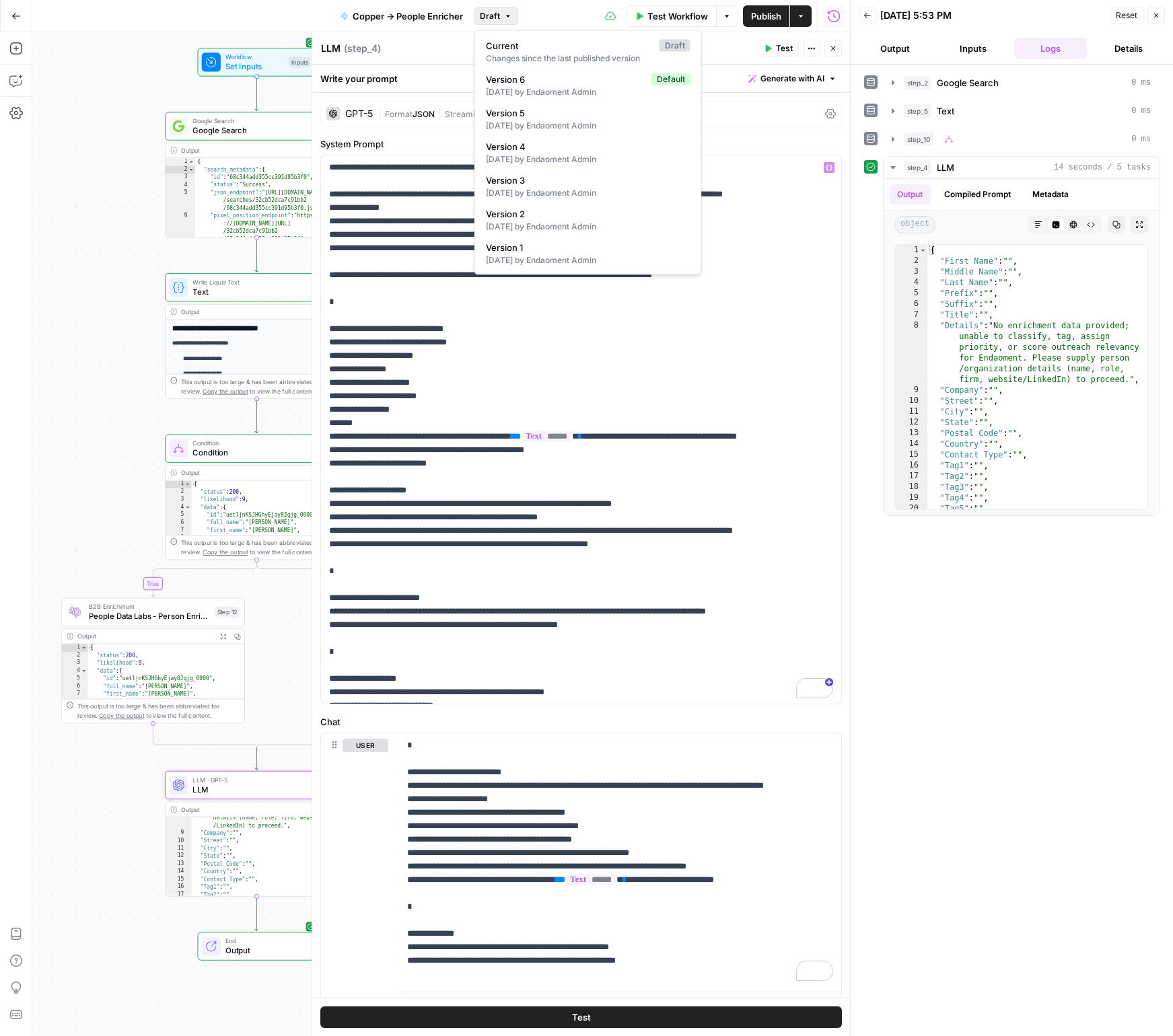
drag, startPoint x: 502, startPoint y: 17, endPoint x: 502, endPoint y: 27, distance: 10.0
click at [502, 17] on button "Draft" at bounding box center [496, 16] width 44 height 18
click at [506, 82] on span "Version 6" at bounding box center [566, 79] width 160 height 13
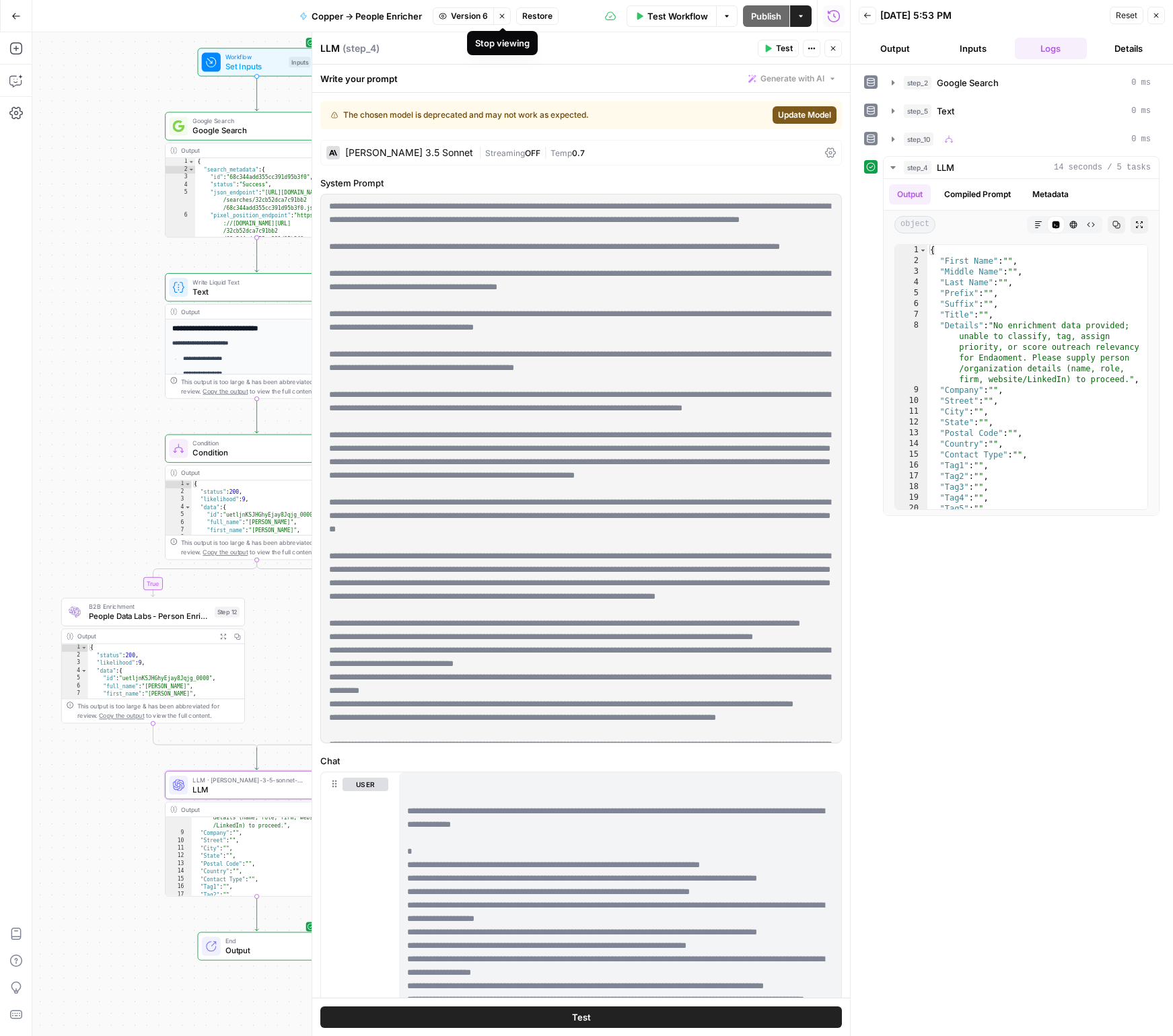
click at [503, 17] on icon "button" at bounding box center [501, 15] width 4 height 4
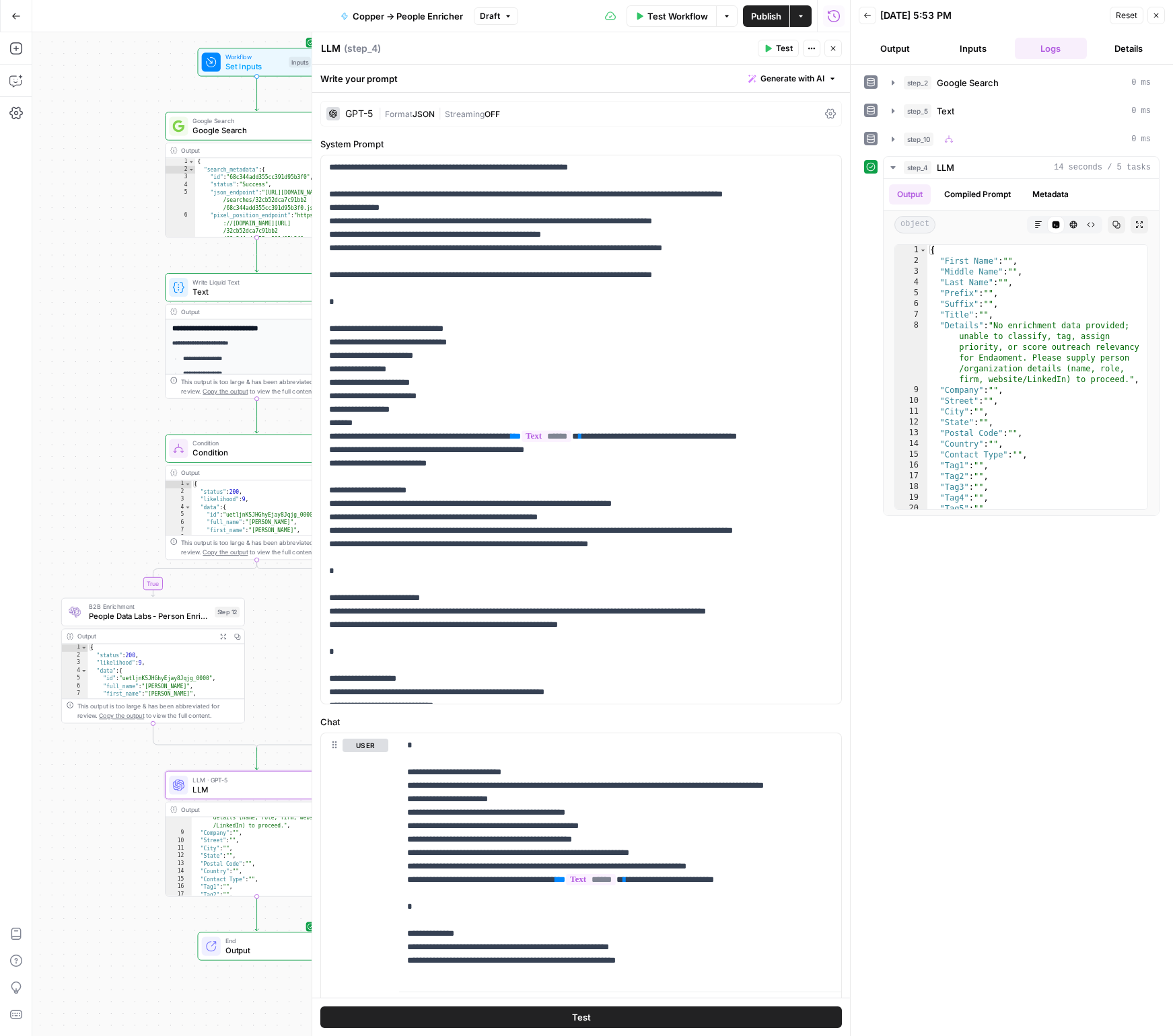
click at [510, 17] on icon "button" at bounding box center [508, 16] width 8 height 8
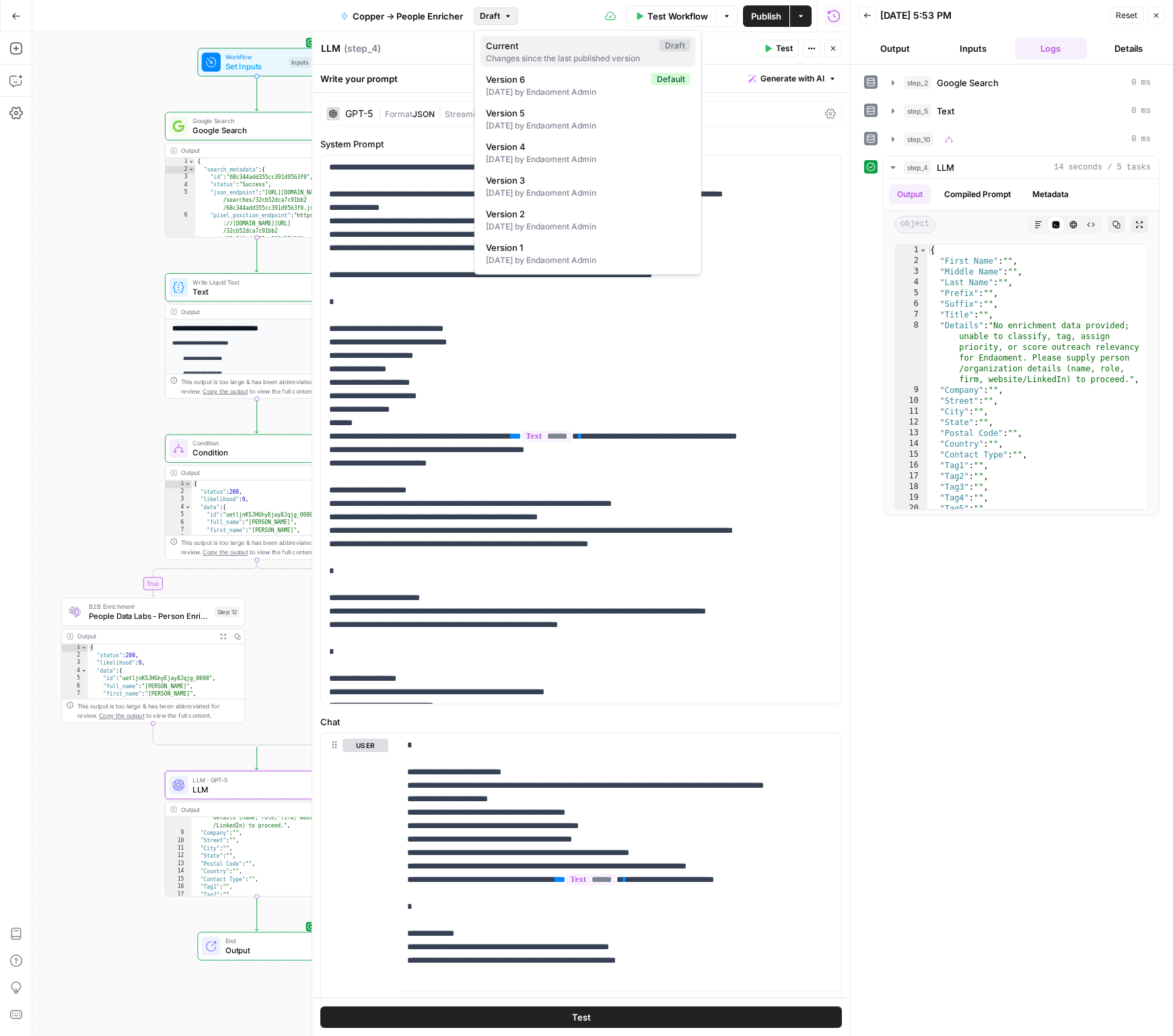
click at [553, 52] on div "Changes since the last published version" at bounding box center [588, 59] width 205 height 12
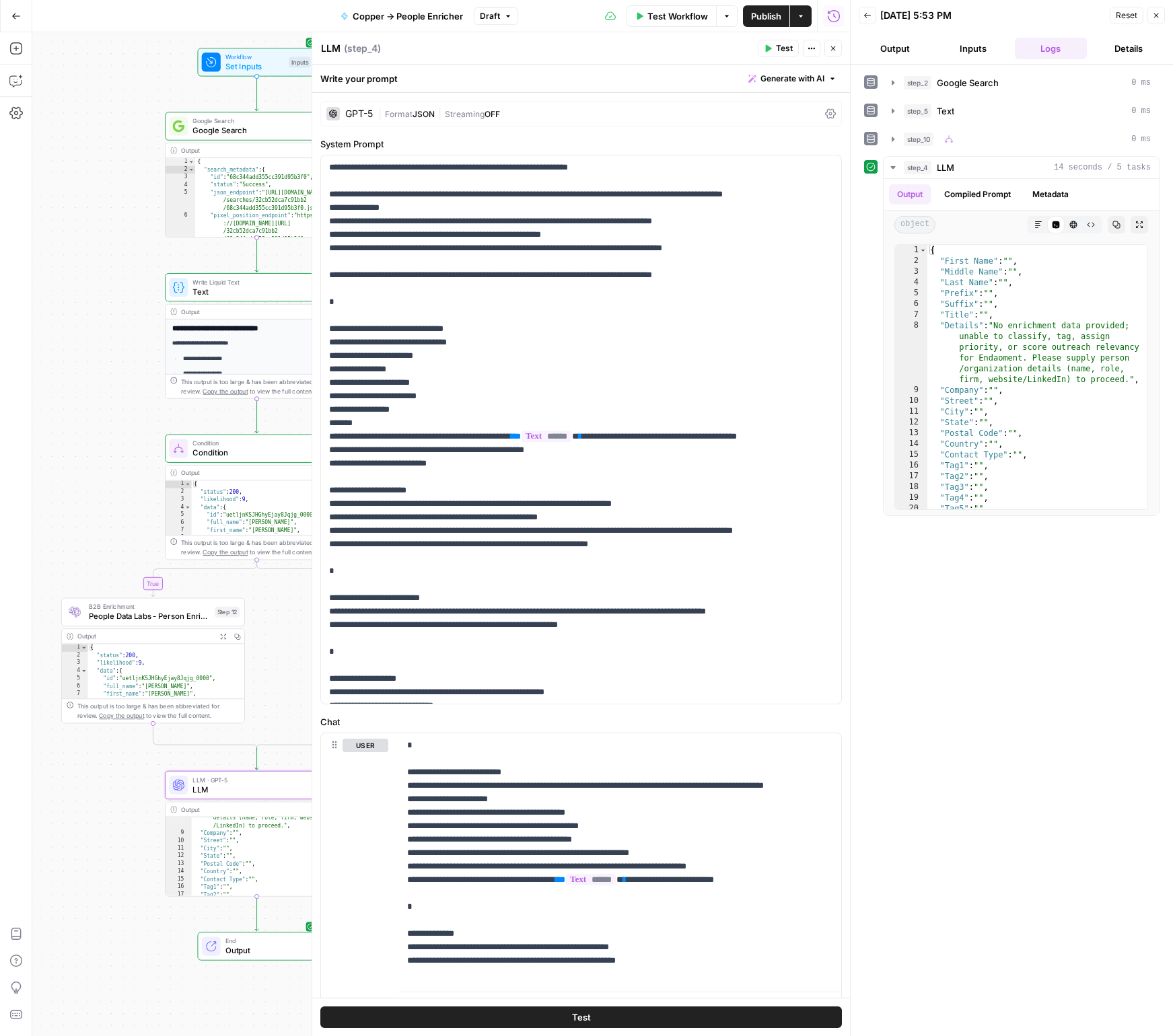
click at [506, 13] on icon "button" at bounding box center [508, 16] width 8 height 8
click at [533, 23] on div "Test Workflow Options Publish Actions Run History" at bounding box center [684, 16] width 333 height 32
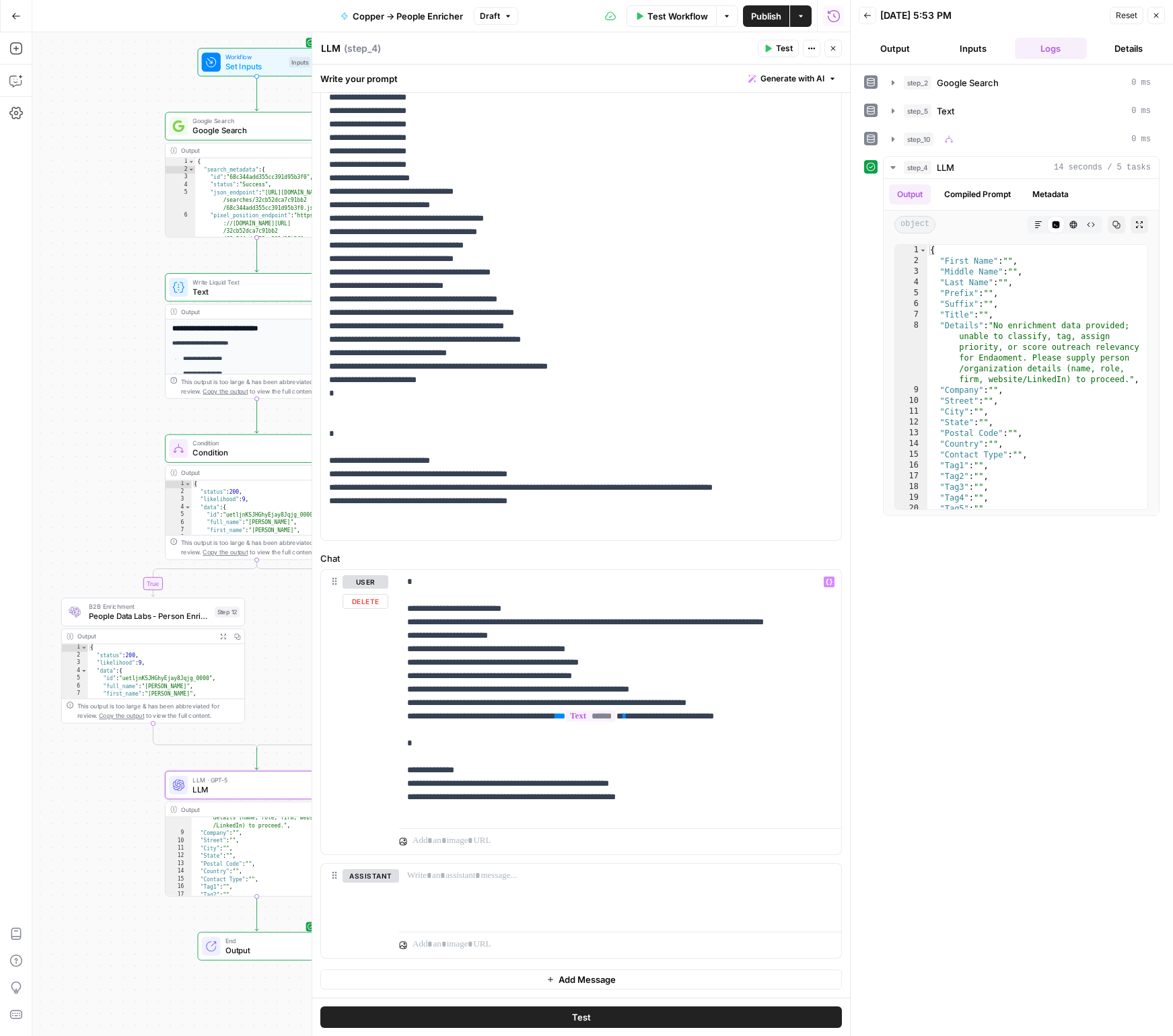
scroll to position [0, 0]
click at [514, 695] on p "**********" at bounding box center [620, 695] width 426 height 242
click at [493, 600] on p "**********" at bounding box center [620, 696] width 426 height 242
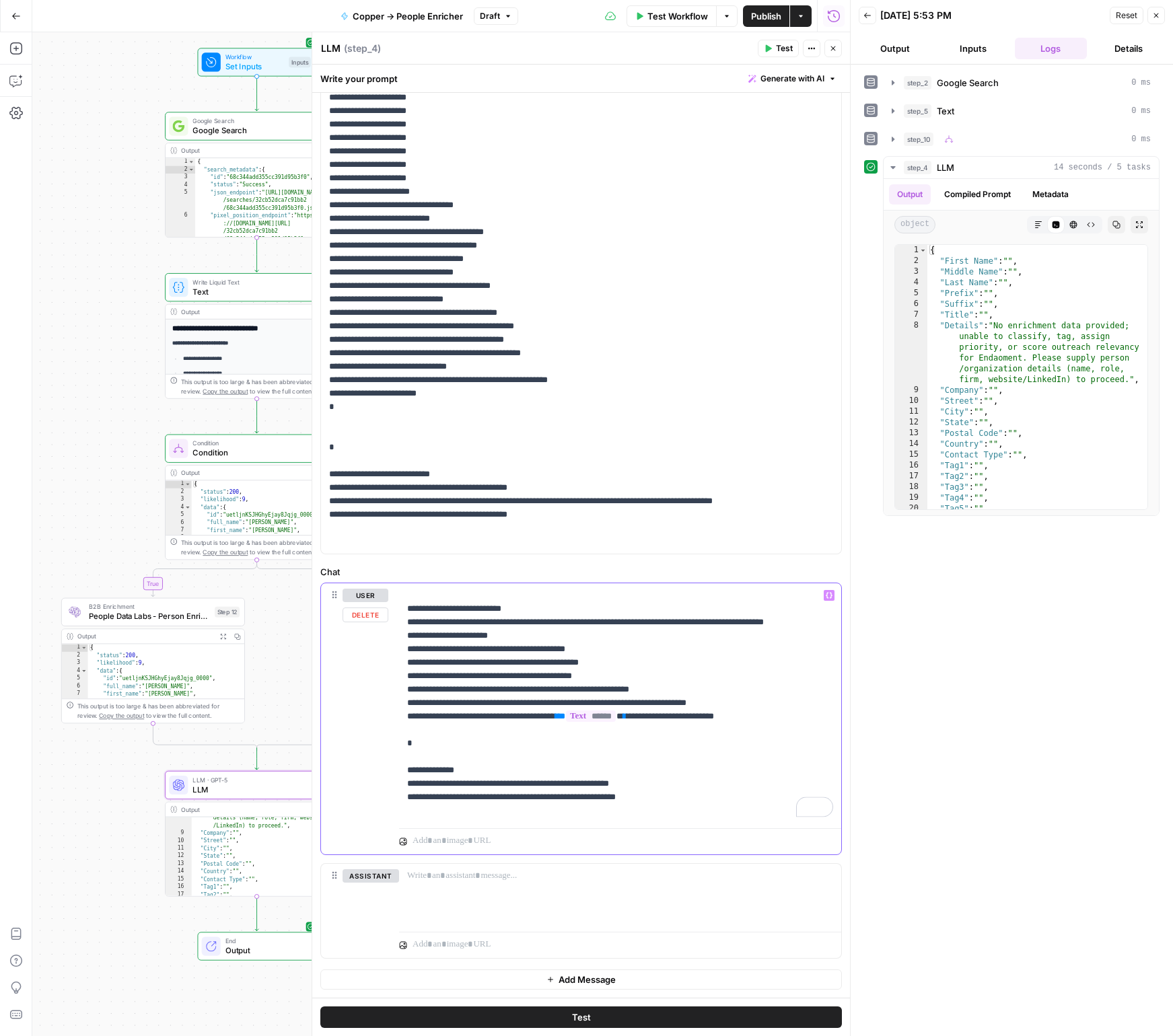
click at [460, 624] on p "**********" at bounding box center [620, 703] width 426 height 229
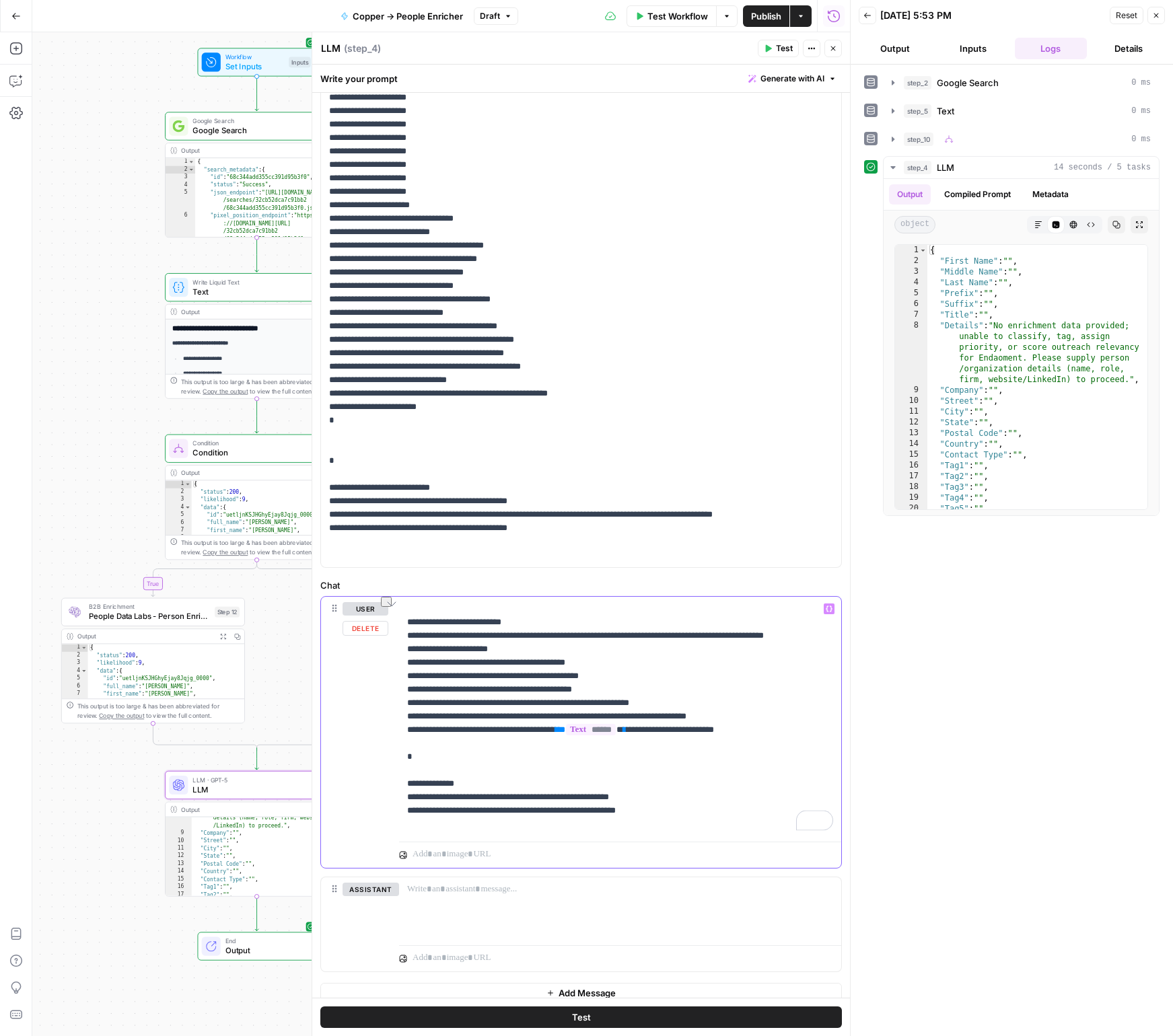
click at [467, 608] on p "**********" at bounding box center [620, 717] width 426 height 229
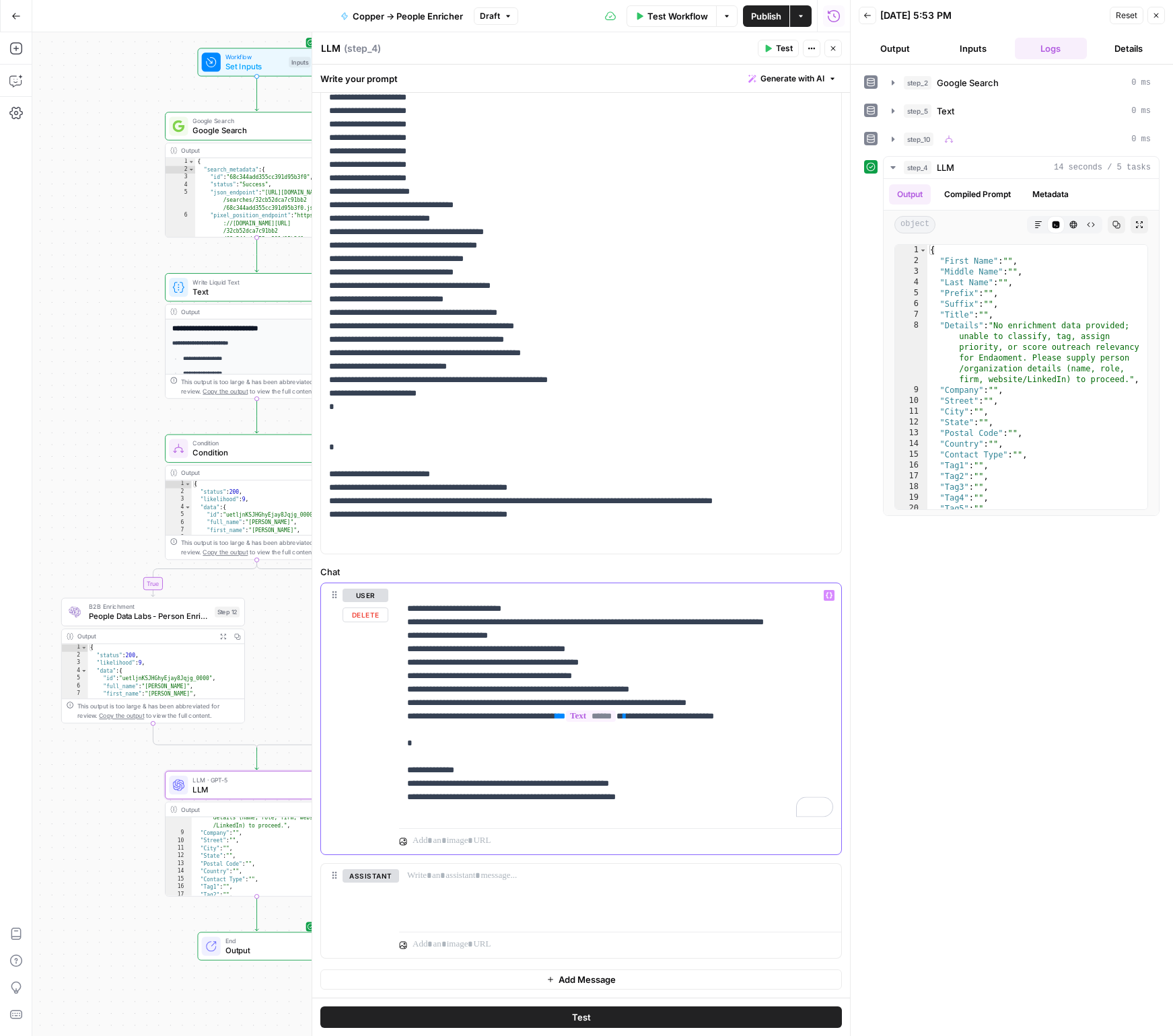
click at [744, 797] on p "**********" at bounding box center [620, 703] width 426 height 229
click at [588, 728] on p "**********" at bounding box center [620, 703] width 426 height 229
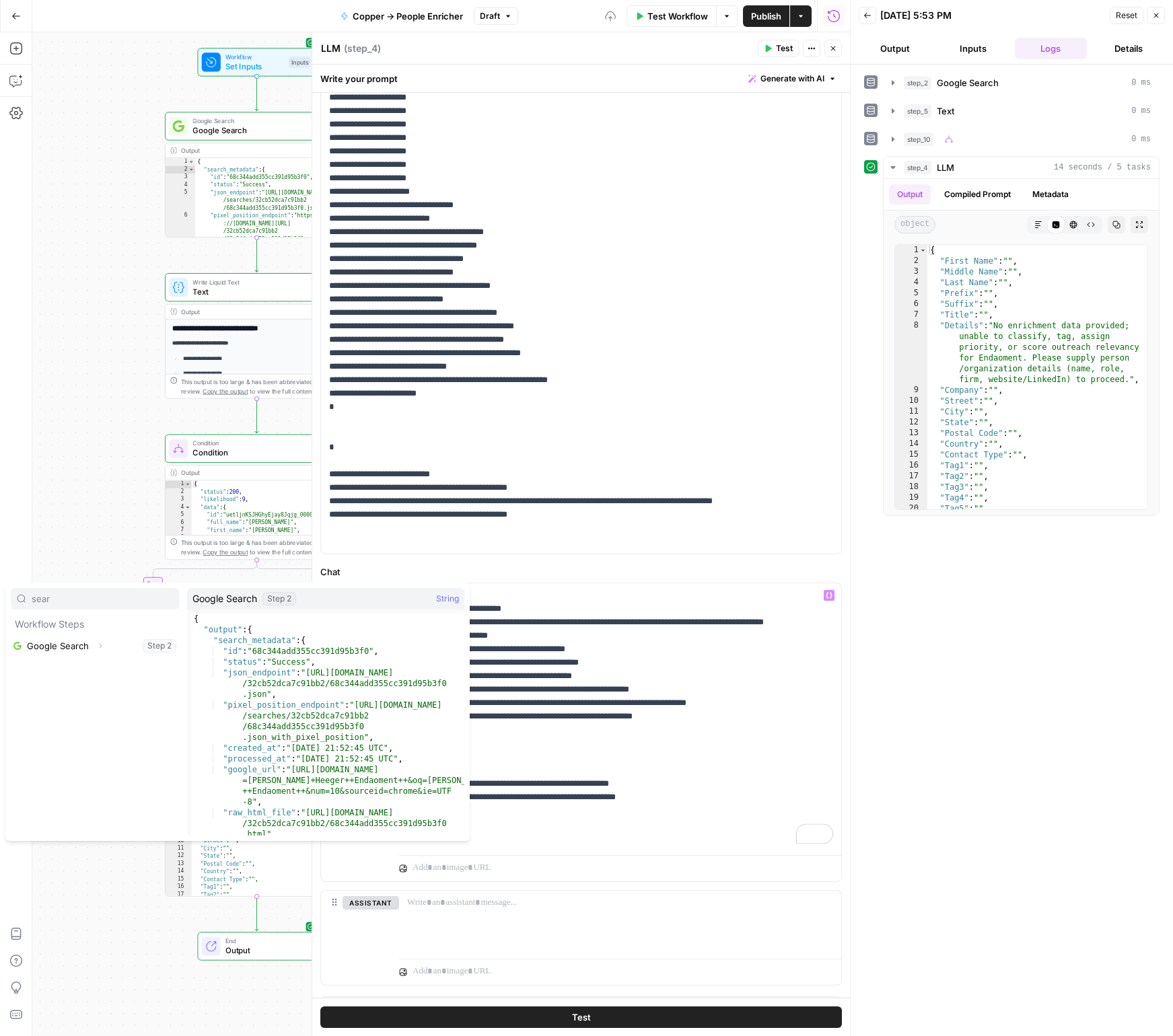
type input "sear"
click at [132, 651] on button "Select variable Google Search" at bounding box center [95, 646] width 169 height 21
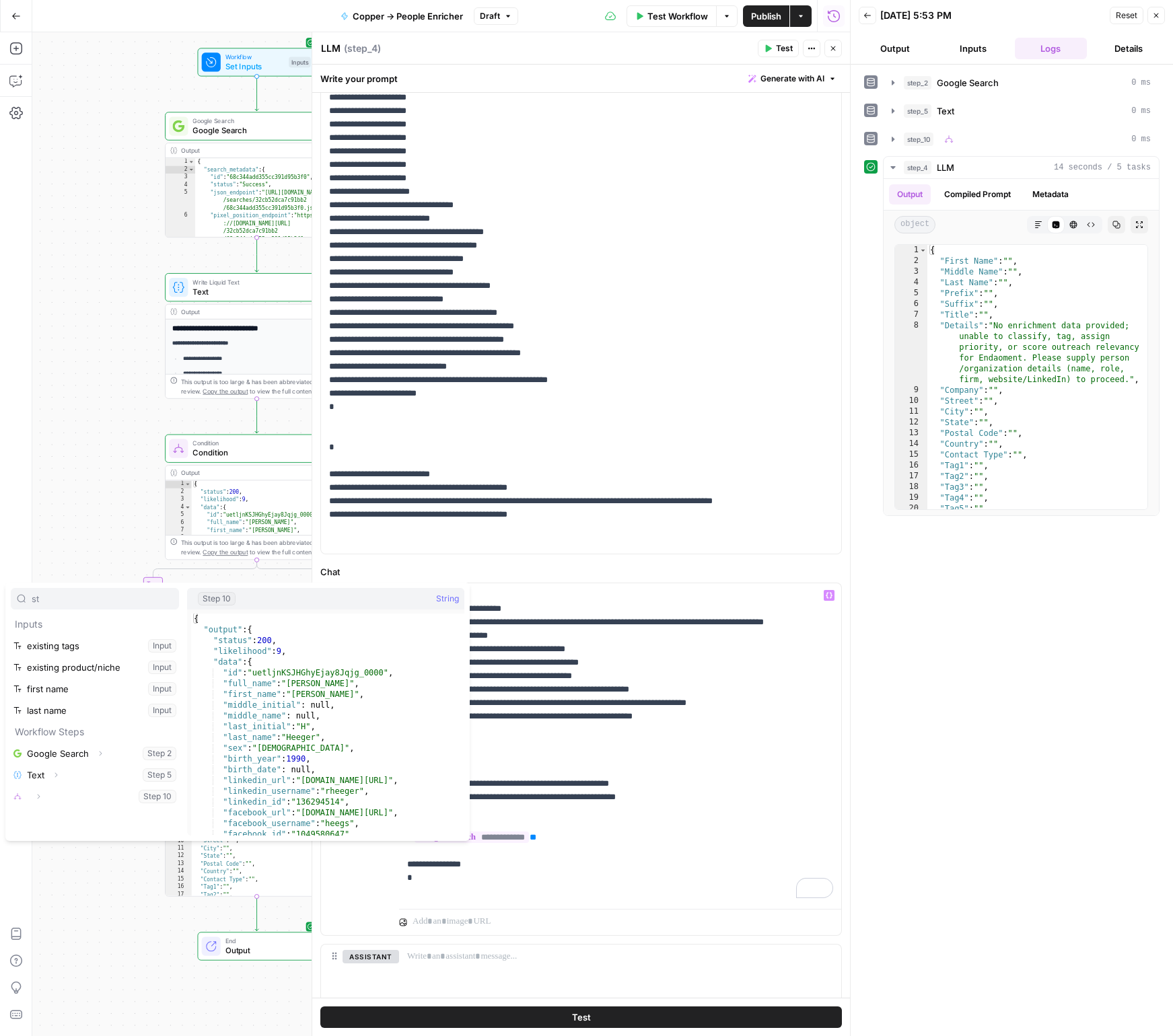
type input "st"
click at [633, 816] on p "**********" at bounding box center [620, 743] width 426 height 310
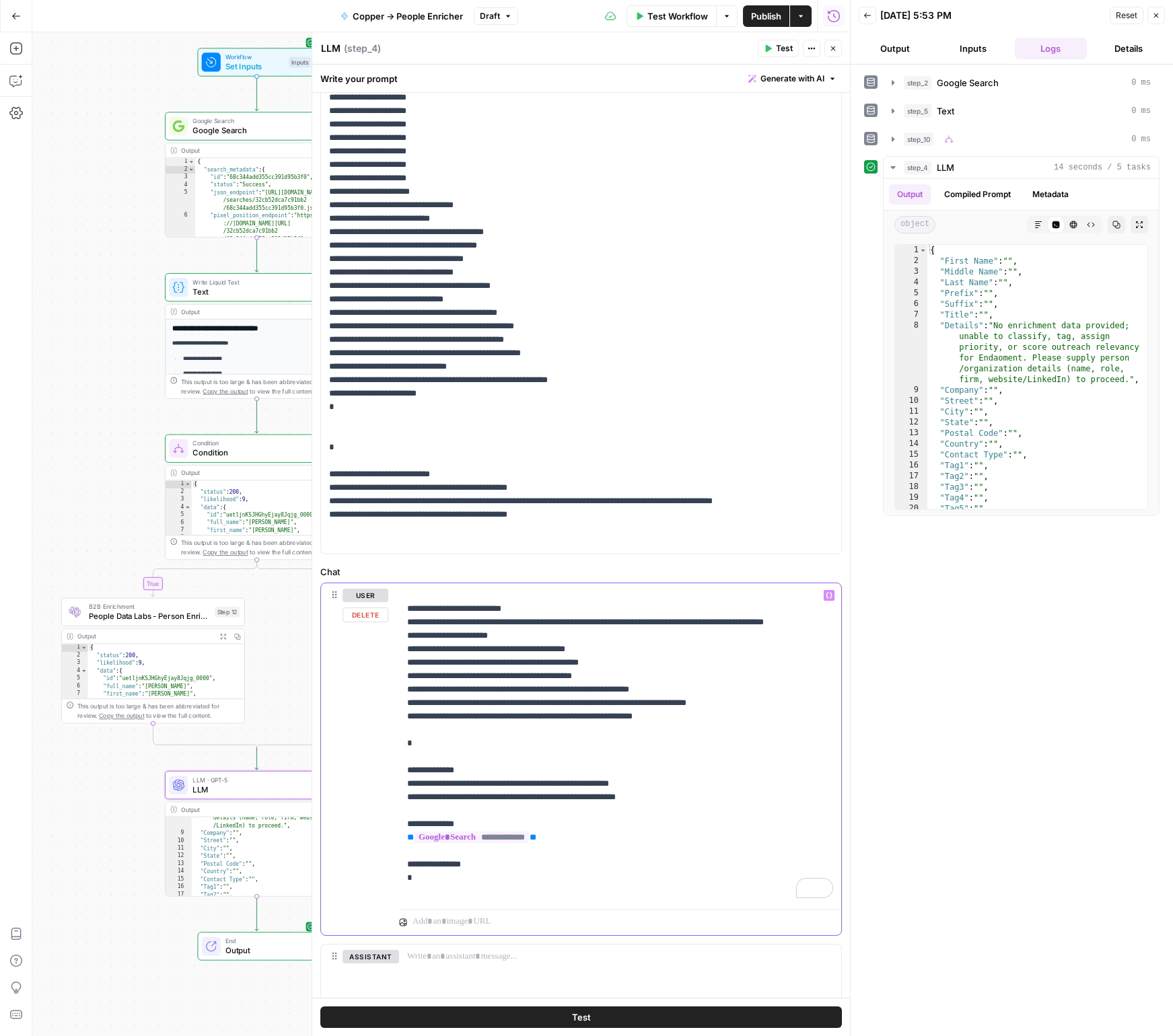
click at [433, 883] on p "**********" at bounding box center [620, 743] width 426 height 310
click at [431, 892] on p "**********" at bounding box center [620, 743] width 426 height 310
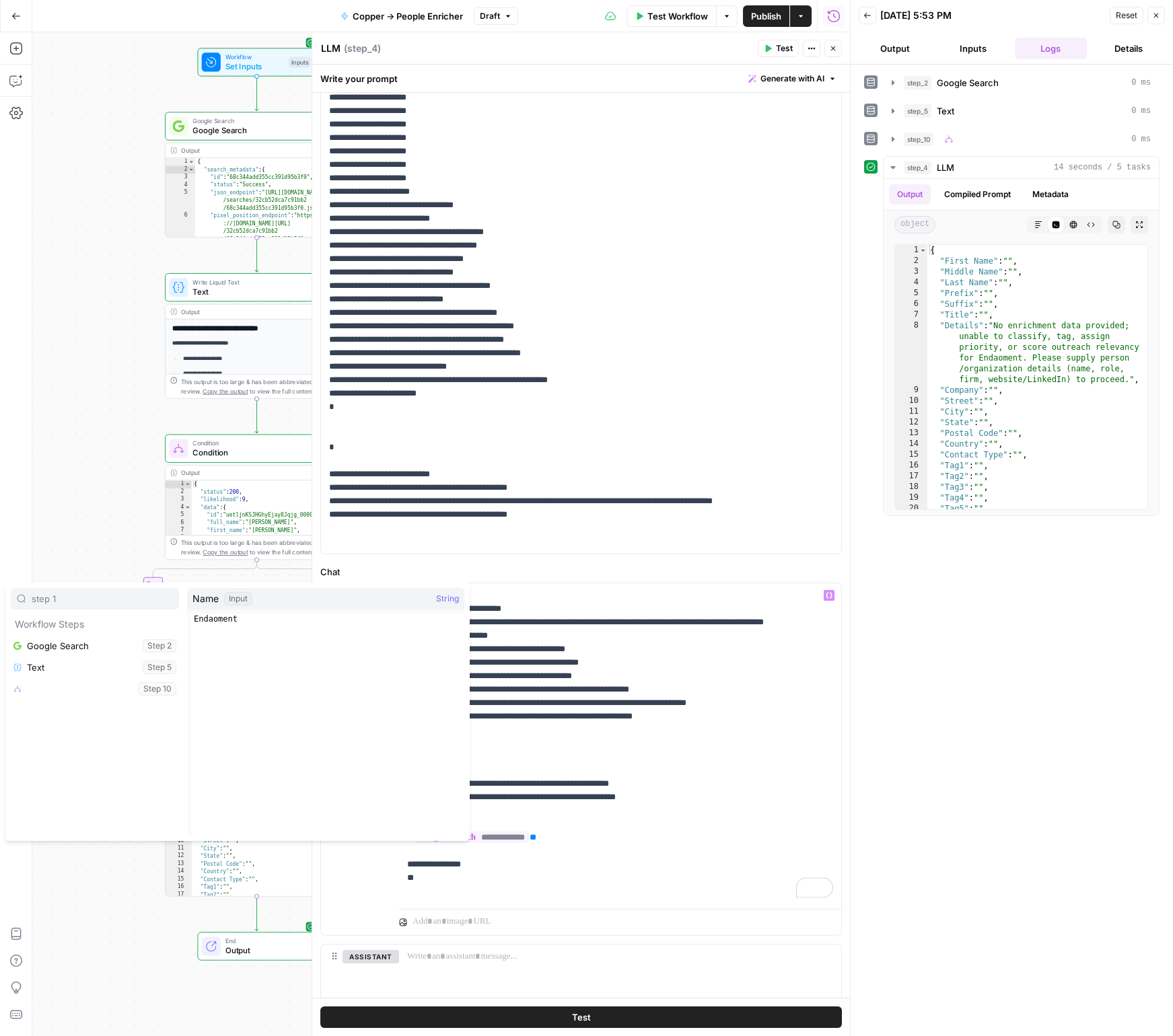
type input "step 12"
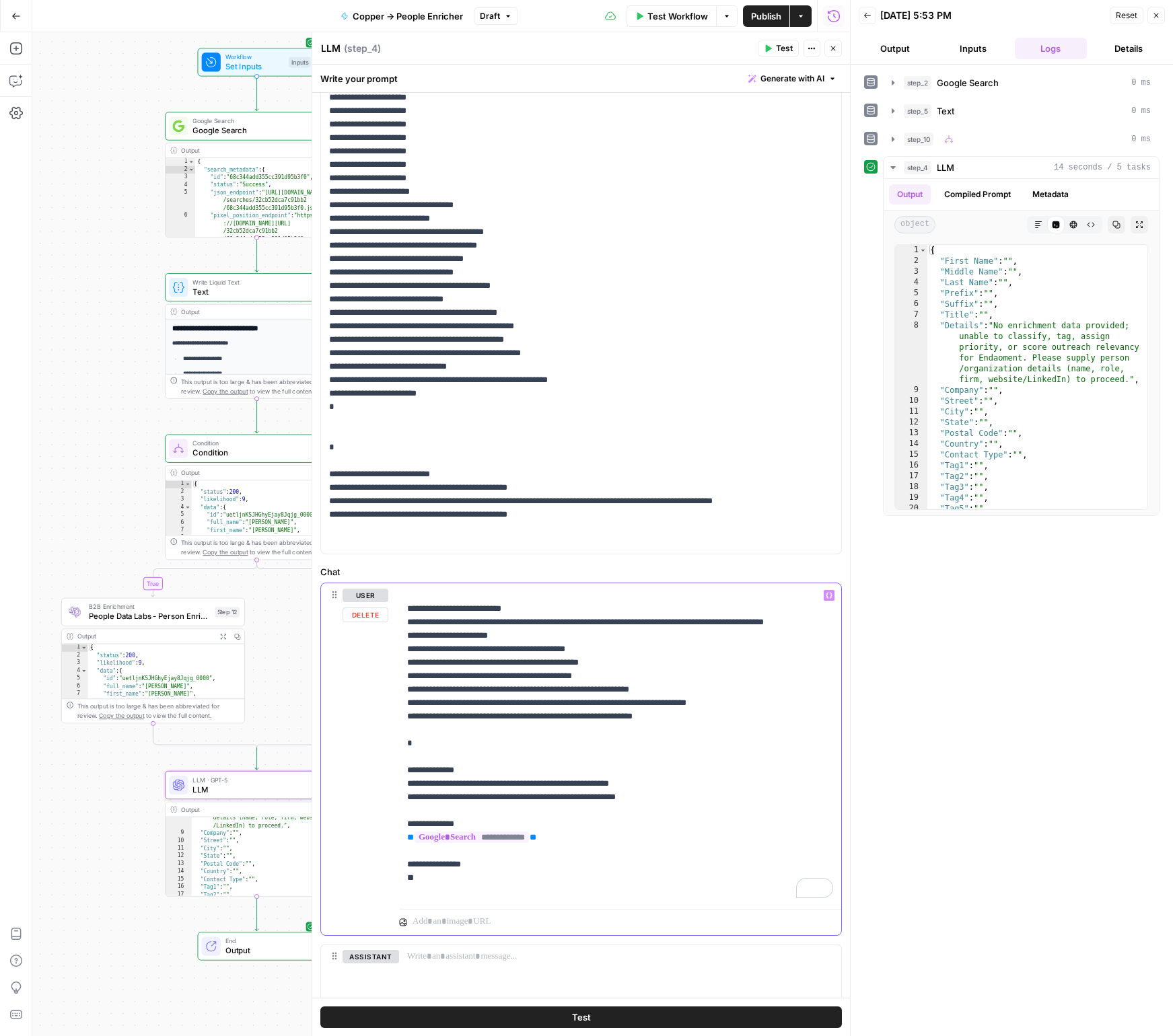
click at [476, 894] on p "**********" at bounding box center [620, 743] width 426 height 310
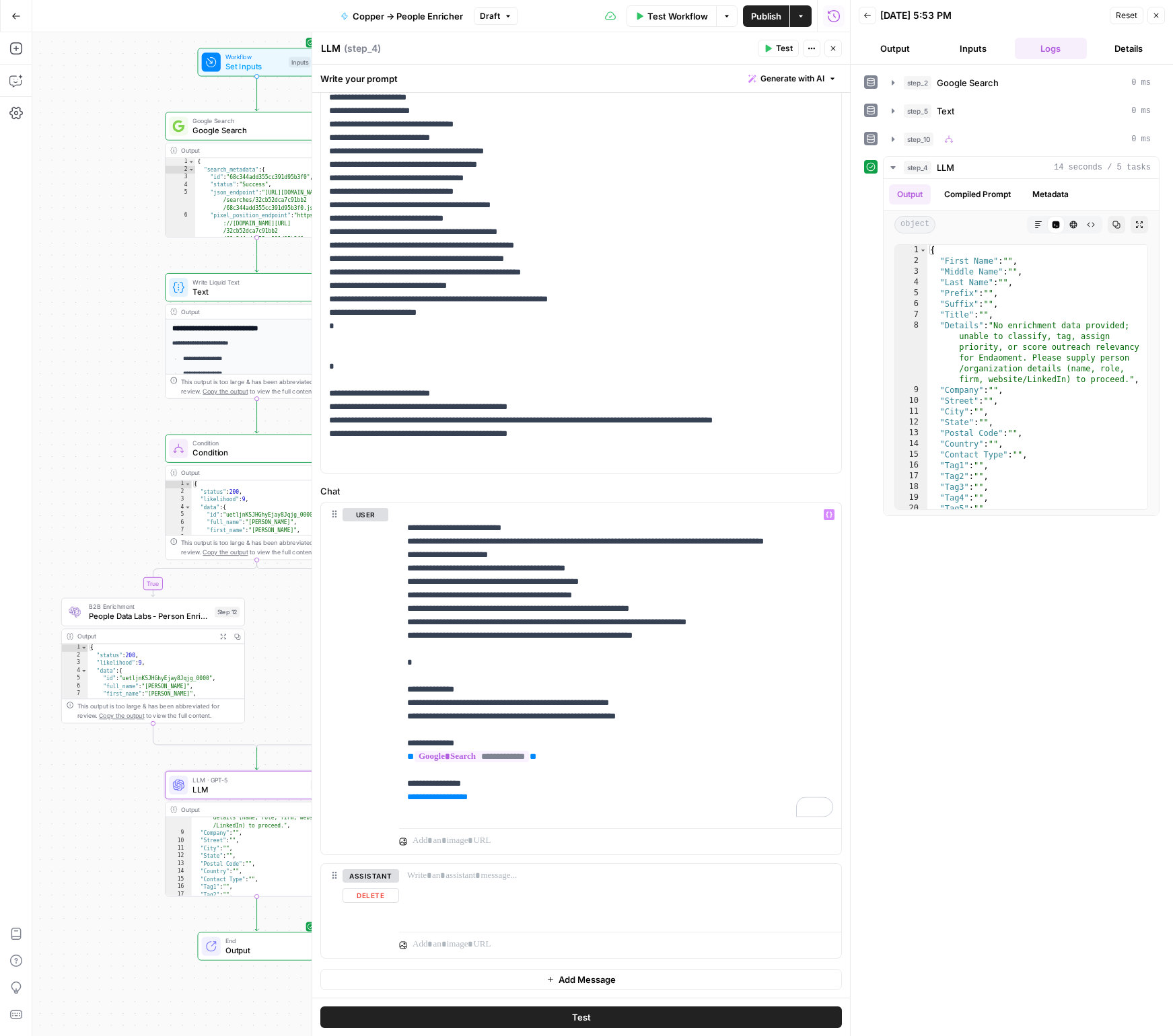
click at [545, 1021] on button "Test" at bounding box center [581, 1016] width 522 height 21
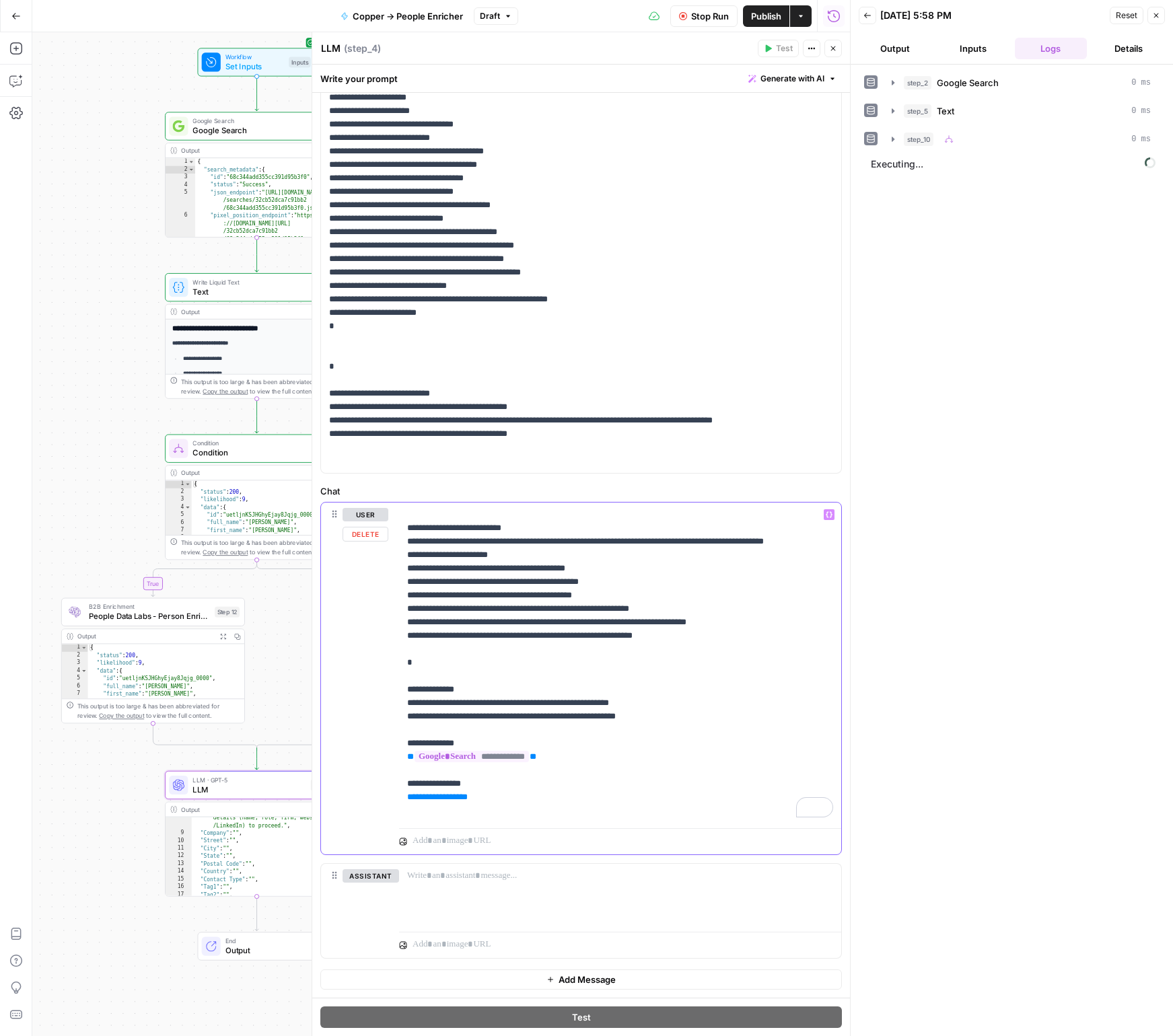
click at [547, 809] on p "**********" at bounding box center [620, 663] width 426 height 310
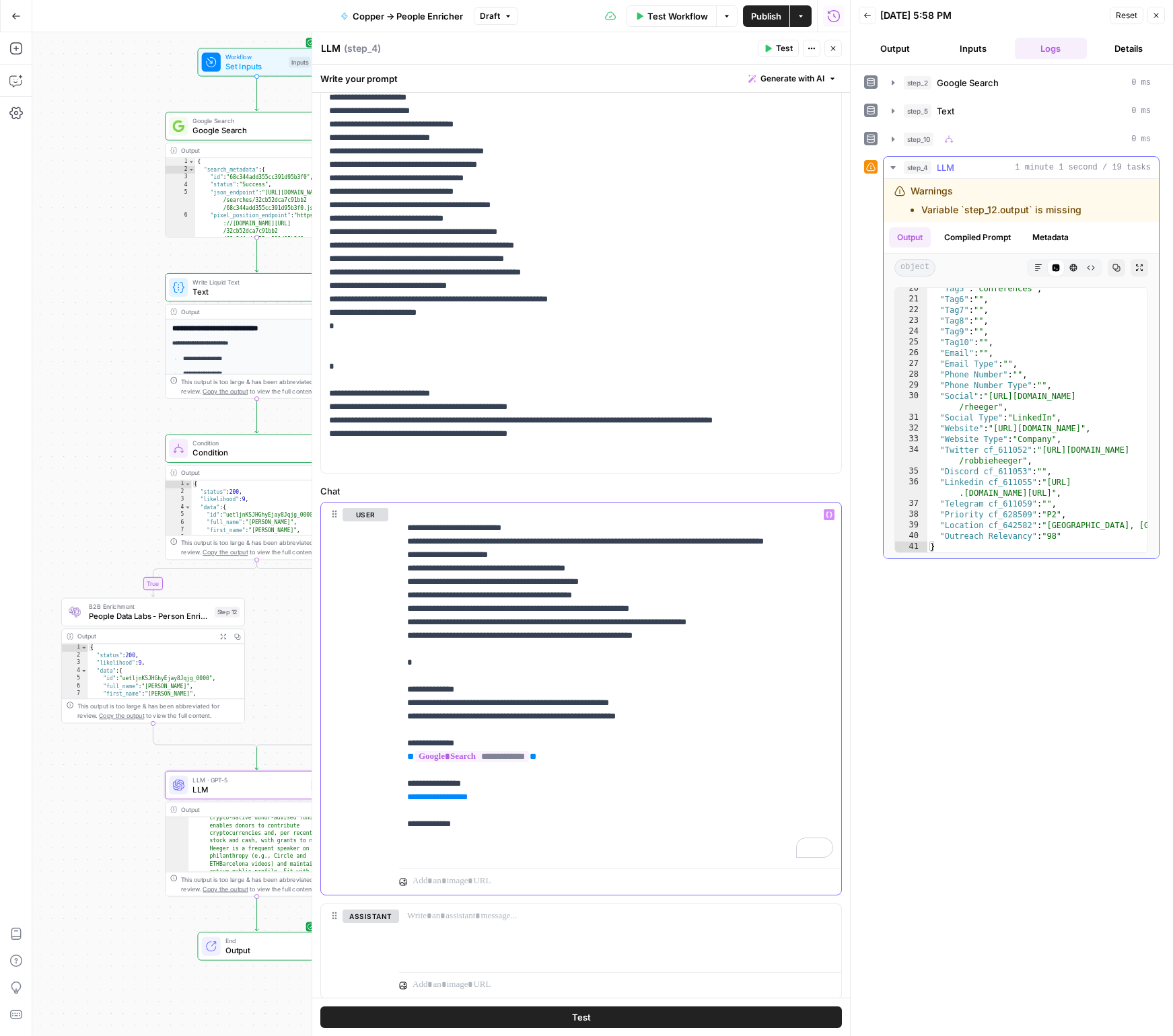
scroll to position [532, 0]
click at [553, 866] on div at bounding box center [620, 879] width 442 height 32
click at [551, 864] on div at bounding box center [620, 879] width 442 height 32
click at [536, 853] on p "**********" at bounding box center [620, 683] width 426 height 349
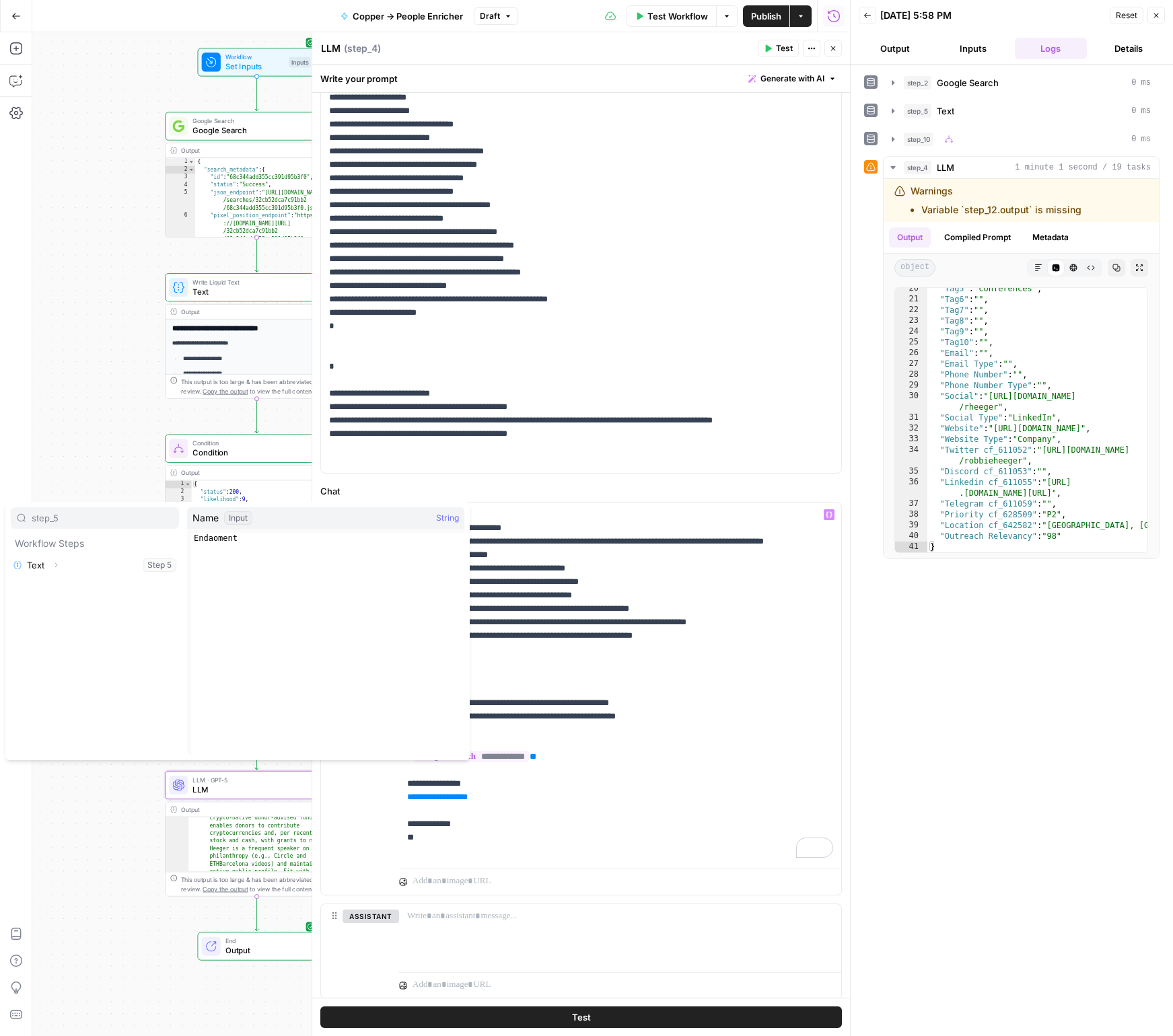
type input "step_5"
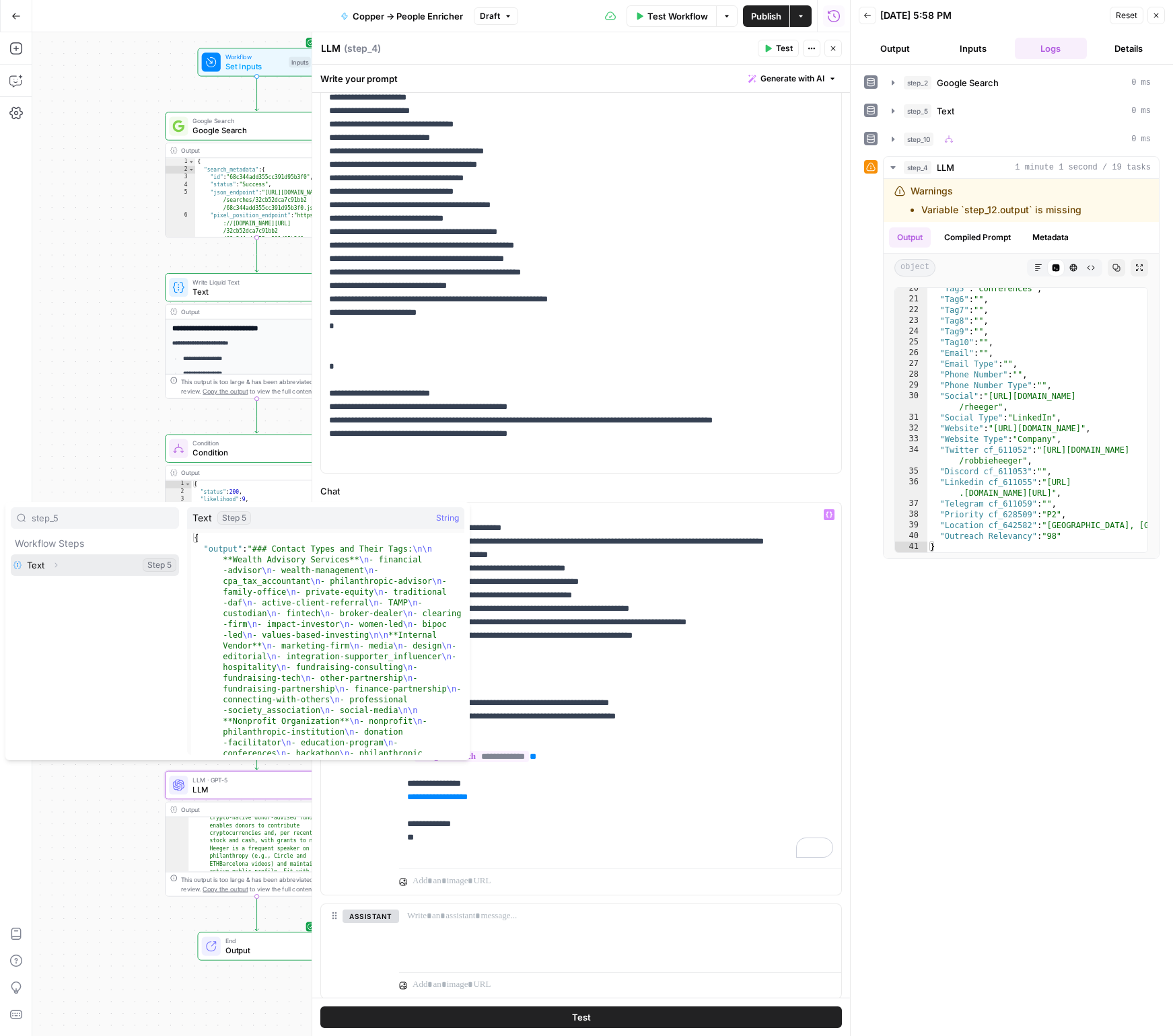
click at [11, 554] on button "Select variable Text" at bounding box center [95, 565] width 169 height 21
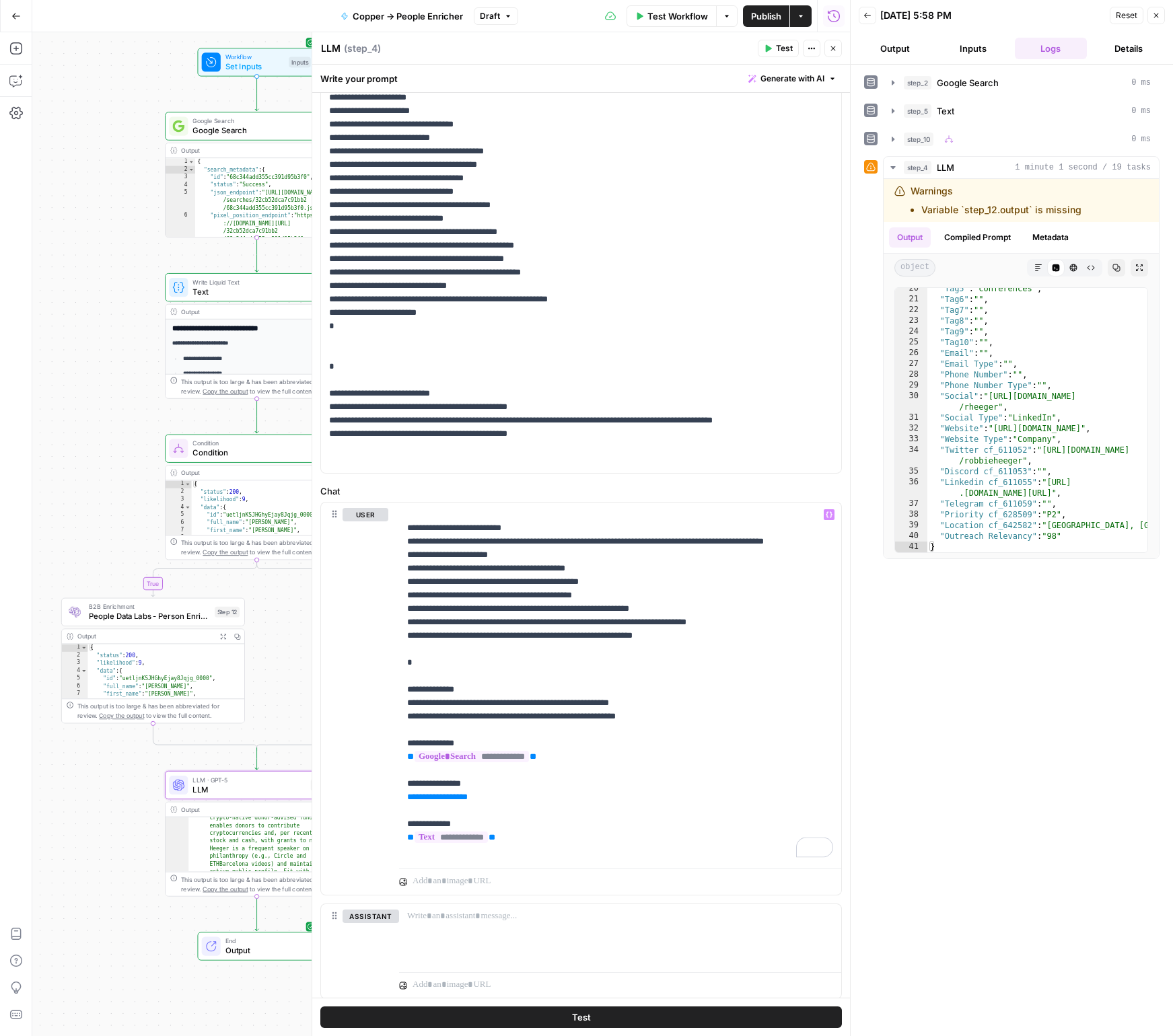
click at [575, 1019] on span "Test" at bounding box center [581, 1016] width 19 height 13
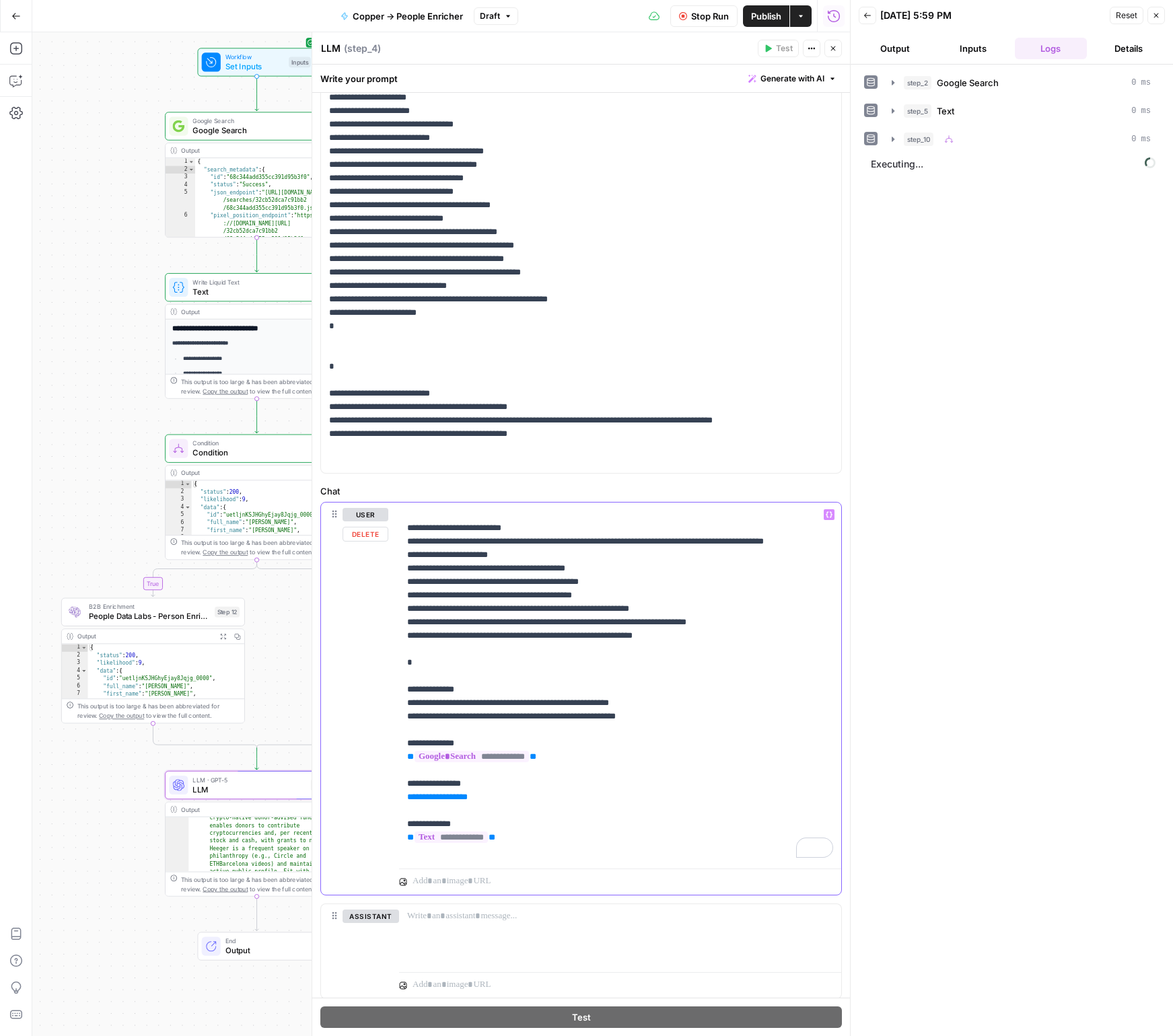
click at [429, 801] on span "**********" at bounding box center [437, 797] width 47 height 9
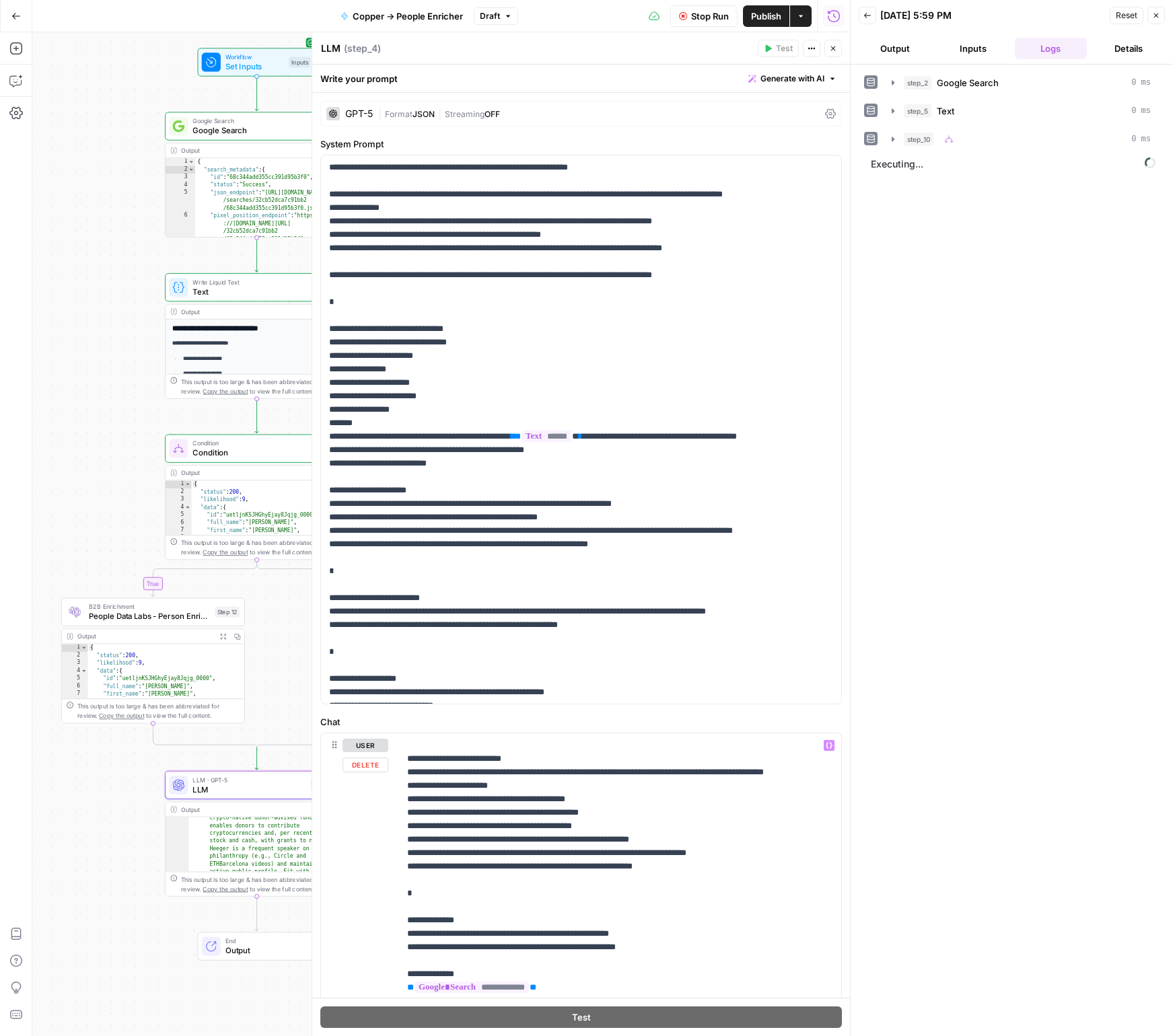
scroll to position [1118, 0]
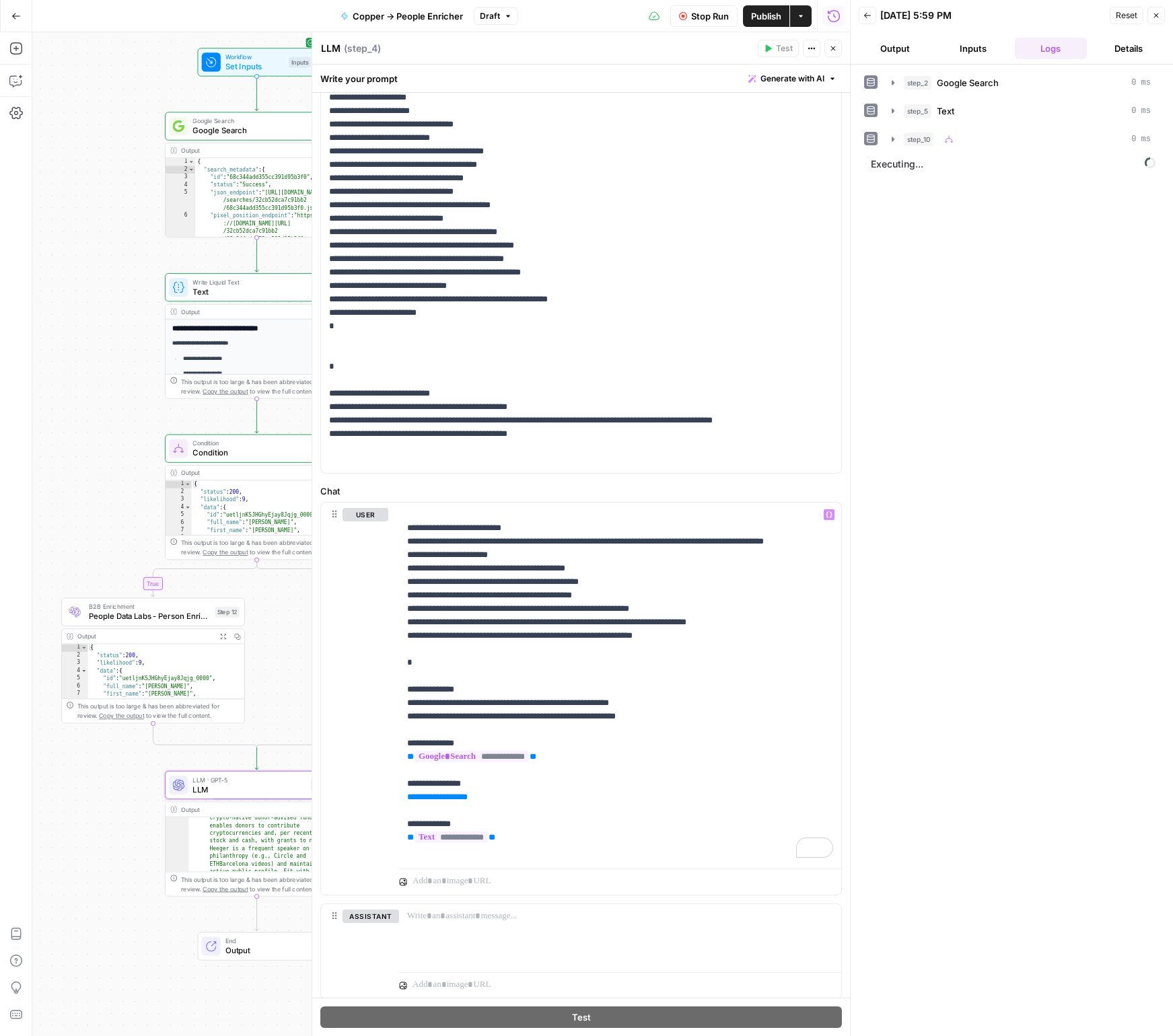
click at [870, 16] on icon "button" at bounding box center [867, 15] width 8 height 8
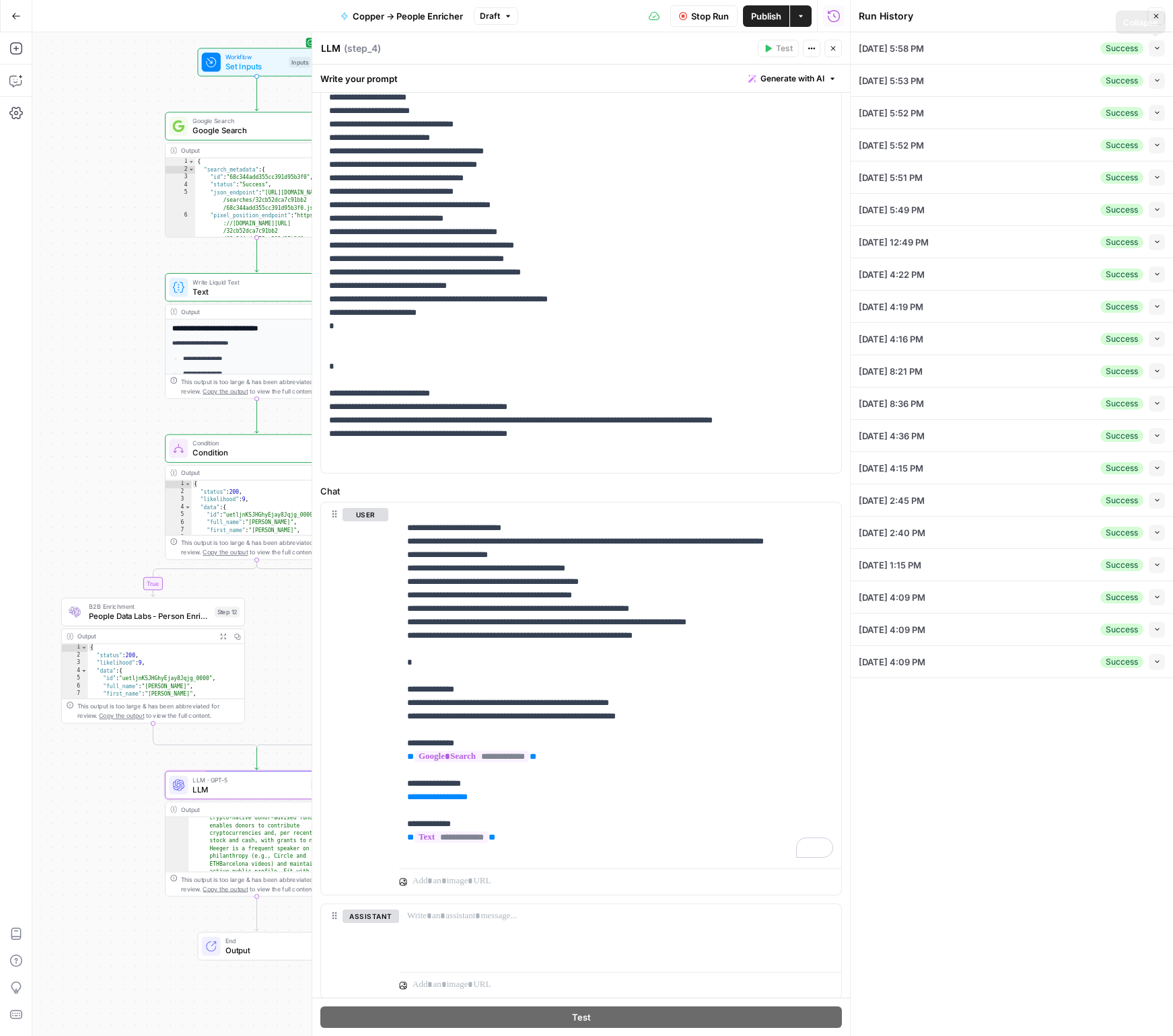
click at [1154, 45] on icon "button" at bounding box center [1157, 48] width 7 height 7
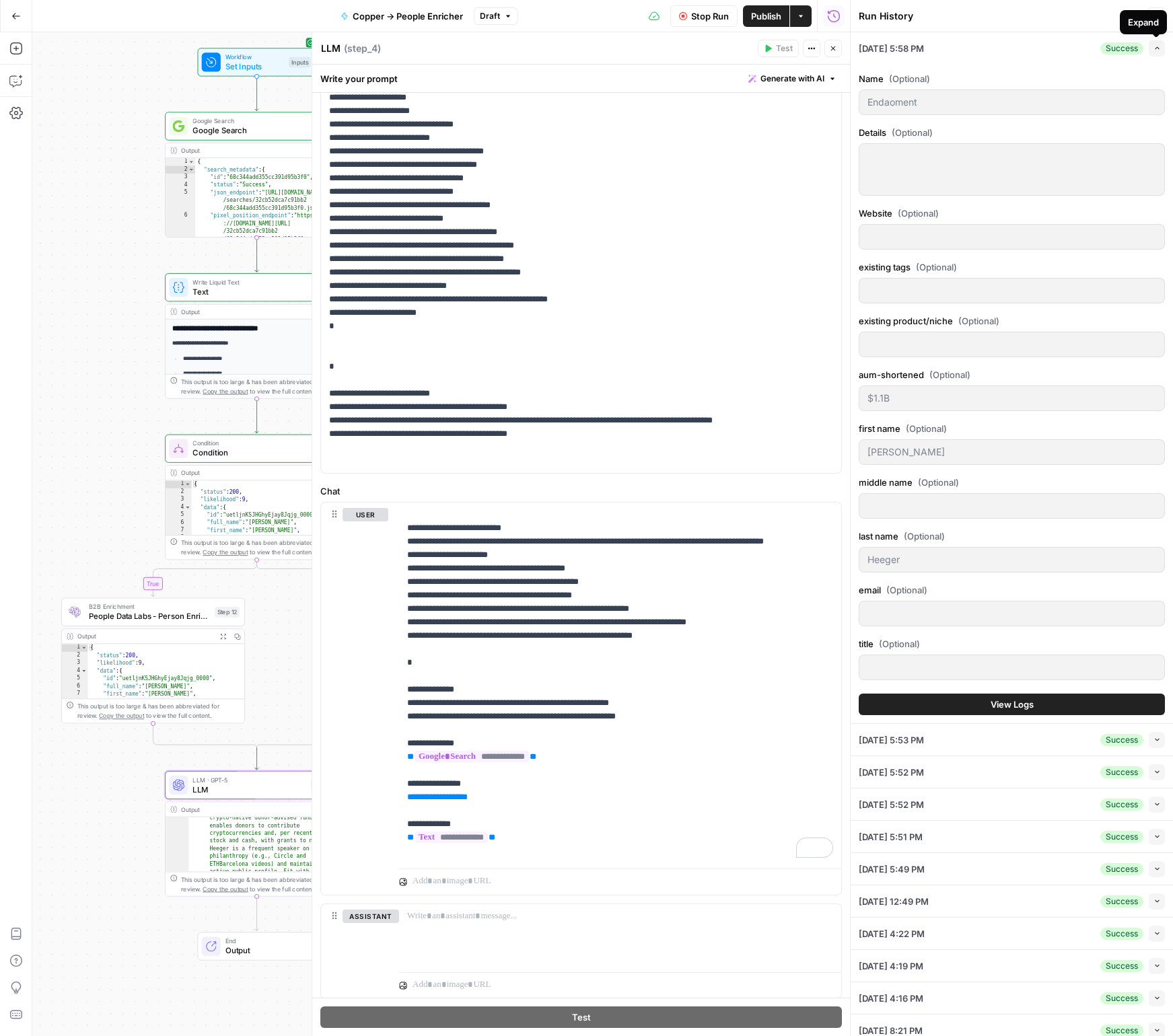
click at [1154, 48] on icon "button" at bounding box center [1157, 48] width 7 height 7
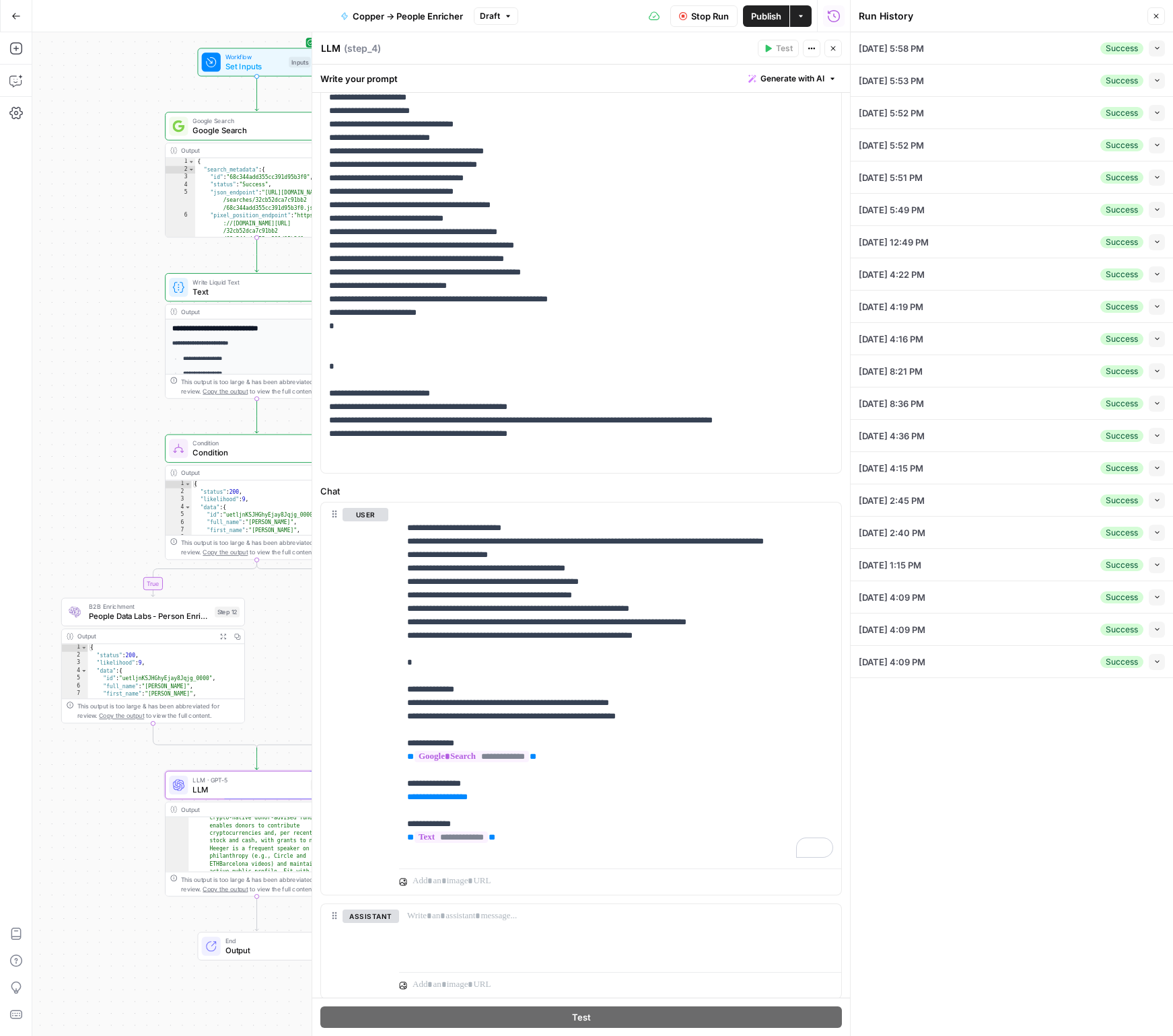
click at [1063, 57] on div "09/11/25 at 5:58 PM Success Collapse" at bounding box center [1012, 48] width 306 height 32
click at [1160, 21] on button "Close" at bounding box center [1156, 16] width 18 height 18
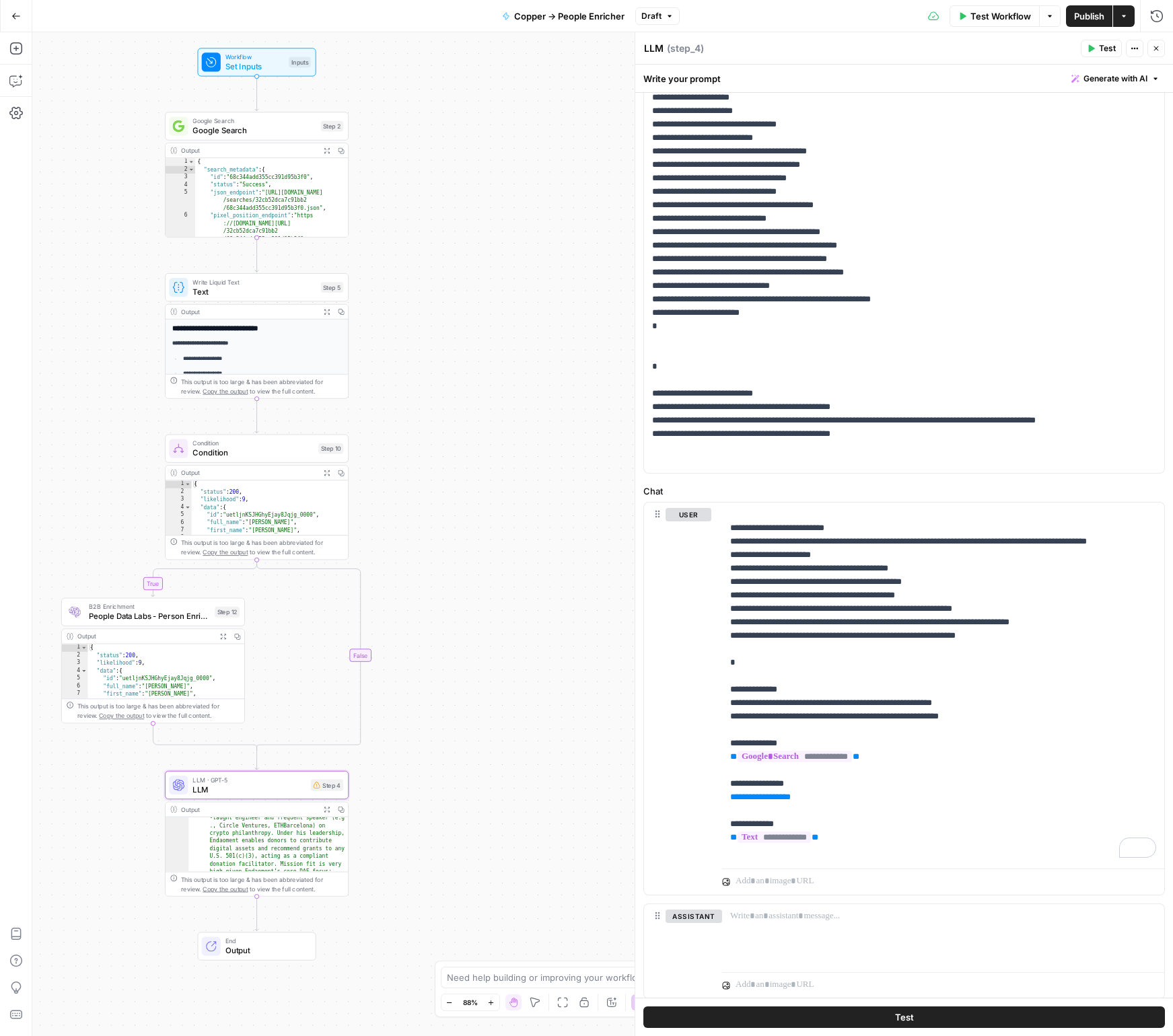
scroll to position [271, 0]
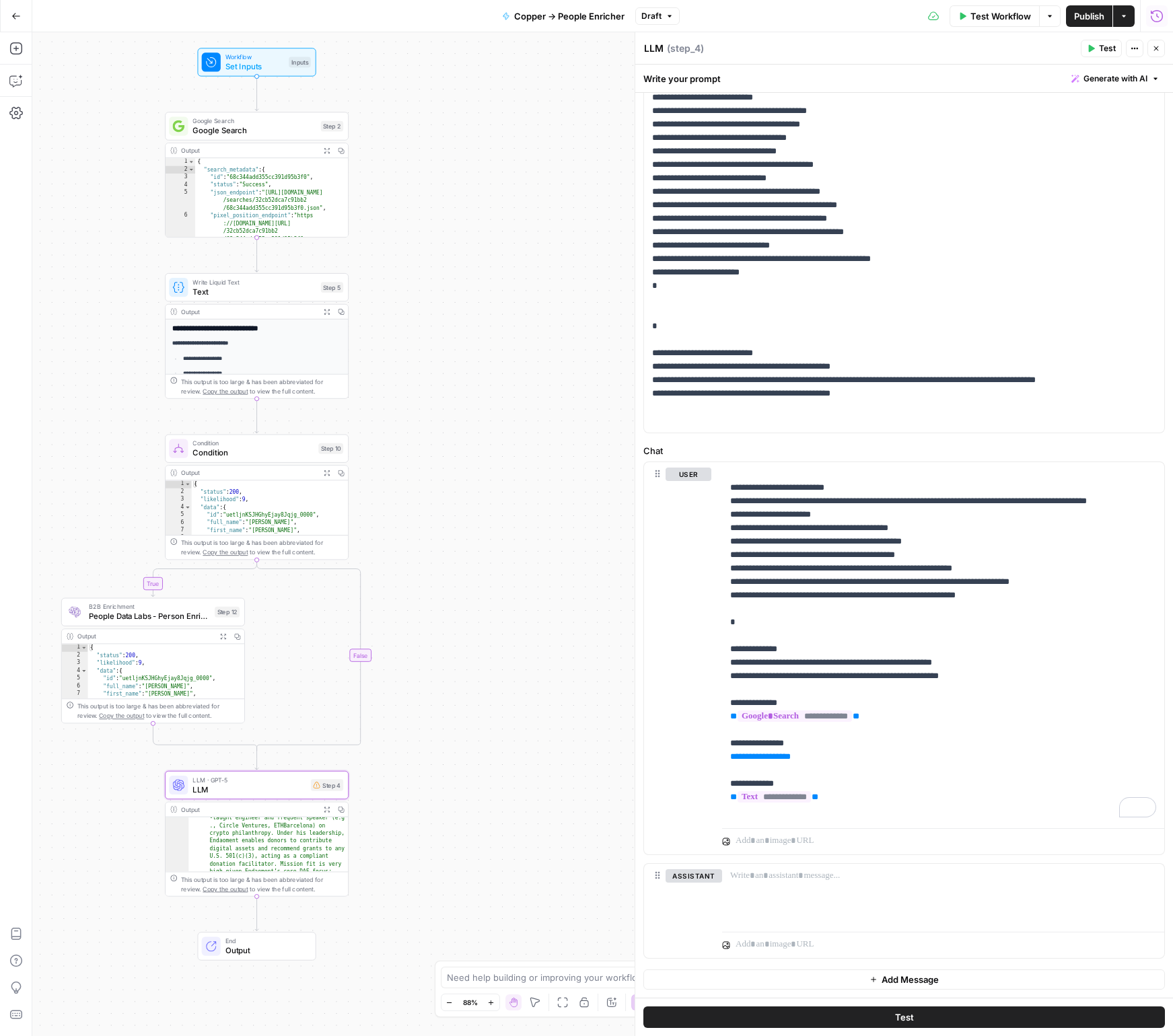
click at [1164, 7] on button "Run History" at bounding box center [1156, 16] width 21 height 21
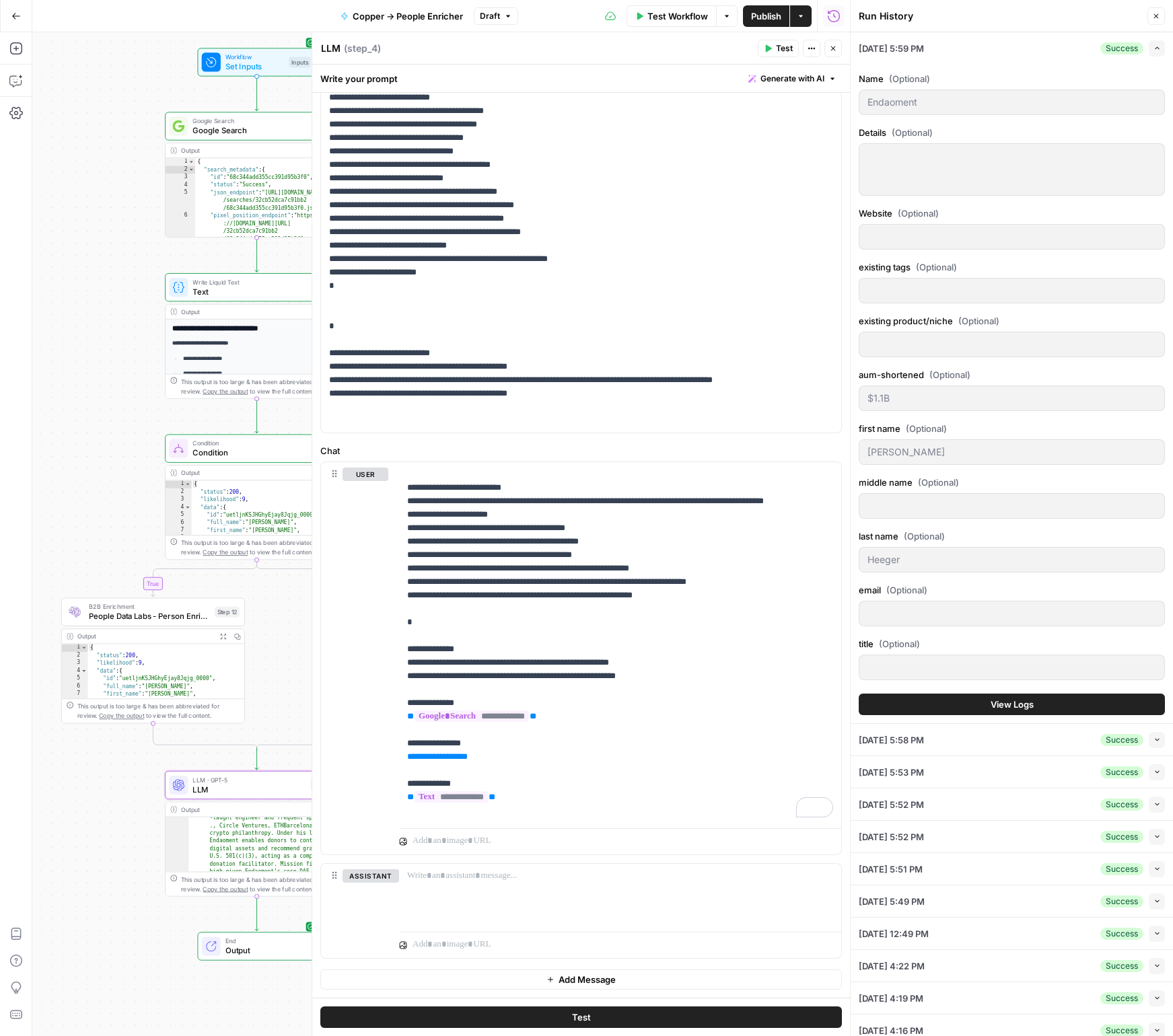
click at [1026, 49] on div "09/11/25 at 5:59 PM Success Expand" at bounding box center [1012, 48] width 306 height 32
click at [1160, 43] on button "Expand" at bounding box center [1157, 49] width 16 height 16
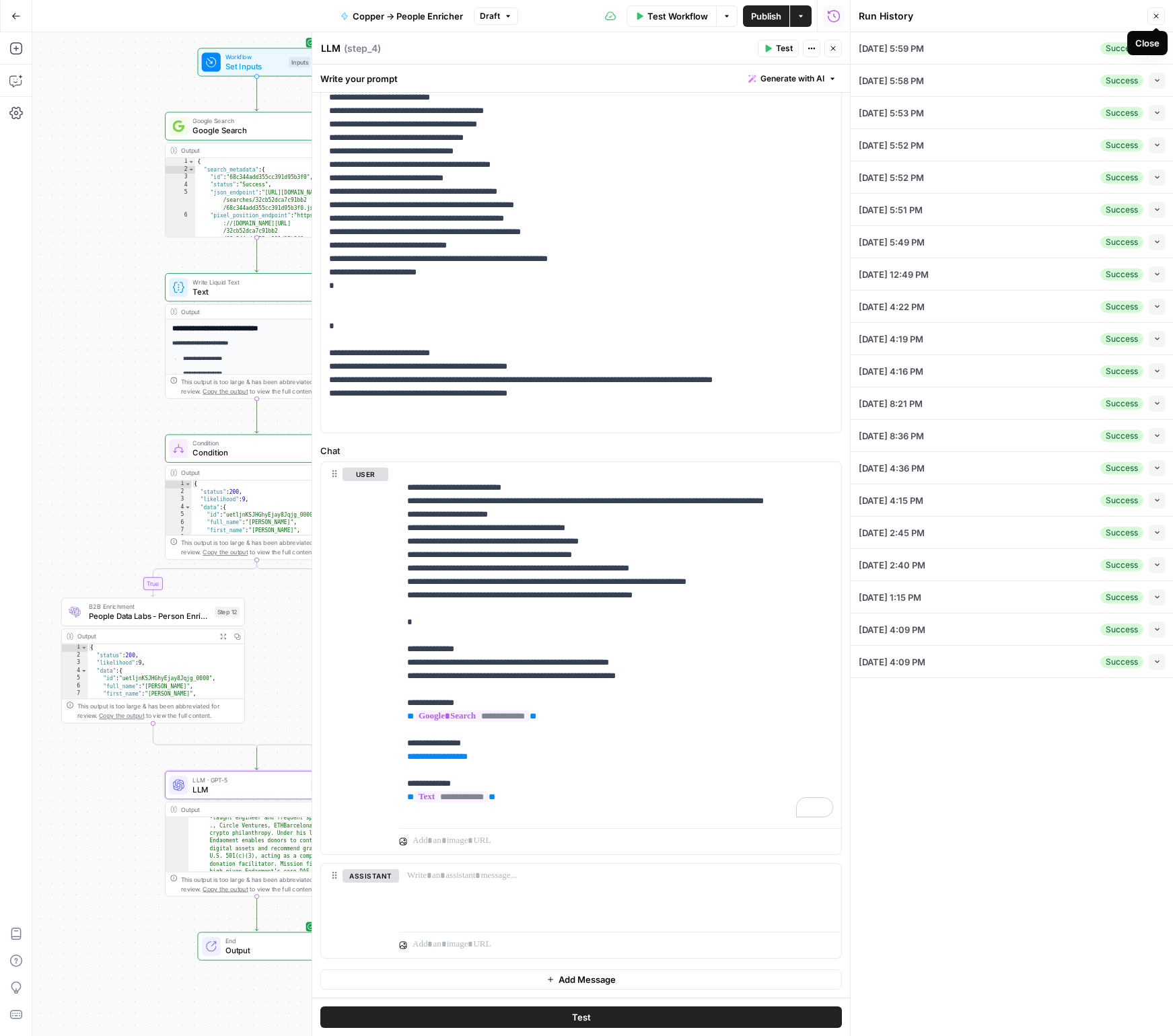
click at [1004, 38] on div "09/11/25 at 5:59 PM Success Collapse" at bounding box center [1012, 48] width 306 height 32
click at [902, 43] on span "09/11/25 at 5:59 PM" at bounding box center [892, 48] width 66 height 13
click at [833, 18] on icon "button" at bounding box center [833, 16] width 13 height 13
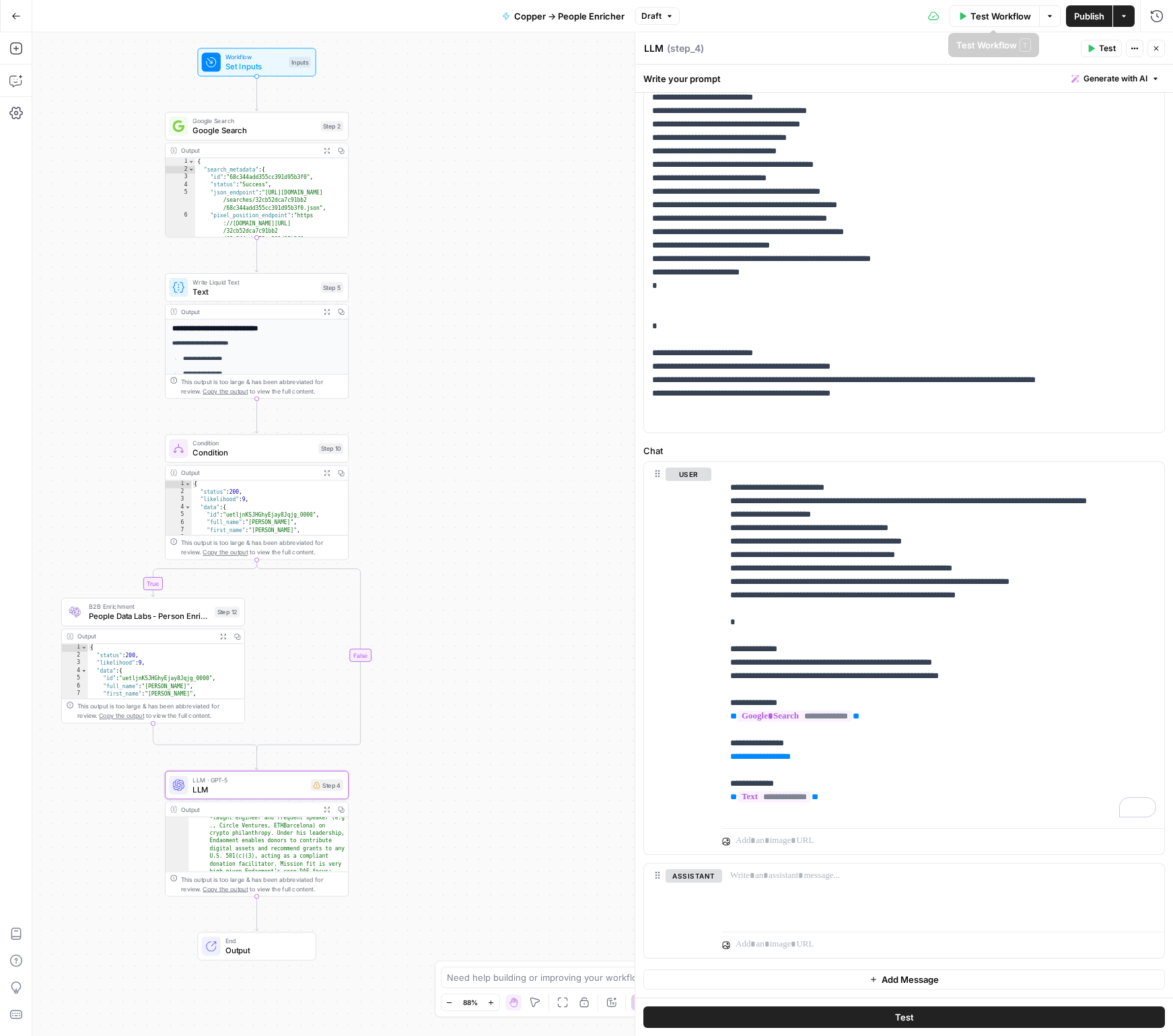
click at [935, 12] on icon at bounding box center [933, 16] width 11 height 11
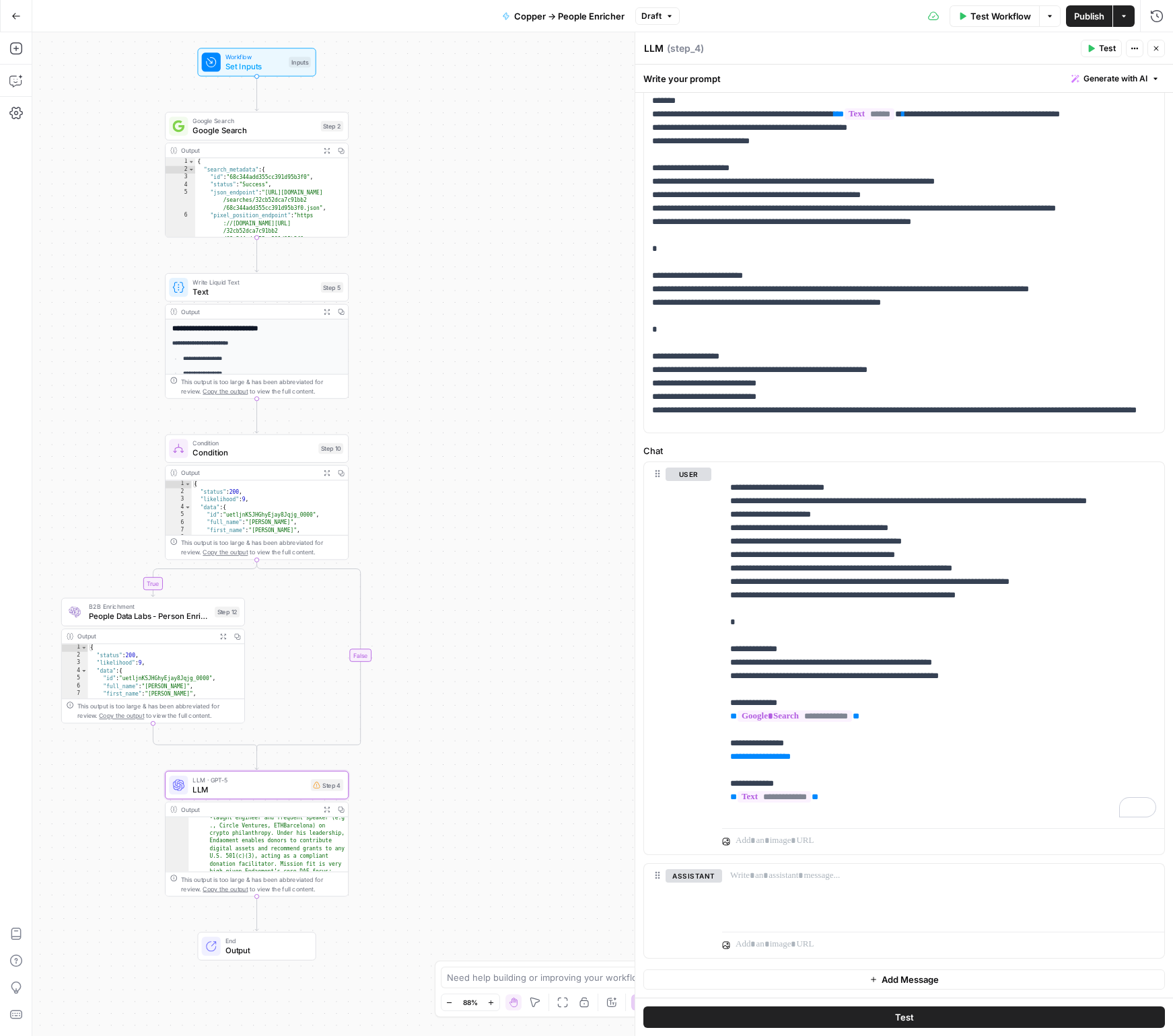
scroll to position [0, 0]
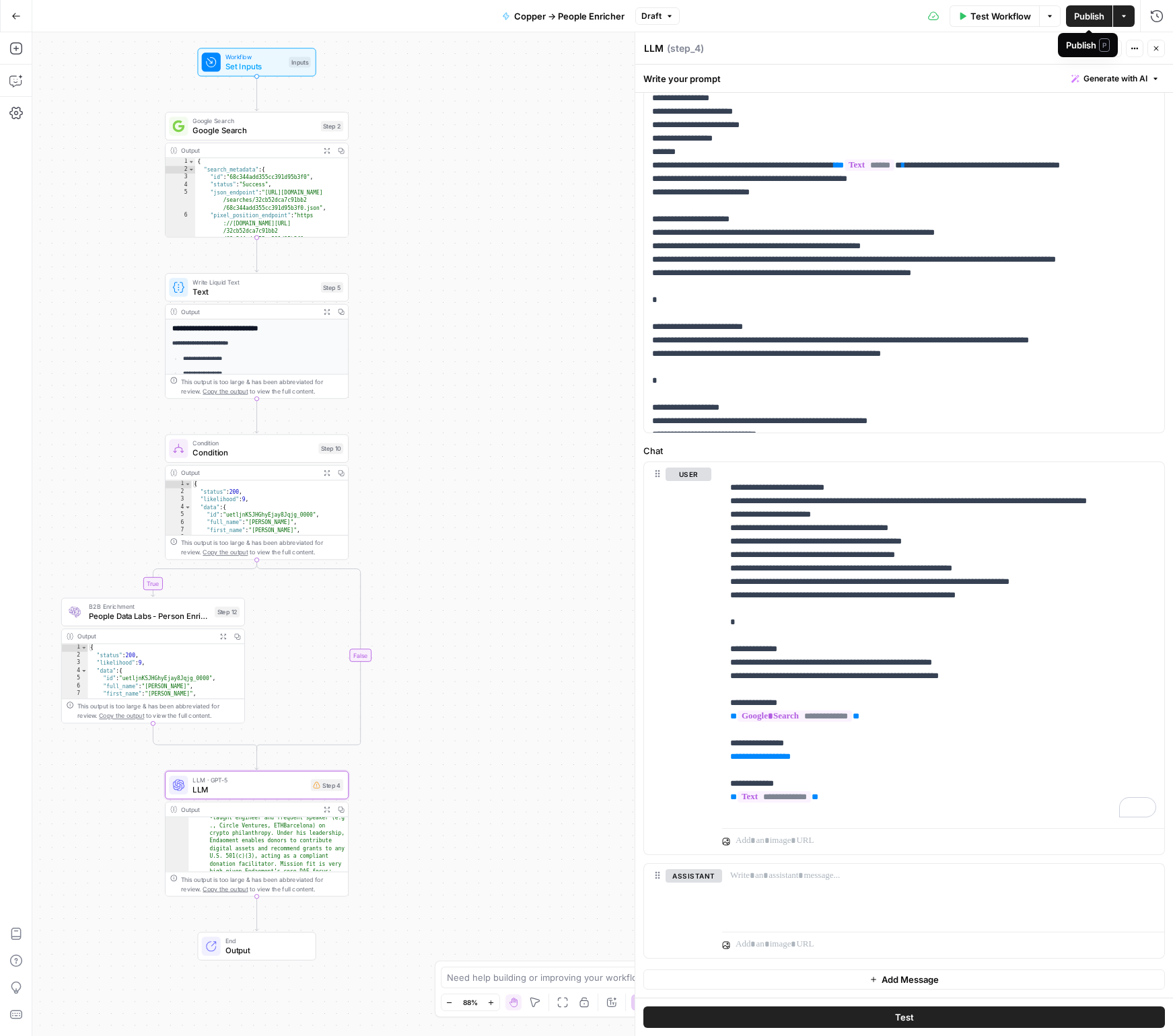
click at [1084, 18] on span "Publish" at bounding box center [1089, 16] width 30 height 13
click at [799, 581] on p "**********" at bounding box center [943, 642] width 426 height 349
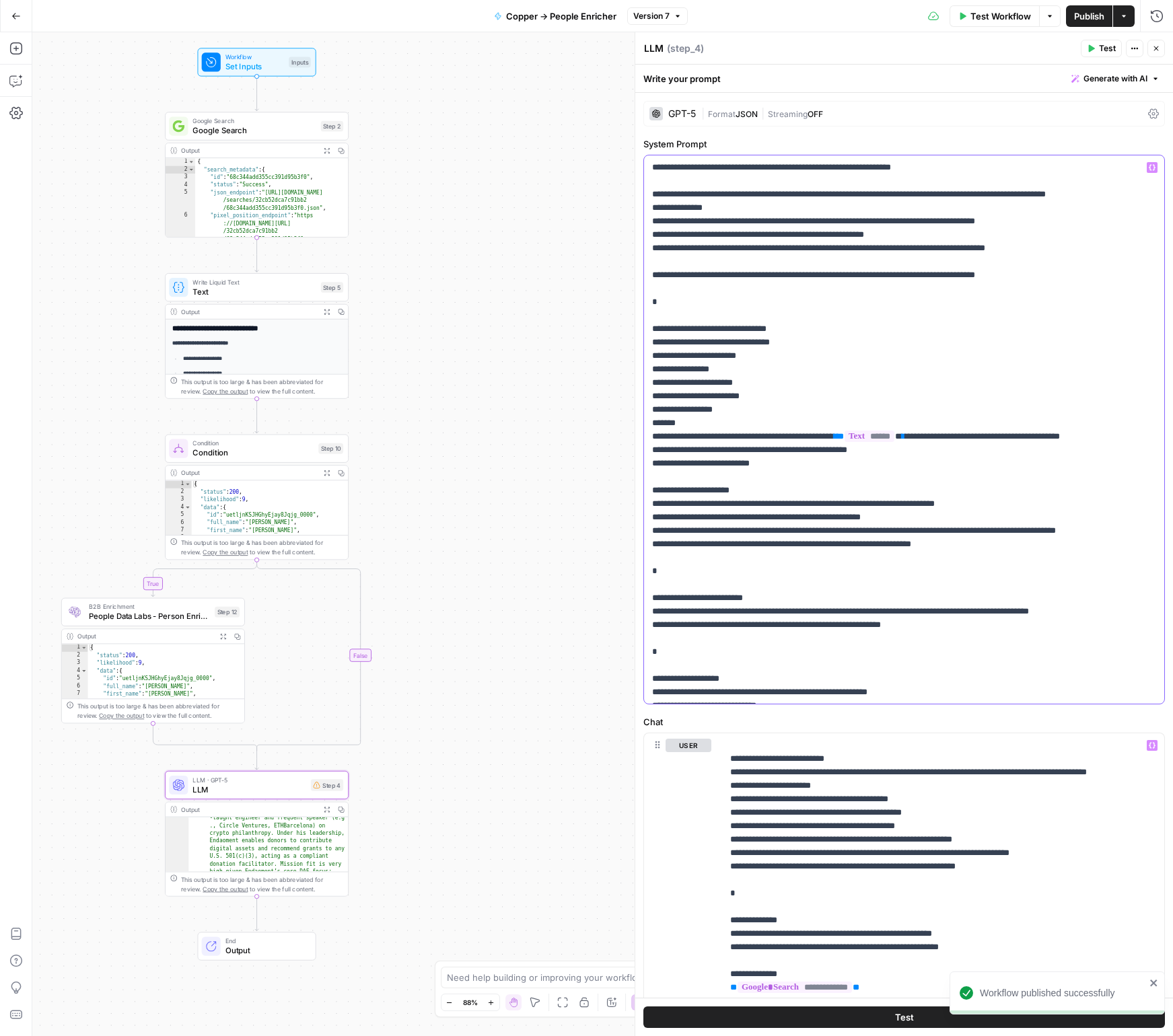
click at [779, 519] on p "**********" at bounding box center [904, 988] width 504 height 1655
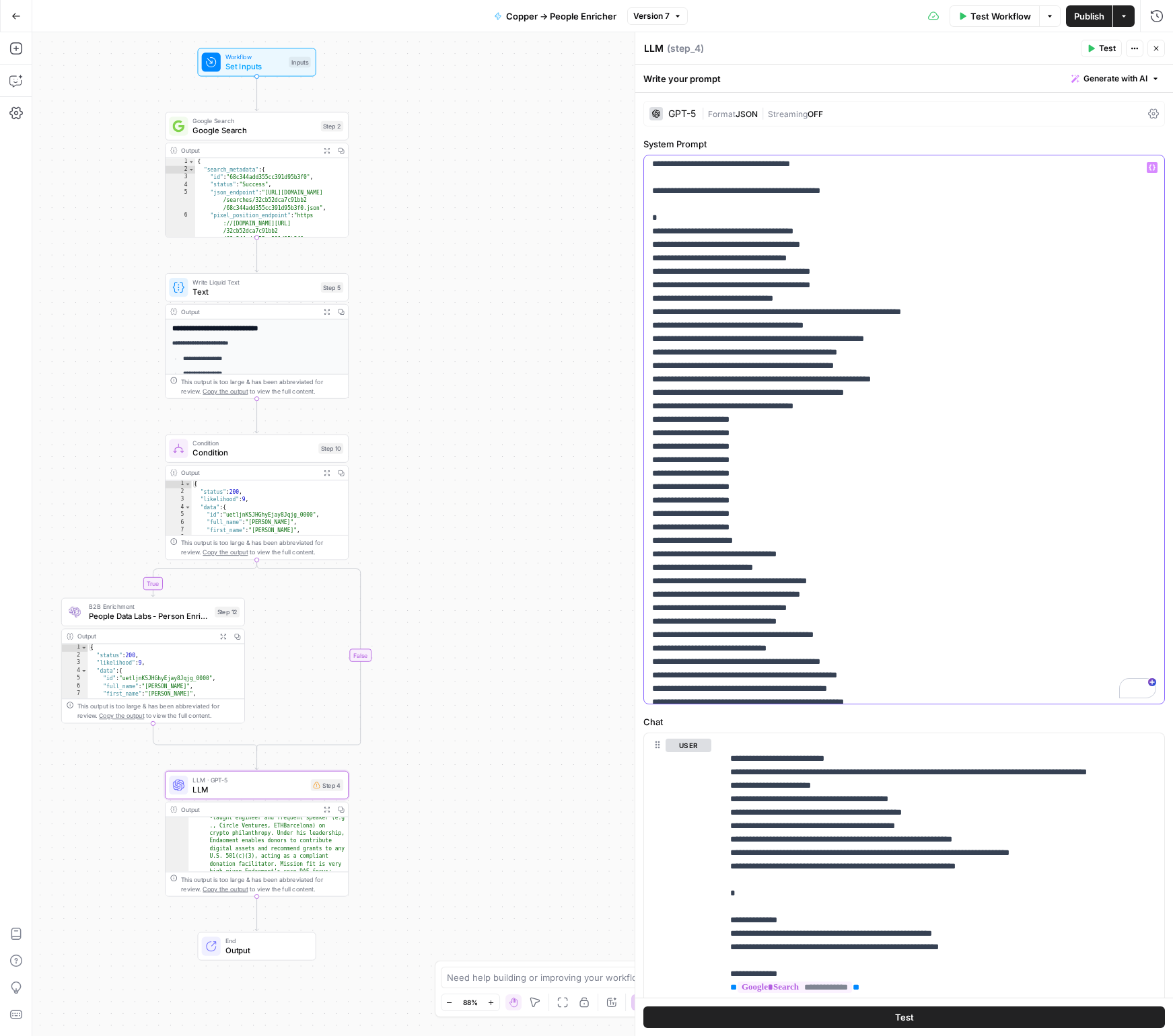
scroll to position [812, 0]
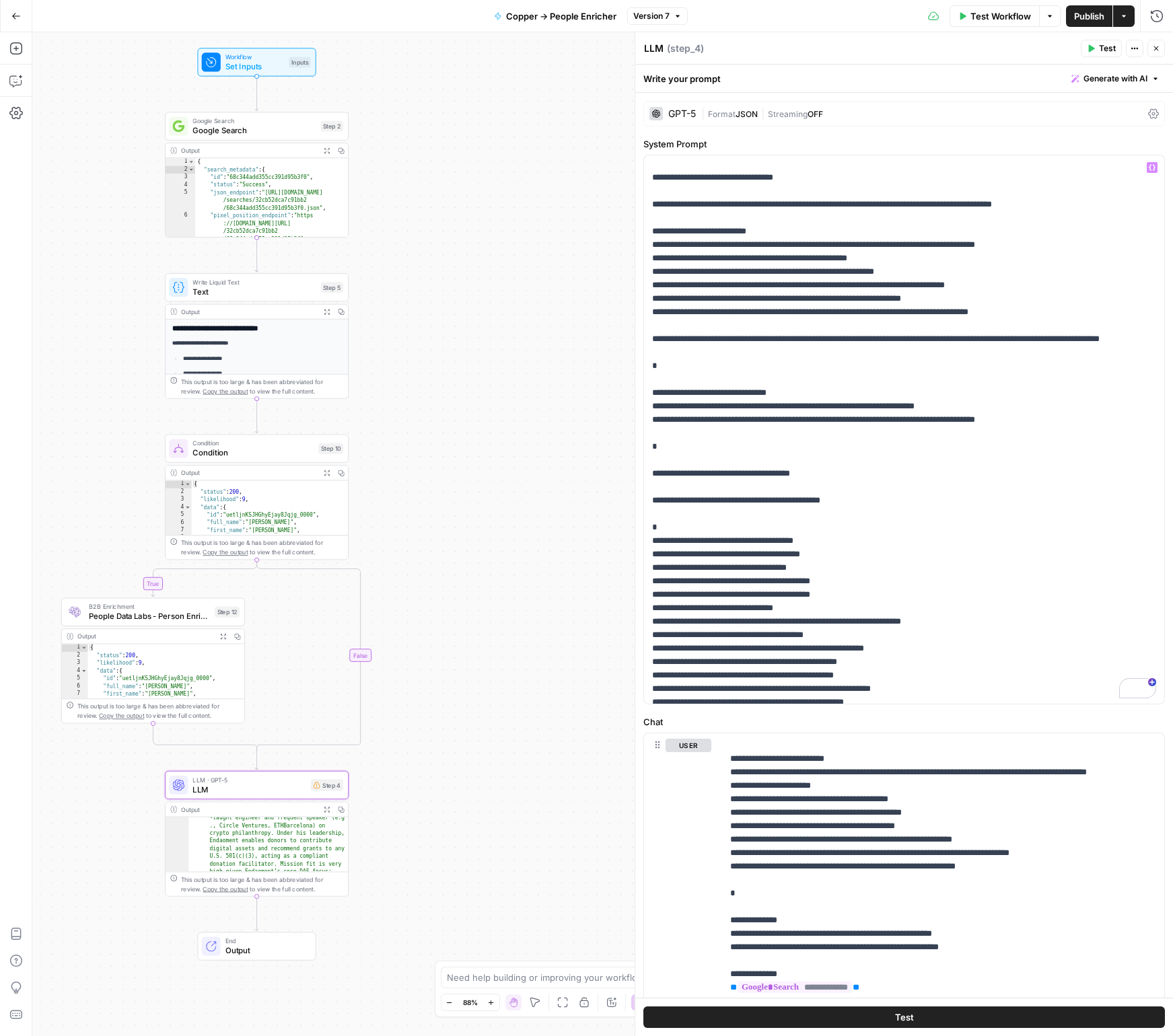
click at [1085, 12] on span "Publish" at bounding box center [1089, 16] width 30 height 13
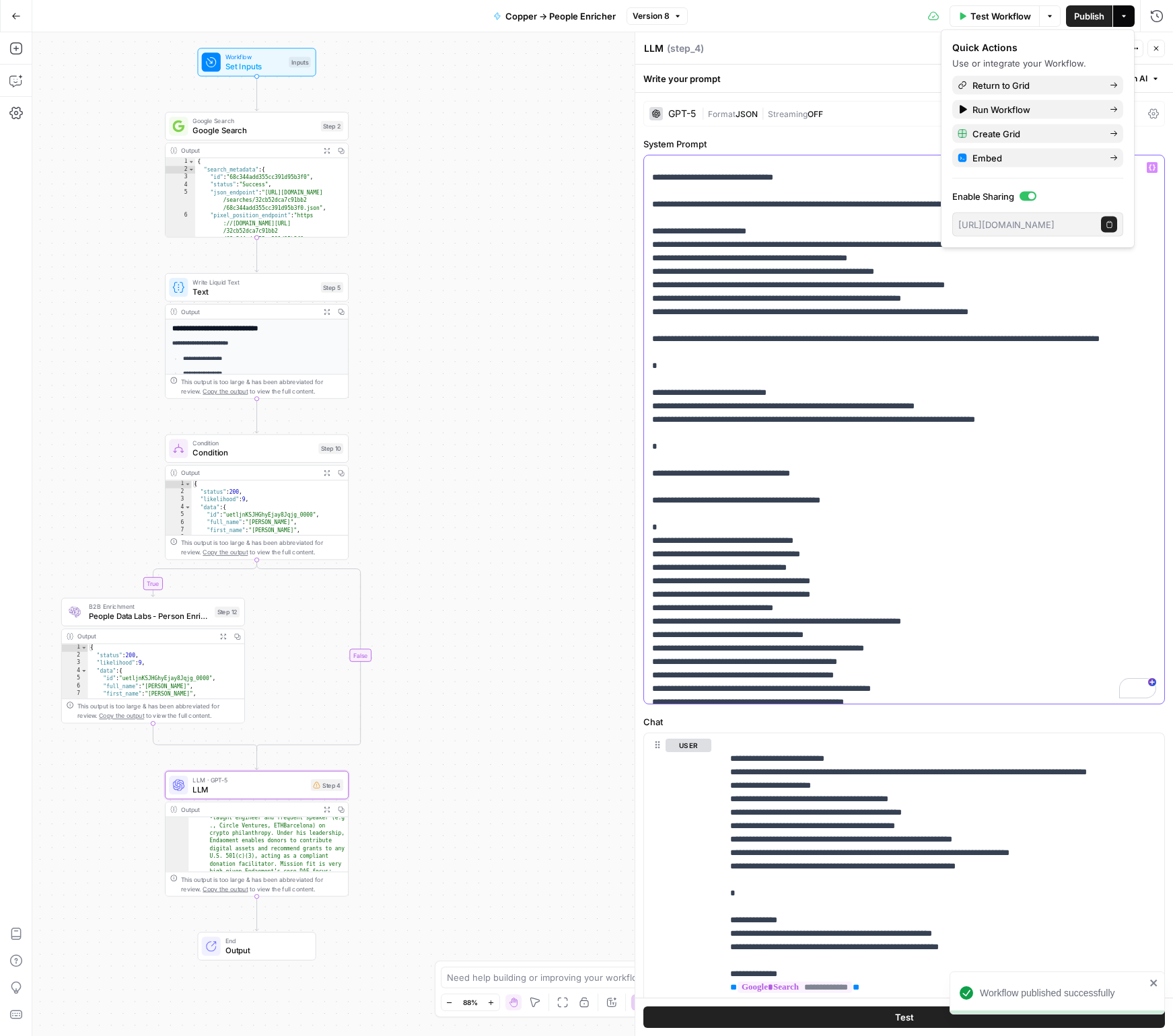
click at [824, 383] on p "**********" at bounding box center [904, 380] width 504 height 1655
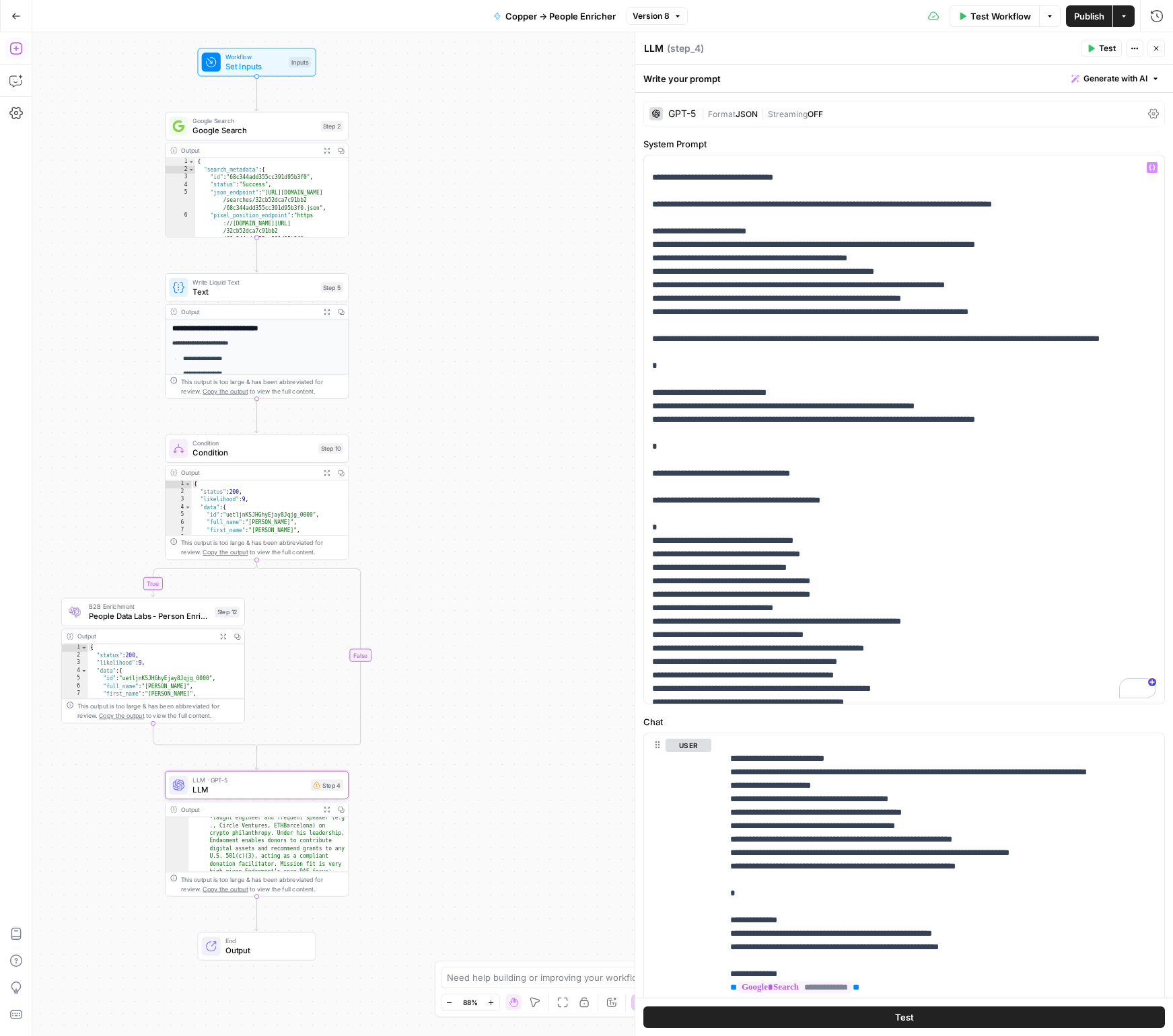
click at [7, 15] on button "Go Back" at bounding box center [16, 16] width 24 height 24
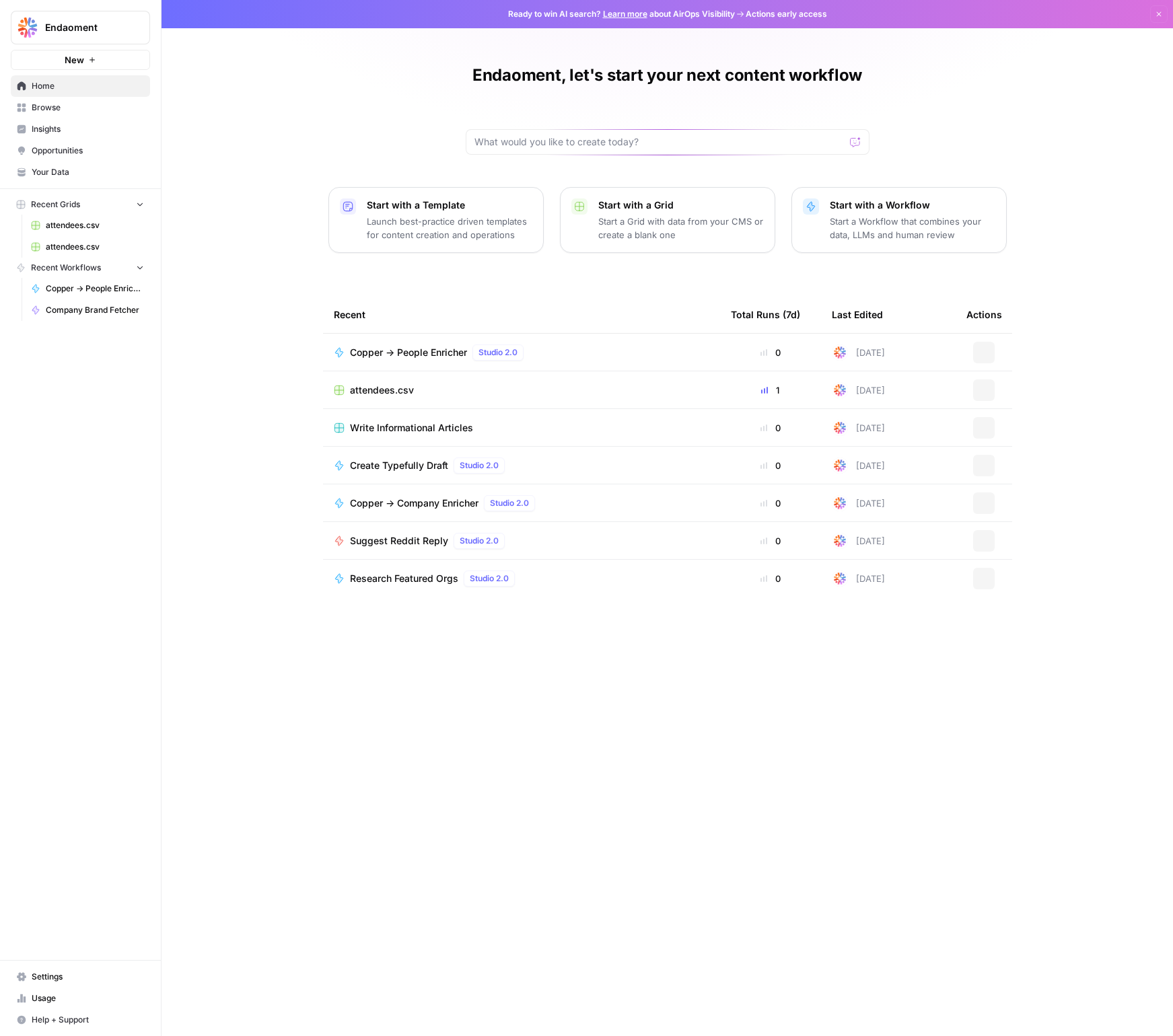
click at [544, 506] on div "Copper -> Company Enricher Studio 2.0" at bounding box center [521, 503] width 375 height 16
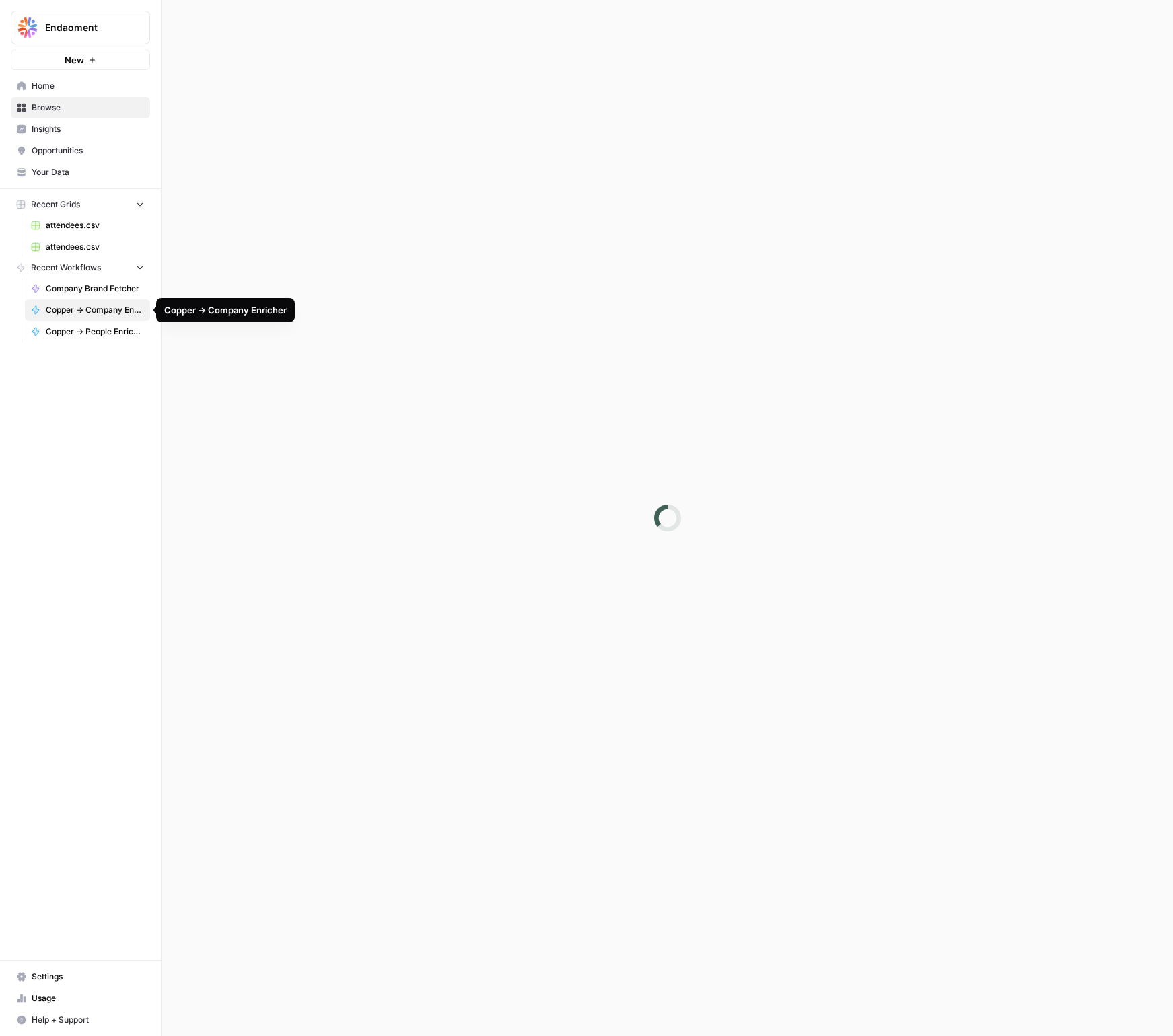
click at [76, 329] on span "Copper -> People Enricher" at bounding box center [95, 332] width 98 height 12
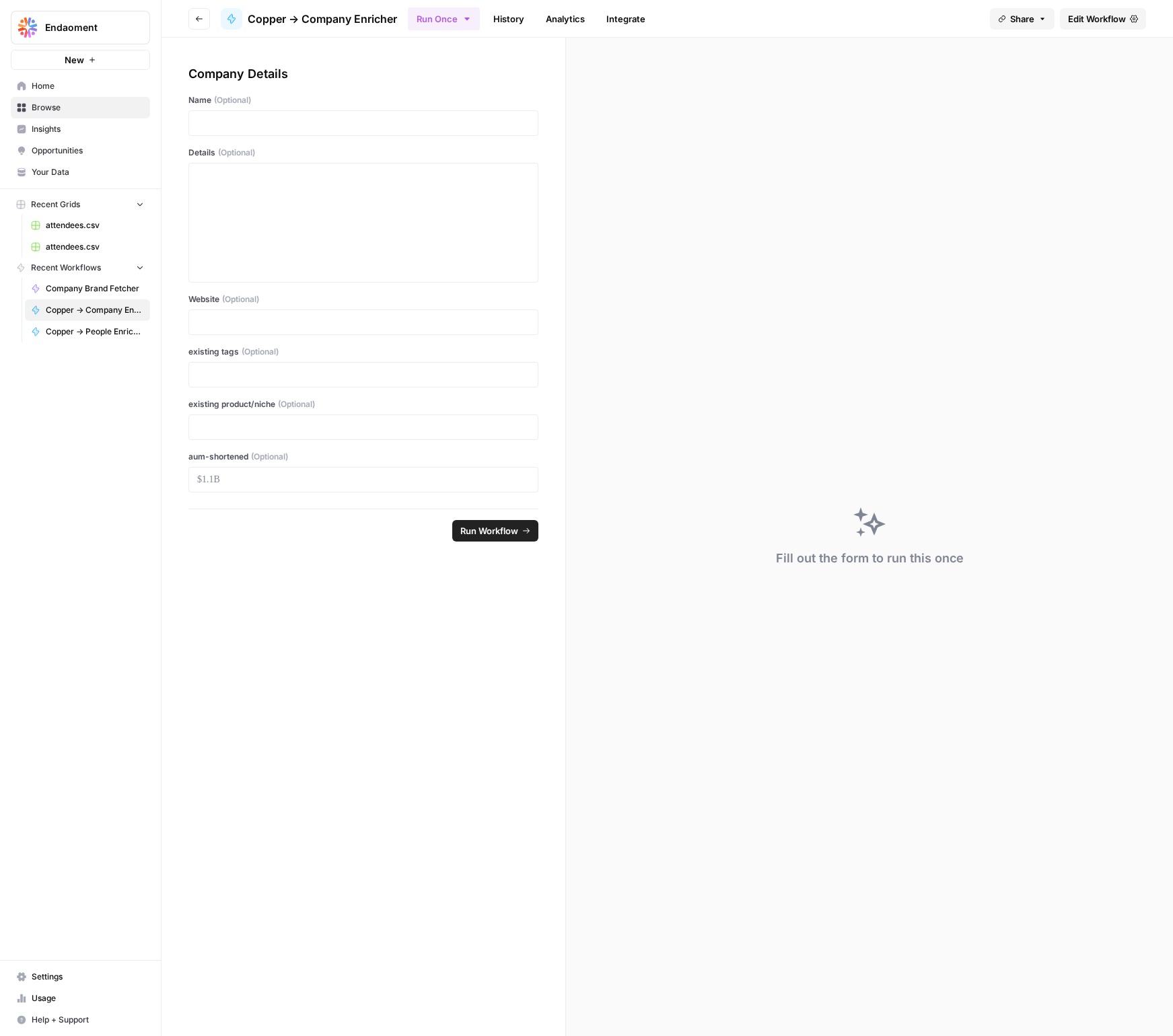
click at [1104, 22] on span "Edit Workflow" at bounding box center [1097, 19] width 58 height 13
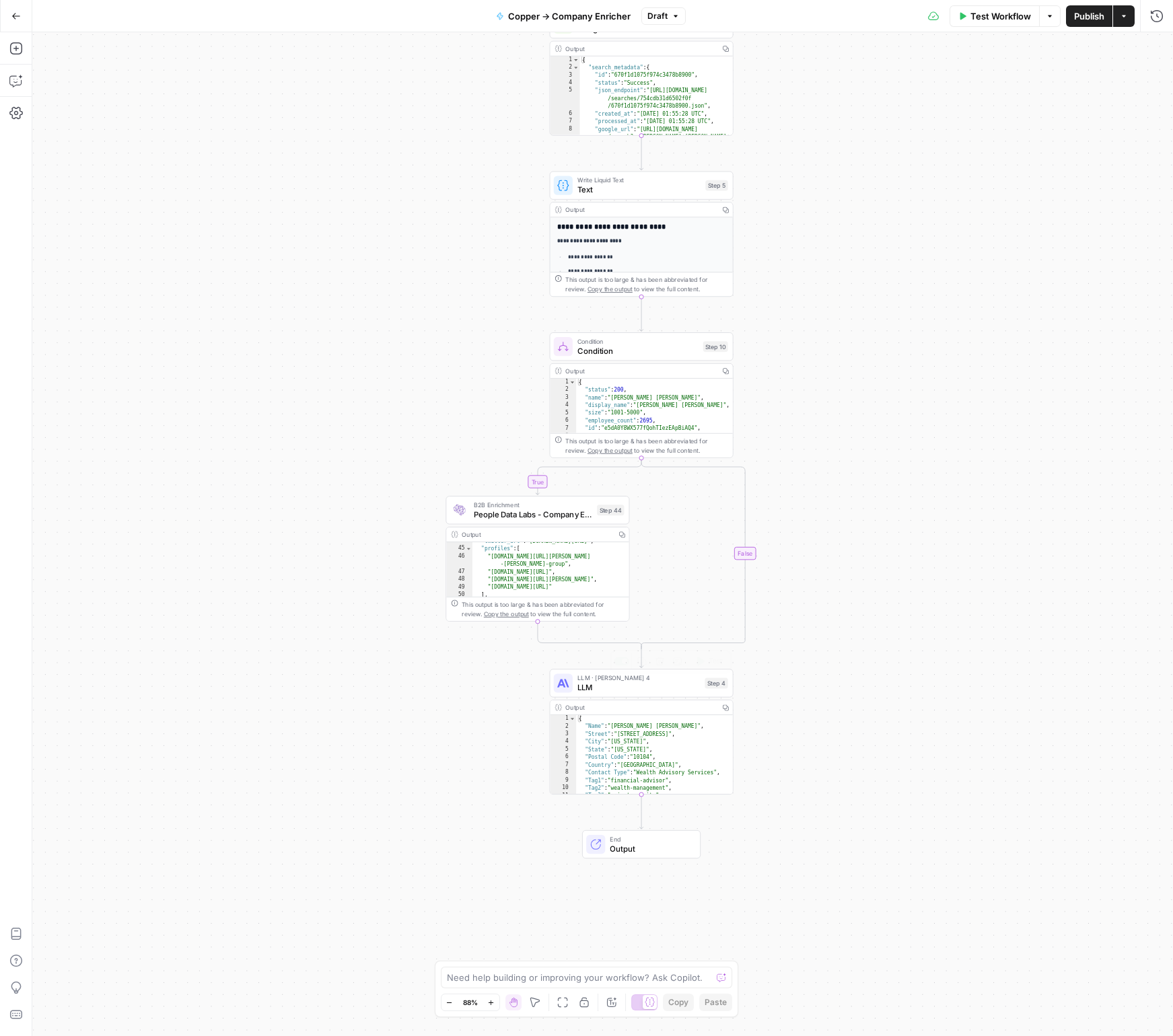
click at [620, 687] on span "LLM" at bounding box center [639, 687] width 122 height 12
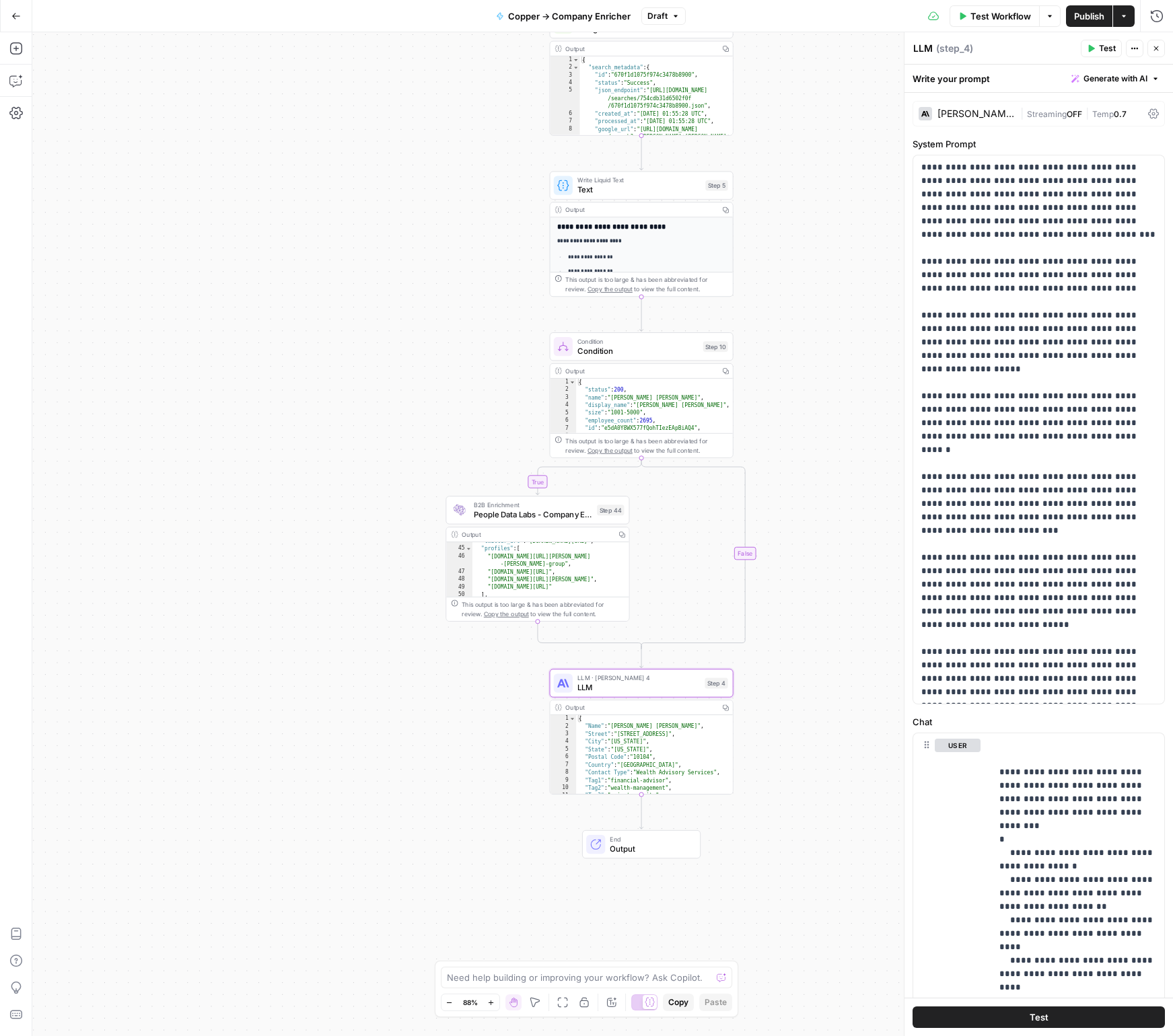
click at [979, 113] on div "Claude Sonnet 4" at bounding box center [975, 114] width 77 height 10
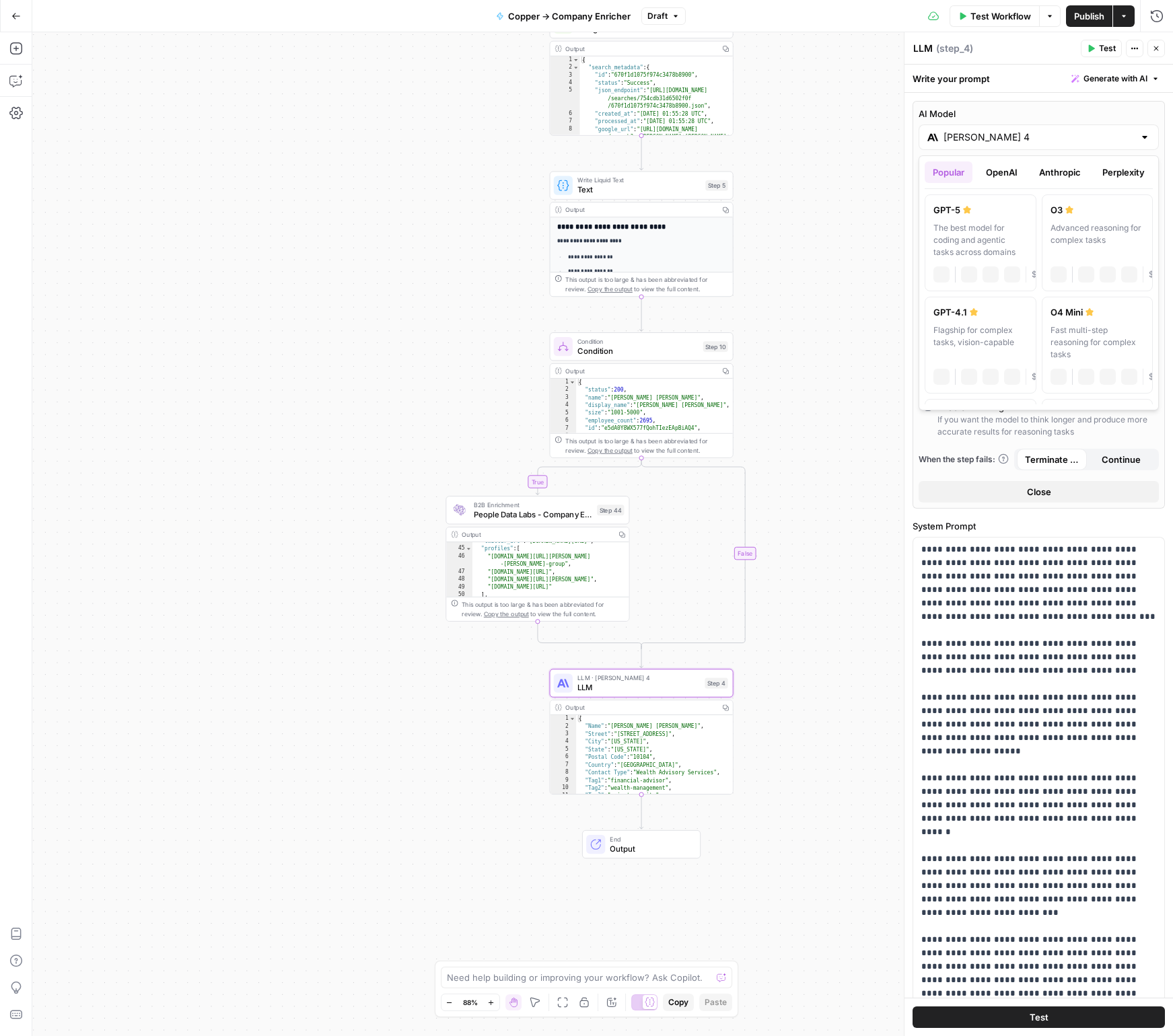
click at [985, 134] on input "Claude Sonnet 4" at bounding box center [1038, 137] width 191 height 13
click at [988, 211] on div "GPT-5" at bounding box center [980, 209] width 94 height 13
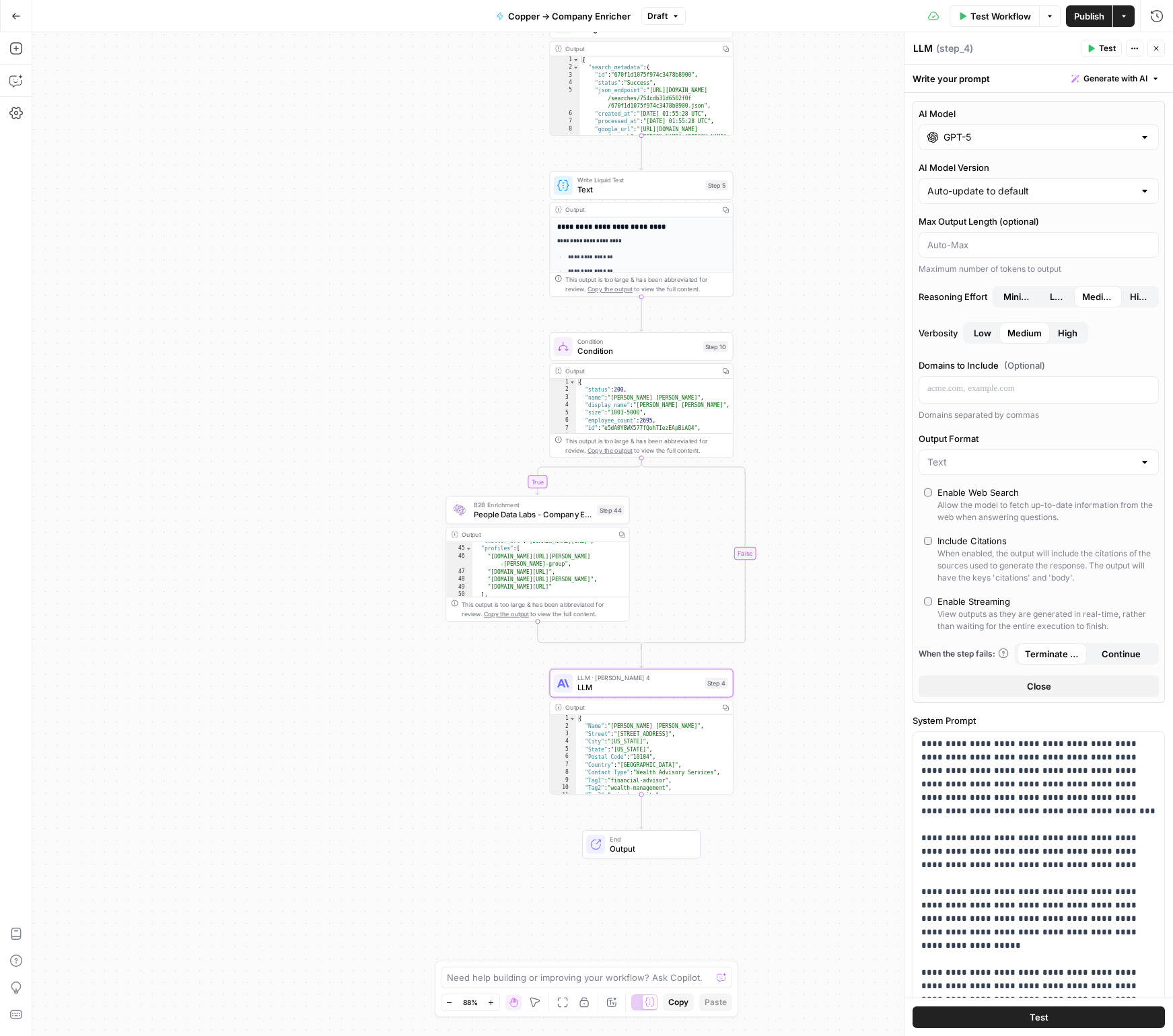
type input "GPT-5"
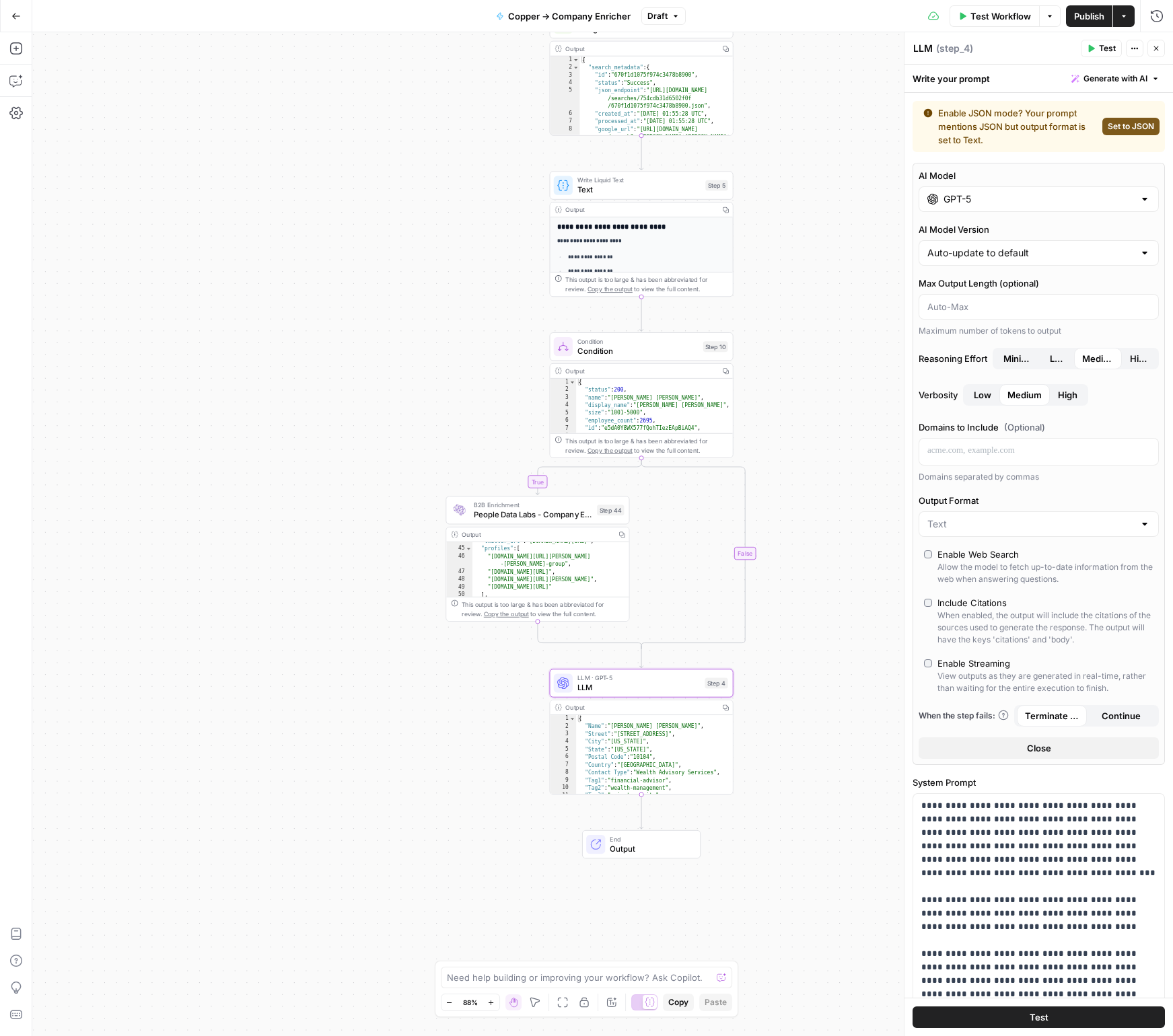
click at [1123, 122] on span "Set to JSON" at bounding box center [1130, 127] width 46 height 12
type input "JSON"
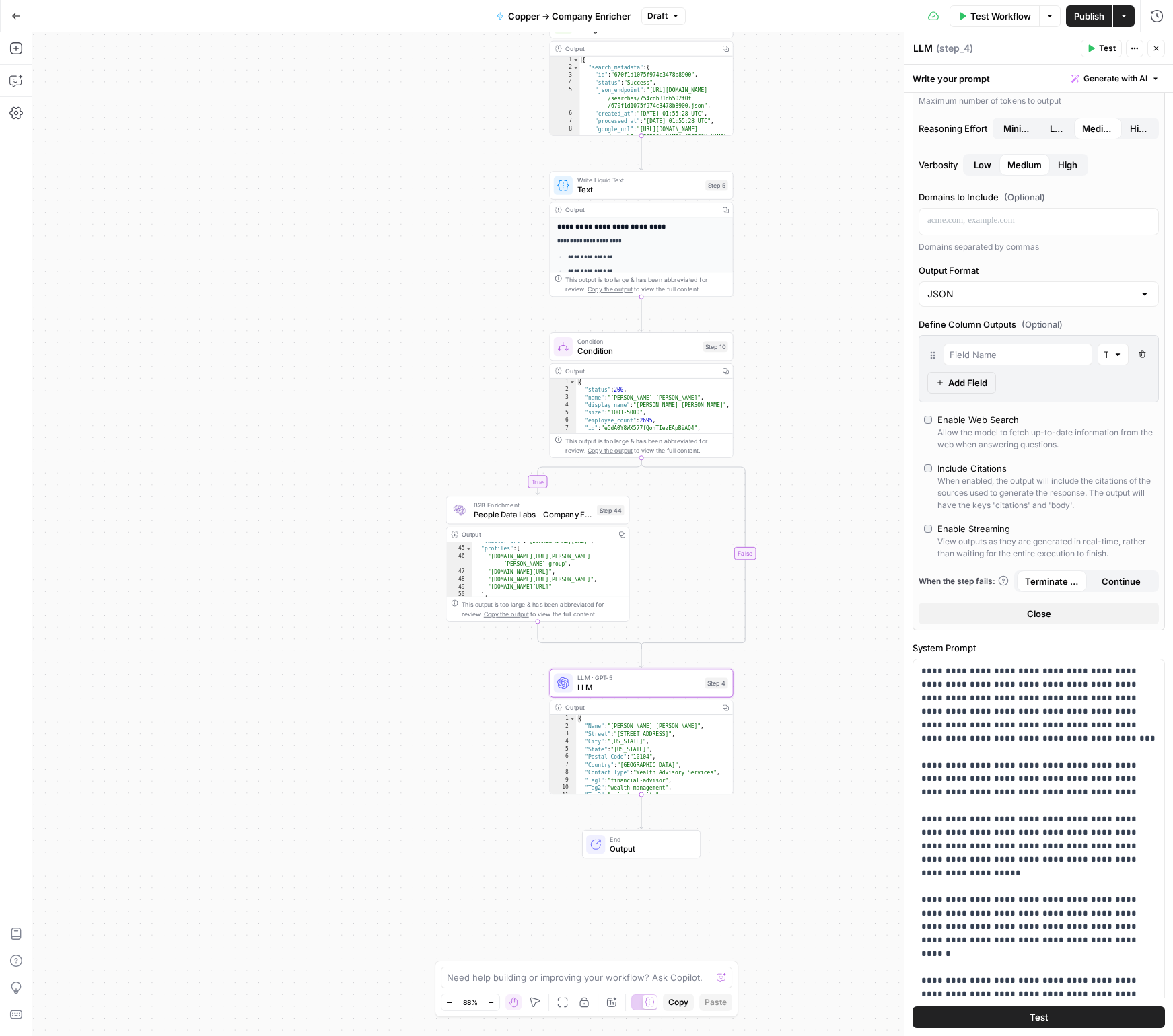
click at [975, 428] on div "Allow the model to fetch up-to-date information from the web when answering que…" at bounding box center [1044, 438] width 216 height 24
type input "response"
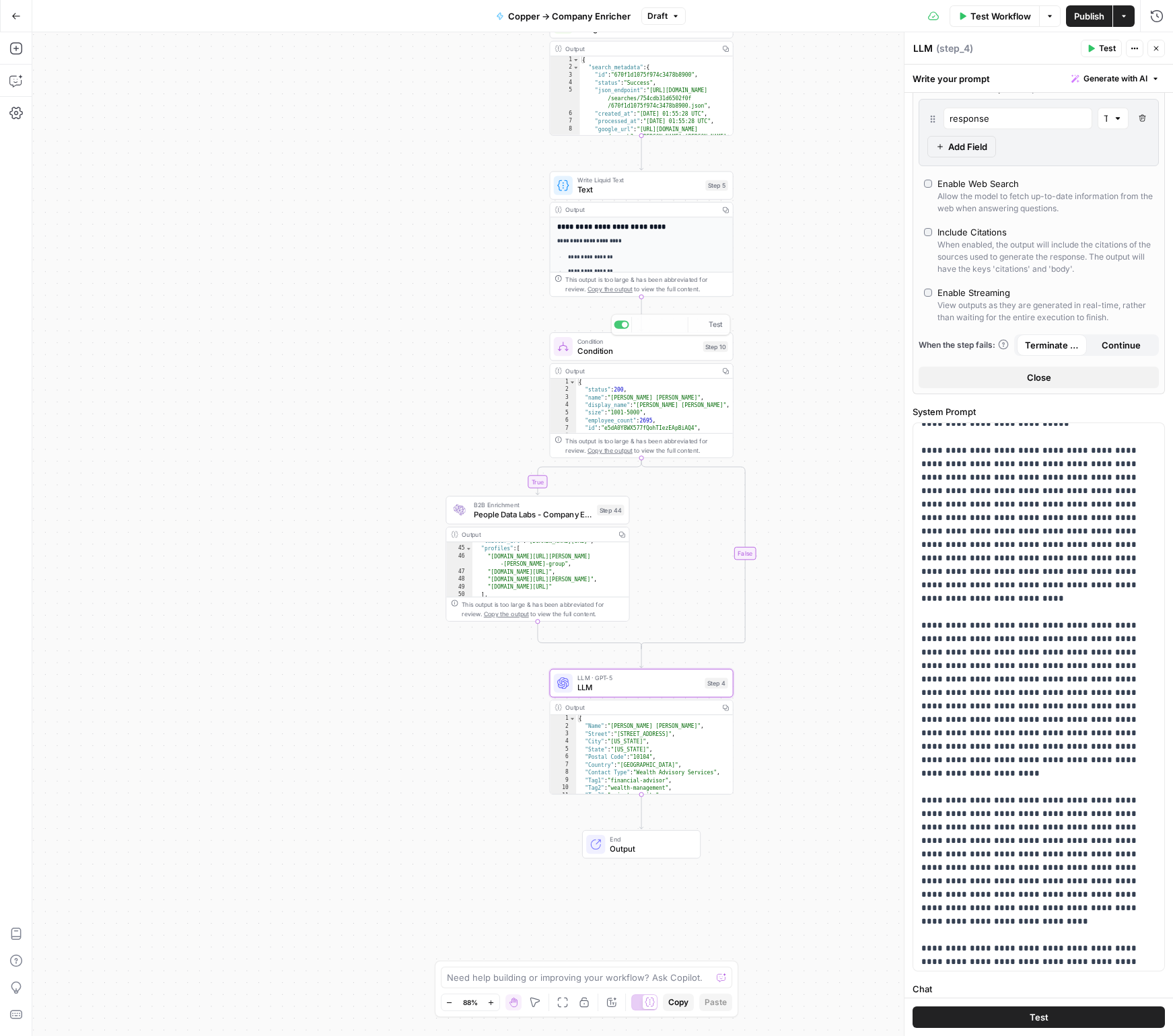
click at [787, 349] on div "**********" at bounding box center [602, 533] width 1140 height 1003
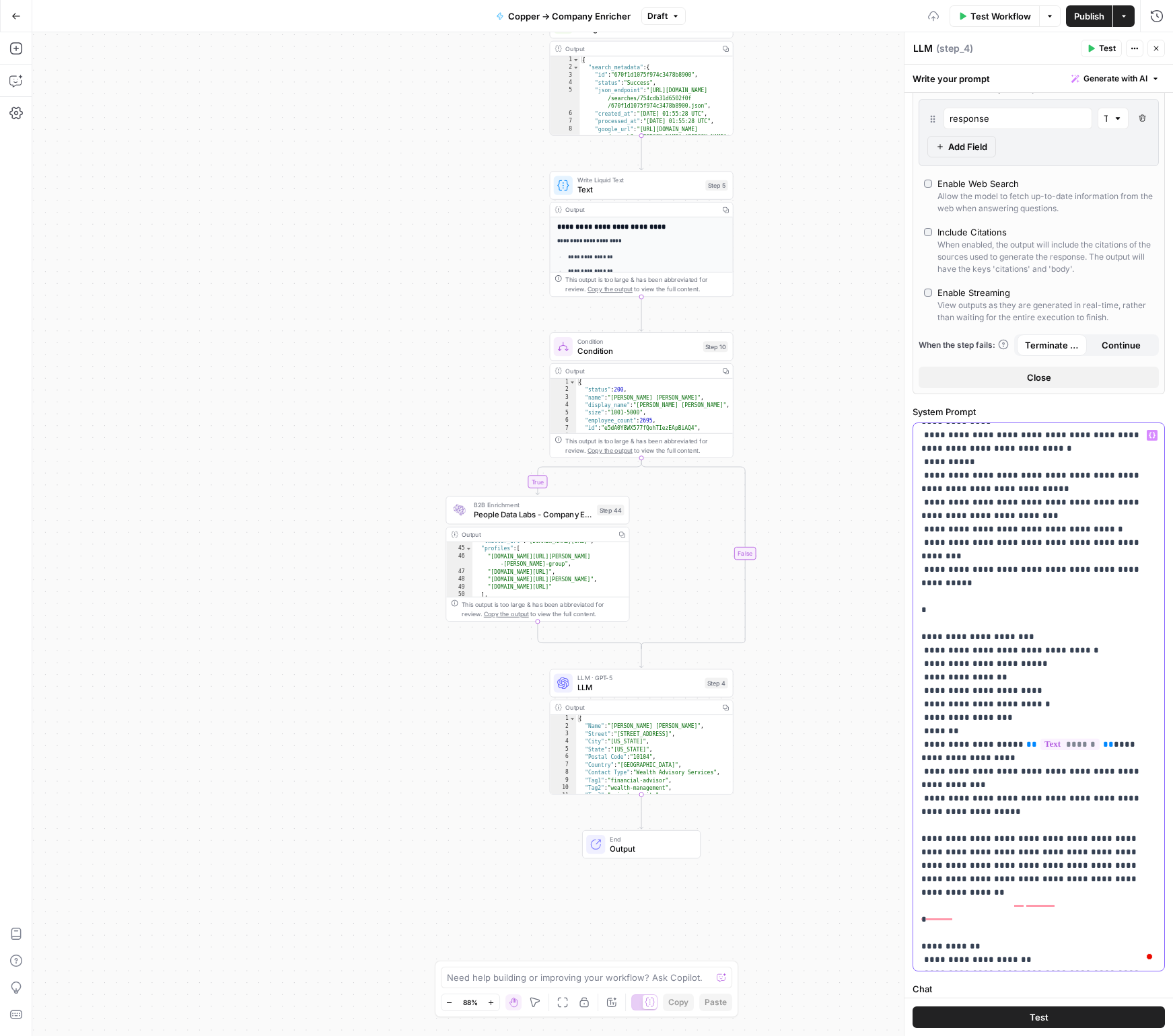
scroll to position [484, 0]
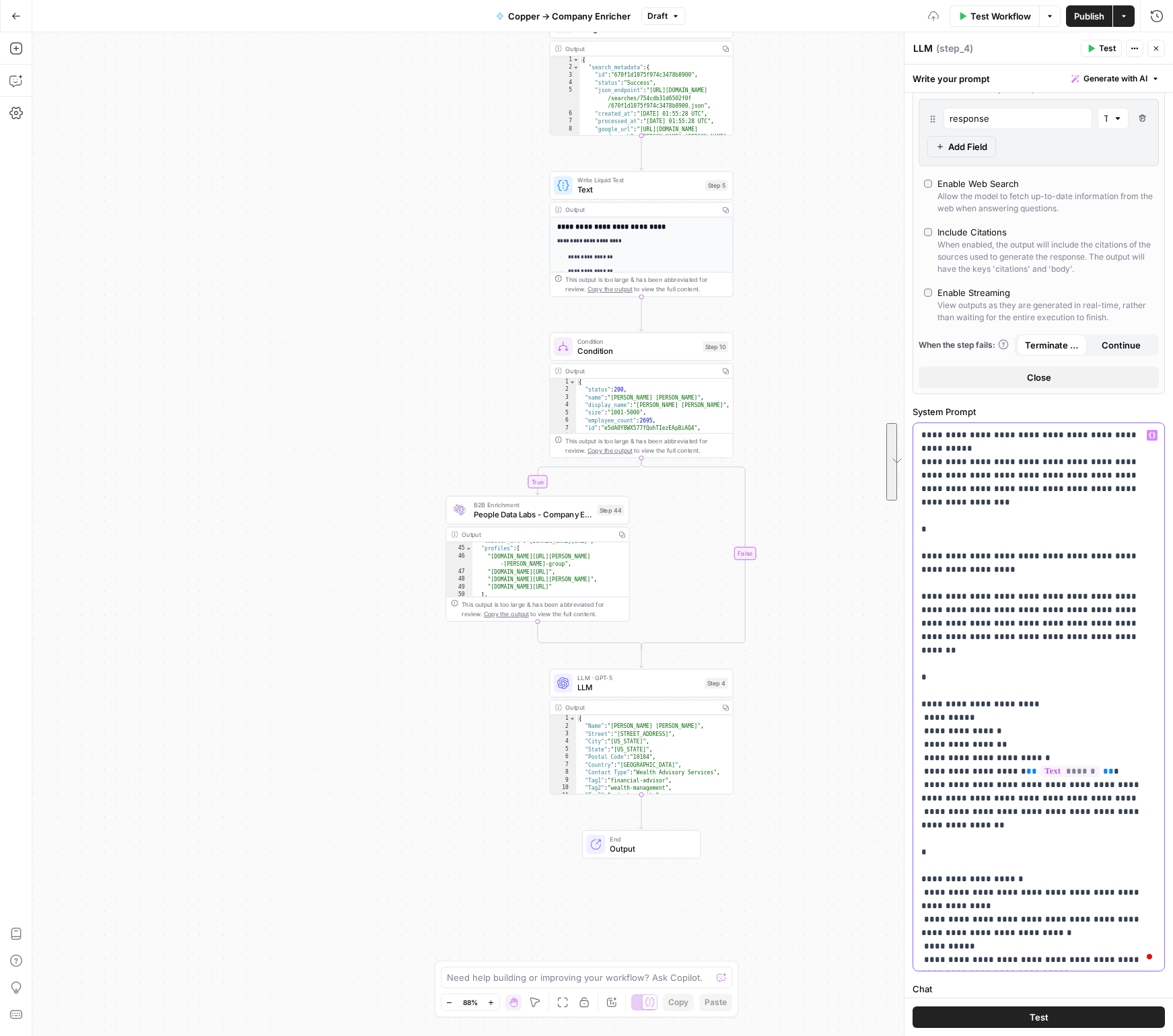
drag, startPoint x: 978, startPoint y: 502, endPoint x: 925, endPoint y: 364, distance: 147.8
click at [0, 0] on form "**********" at bounding box center [0, 0] width 0 height 0
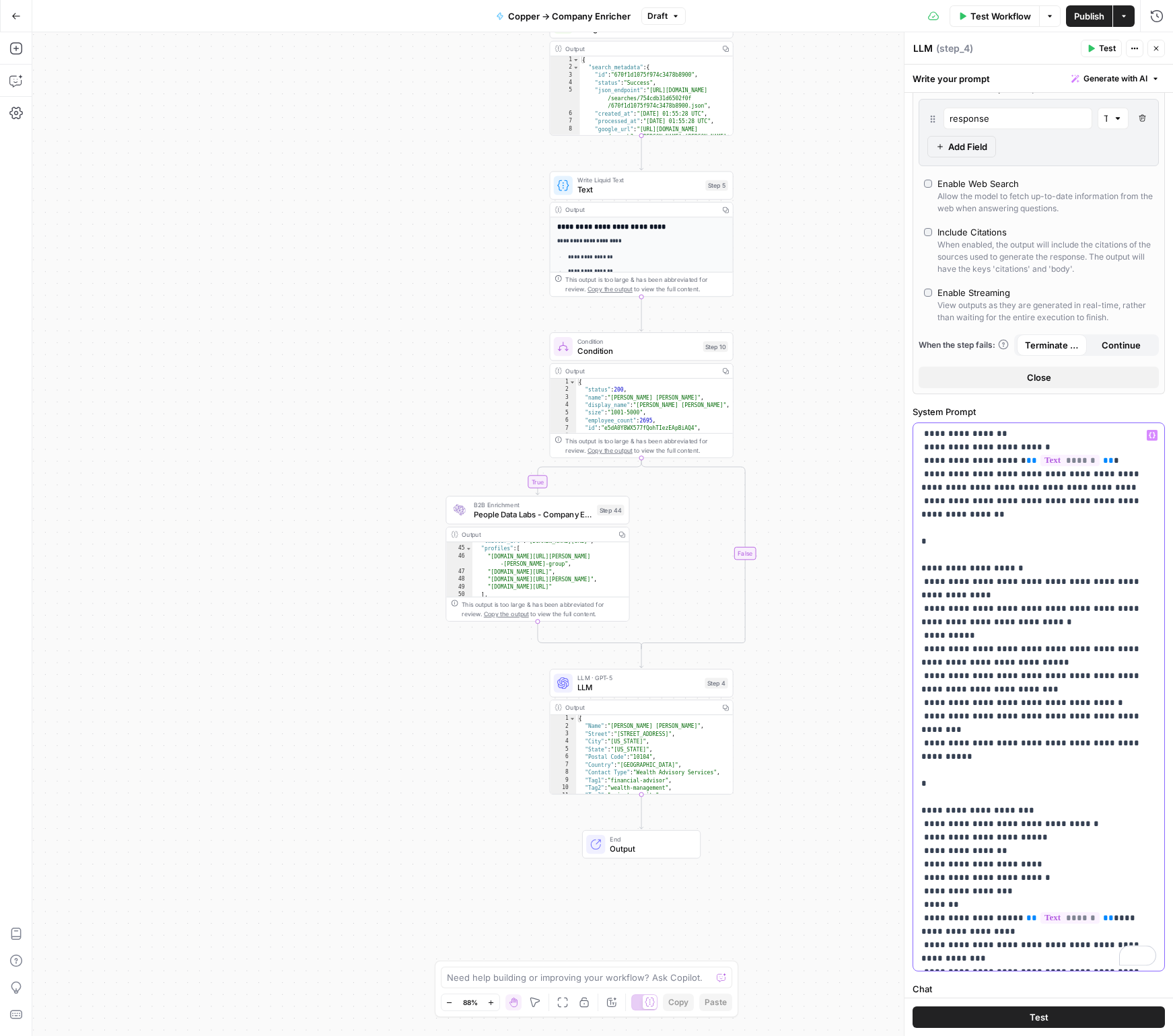
scroll to position [252, 0]
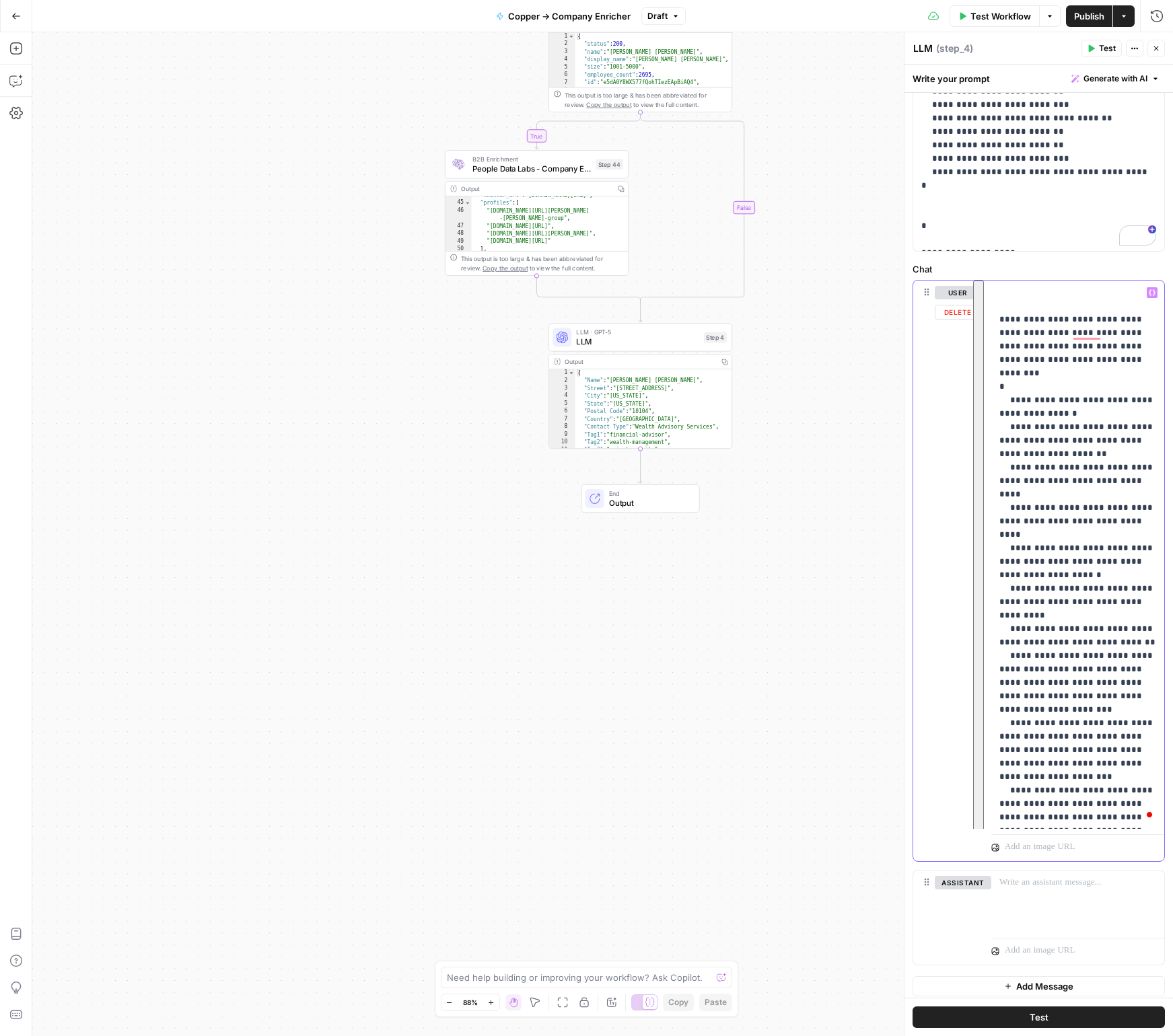
drag, startPoint x: 1067, startPoint y: 450, endPoint x: 996, endPoint y: 289, distance: 176.0
click at [996, 289] on div "**********" at bounding box center [1077, 554] width 173 height 548
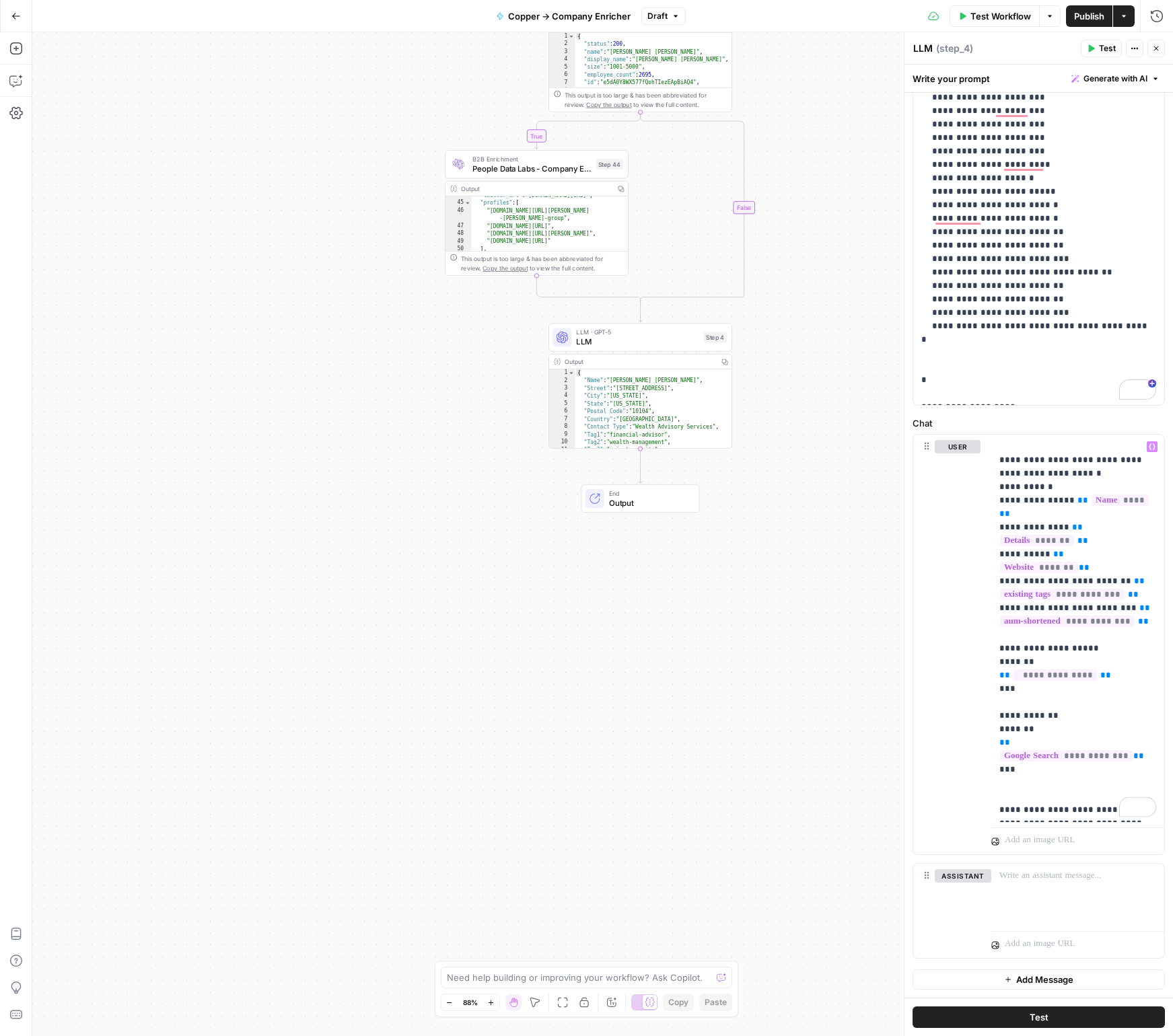
click at [1017, 1011] on button "Test" at bounding box center [1038, 1016] width 252 height 21
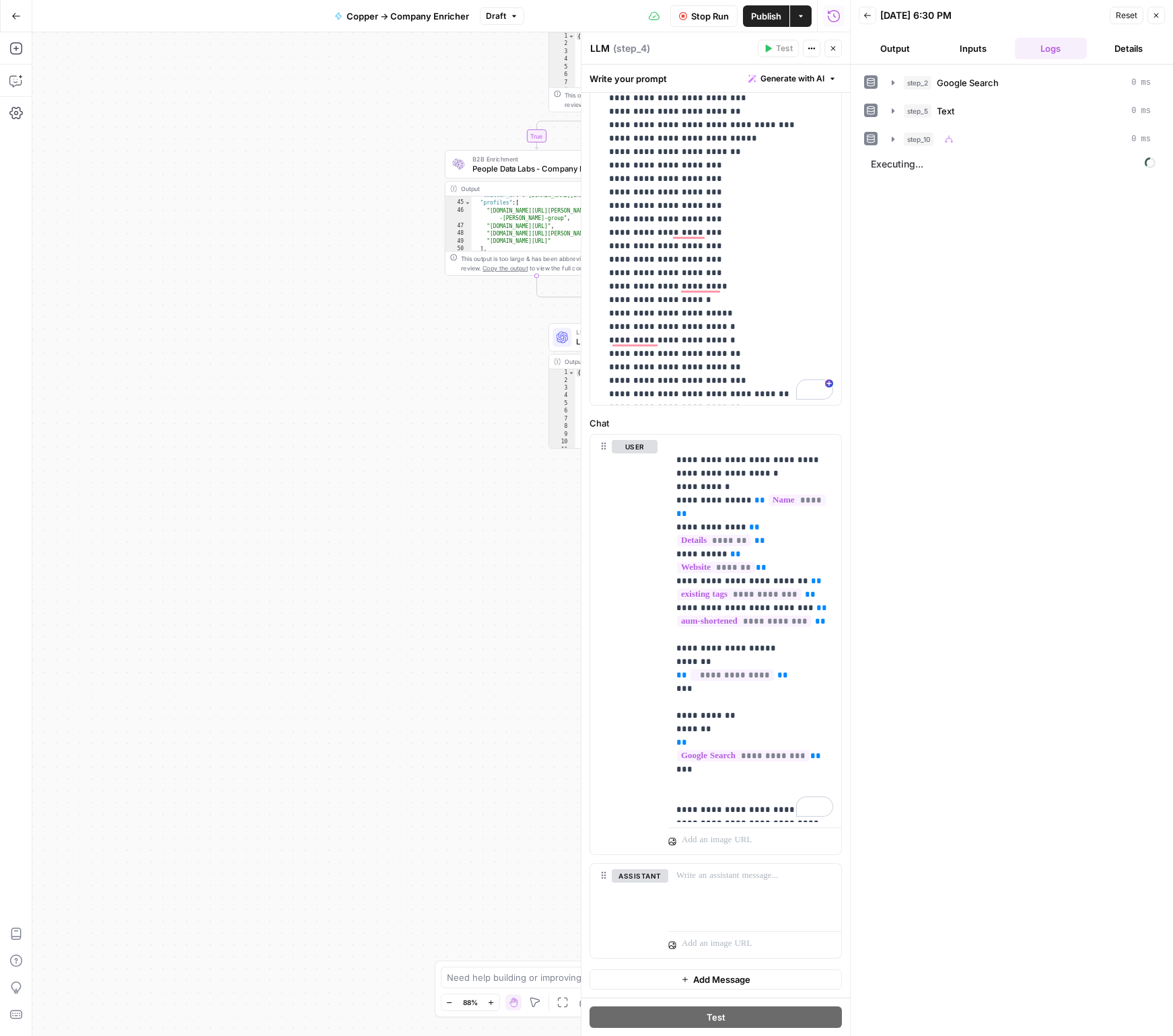
scroll to position [1211, 0]
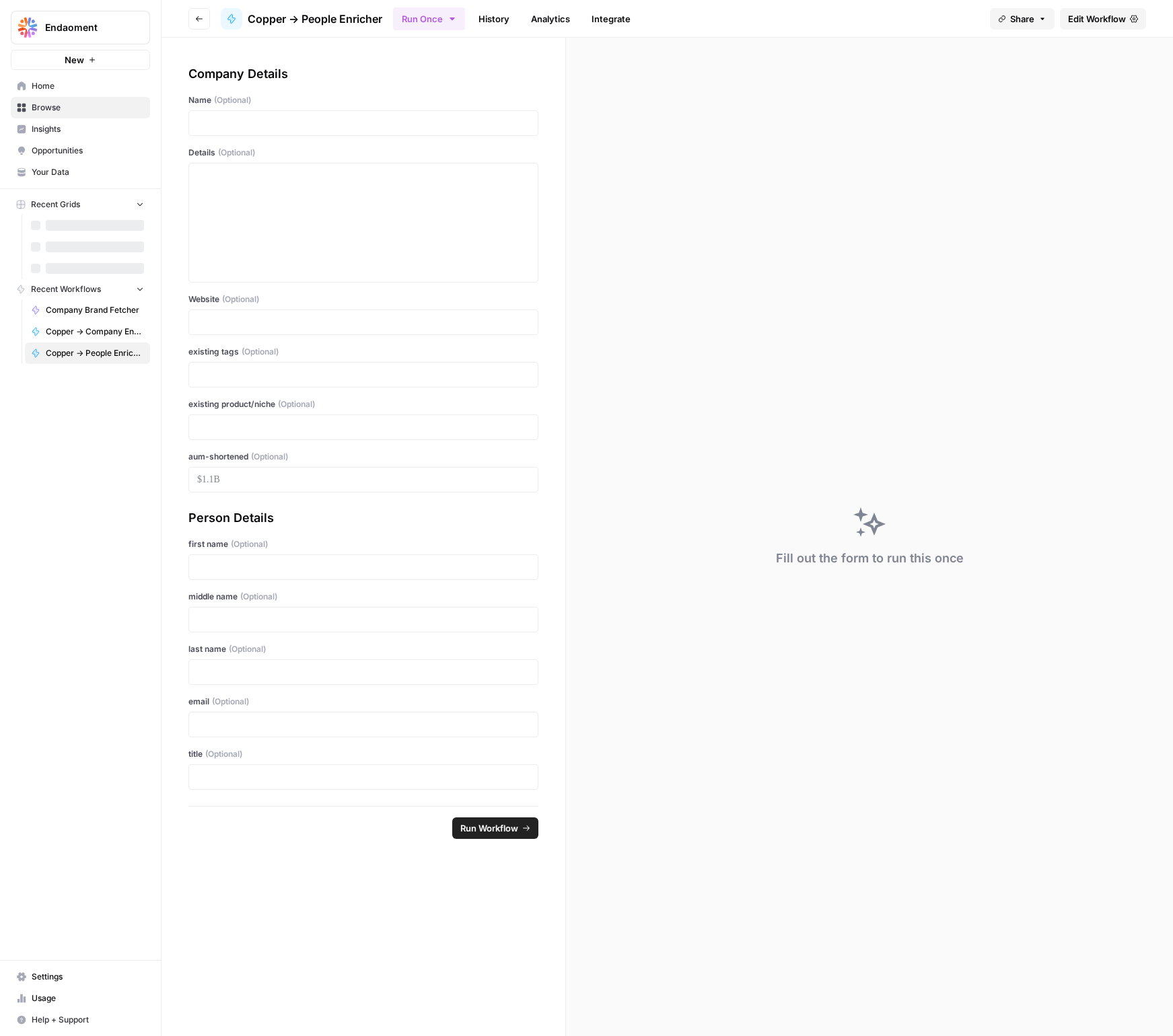
click at [1089, 20] on span "Edit Workflow" at bounding box center [1097, 19] width 58 height 13
